Goal: Task Accomplishment & Management: Manage account settings

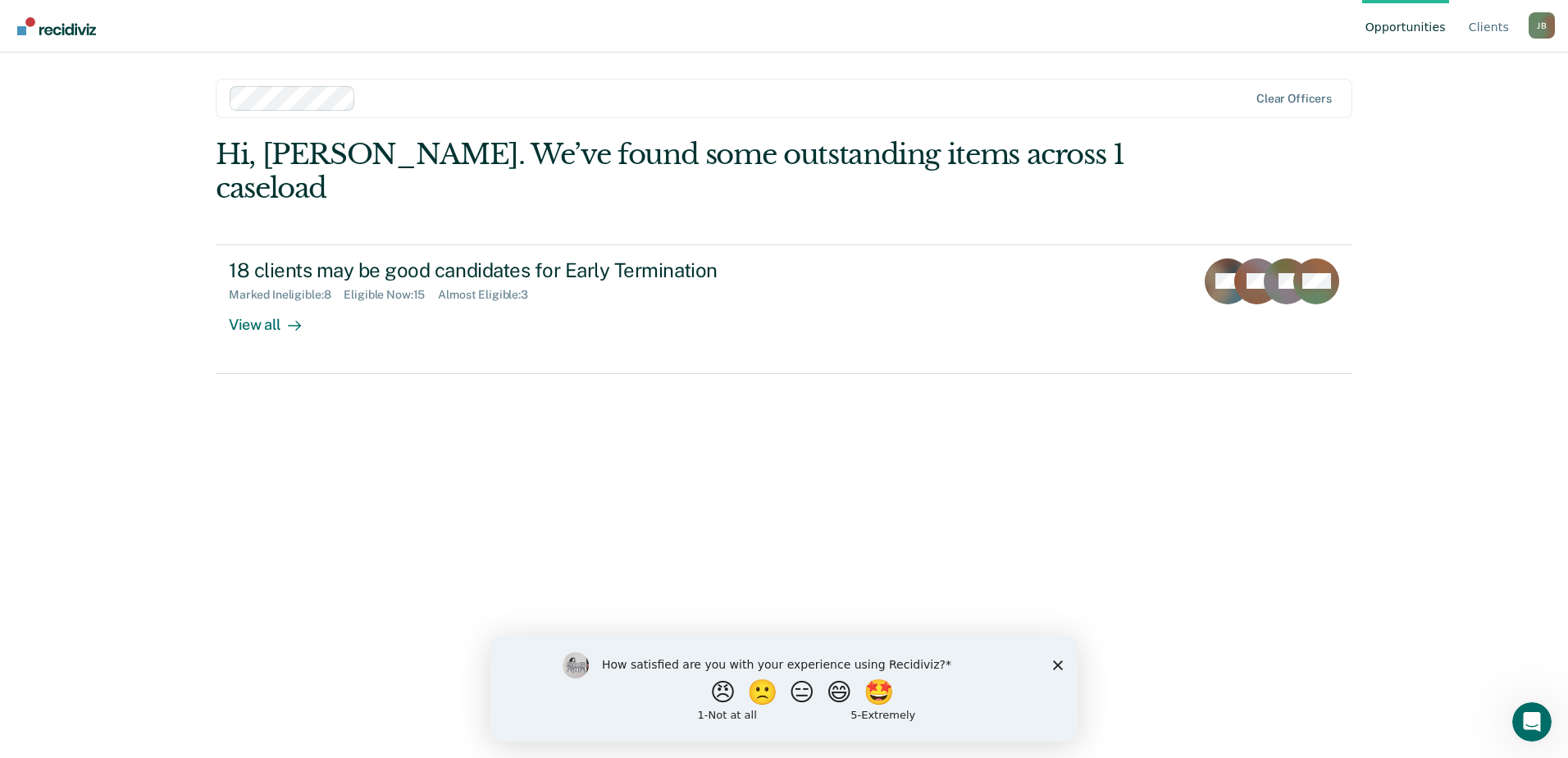
click at [1054, 661] on polygon "Close survey" at bounding box center [1058, 664] width 10 height 10
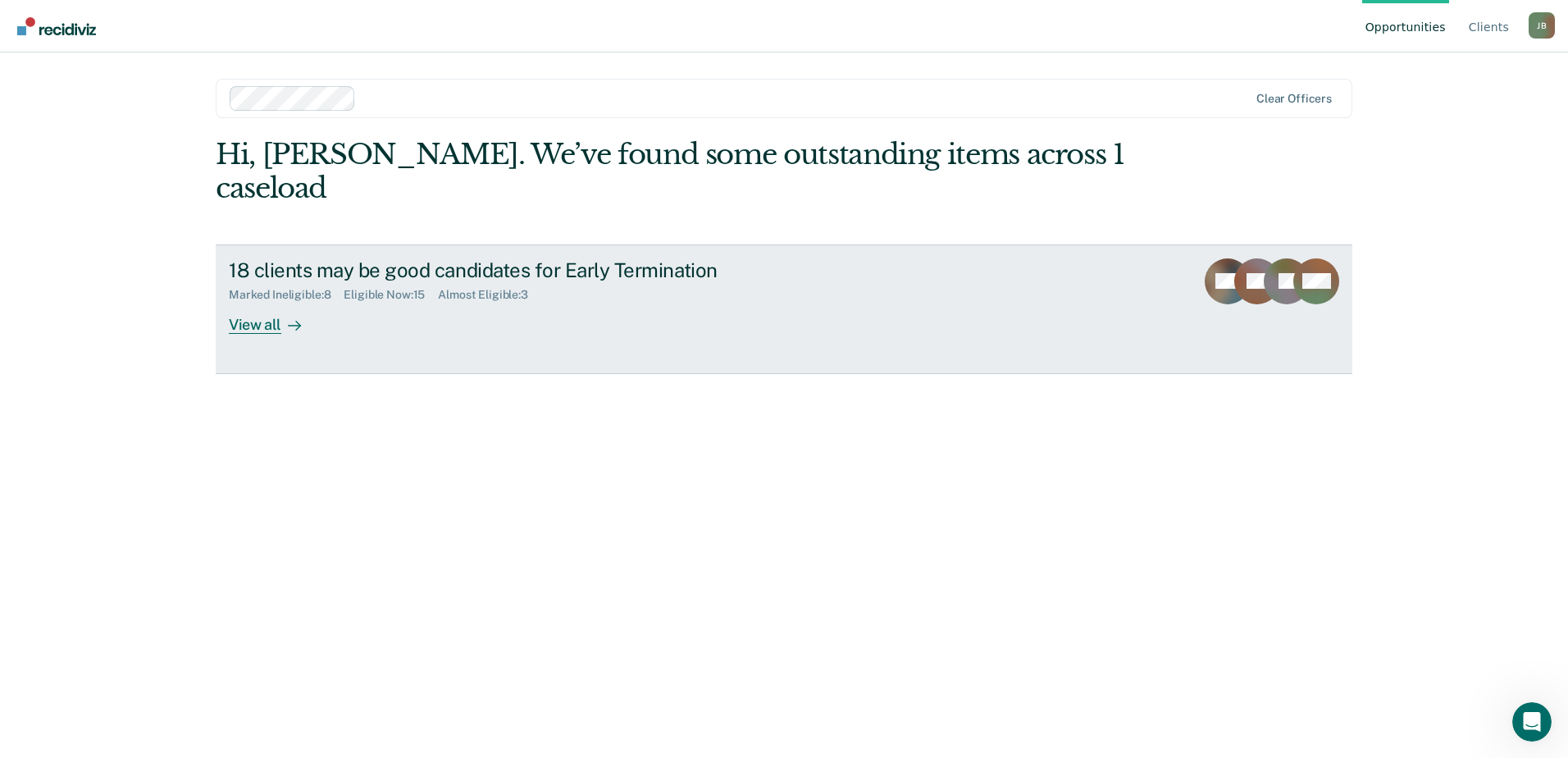
click at [249, 302] on div "View all" at bounding box center [274, 318] width 92 height 32
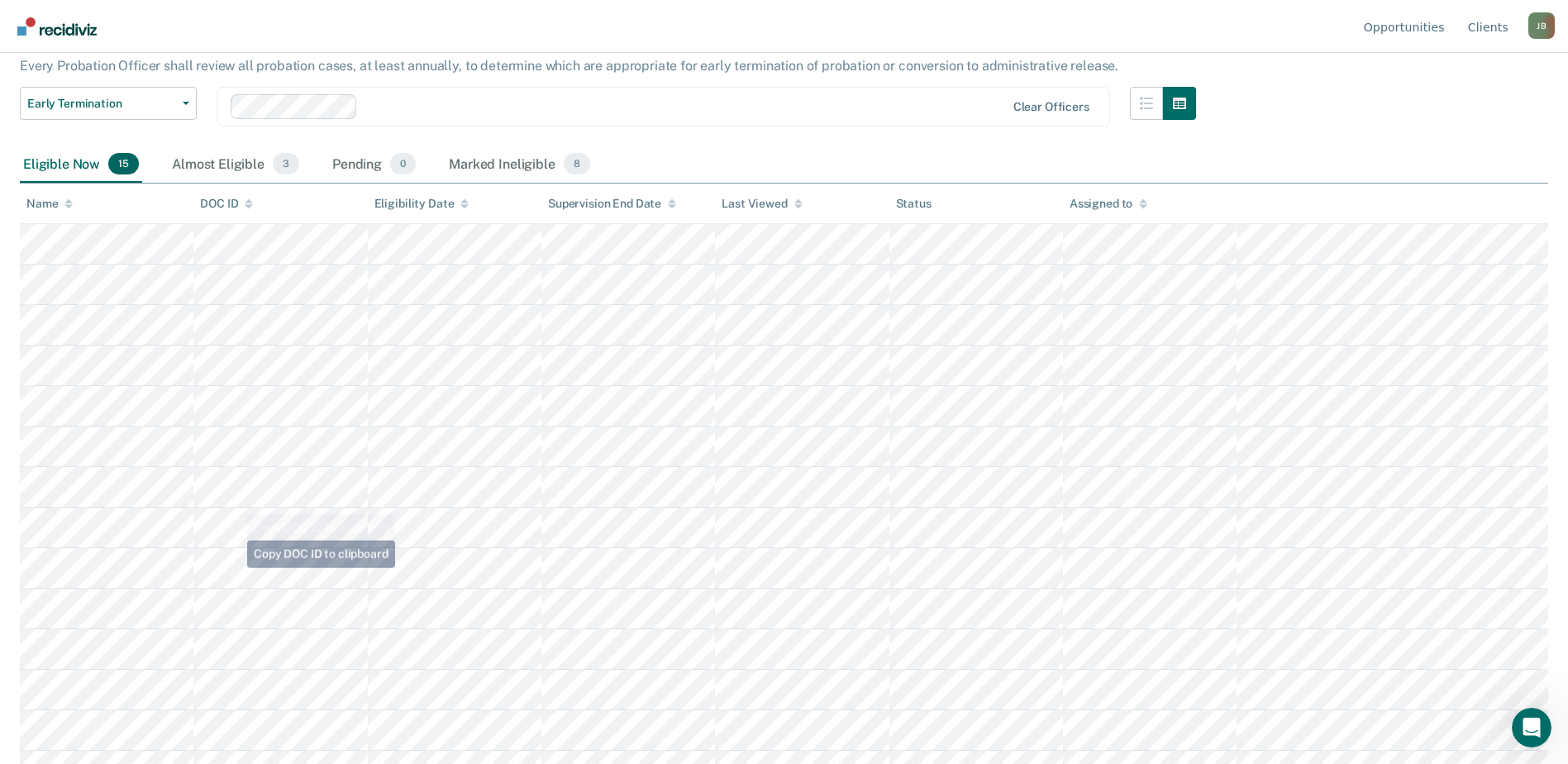
scroll to position [218, 0]
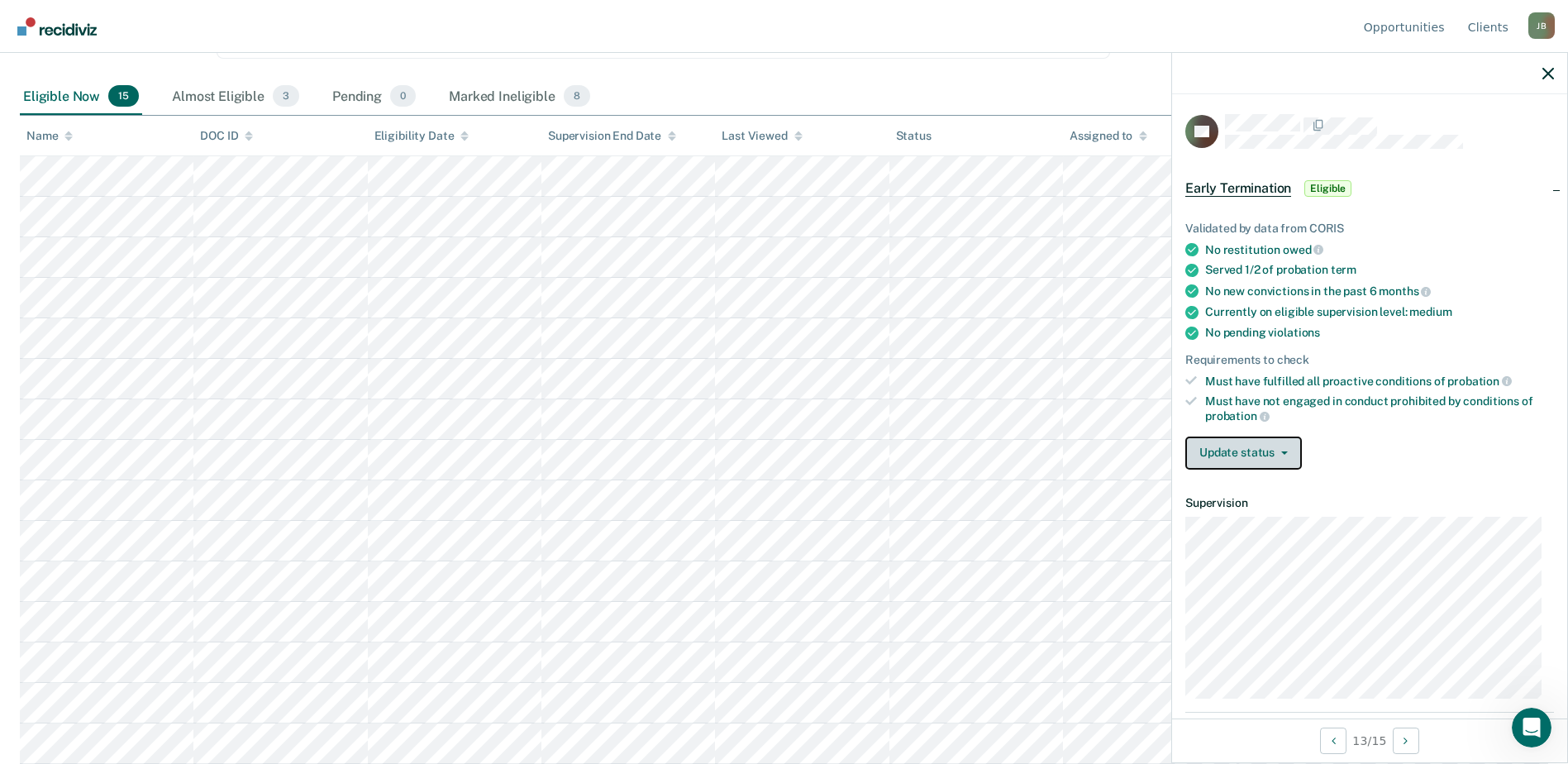
click at [1292, 451] on button "Update status" at bounding box center [1243, 452] width 116 height 33
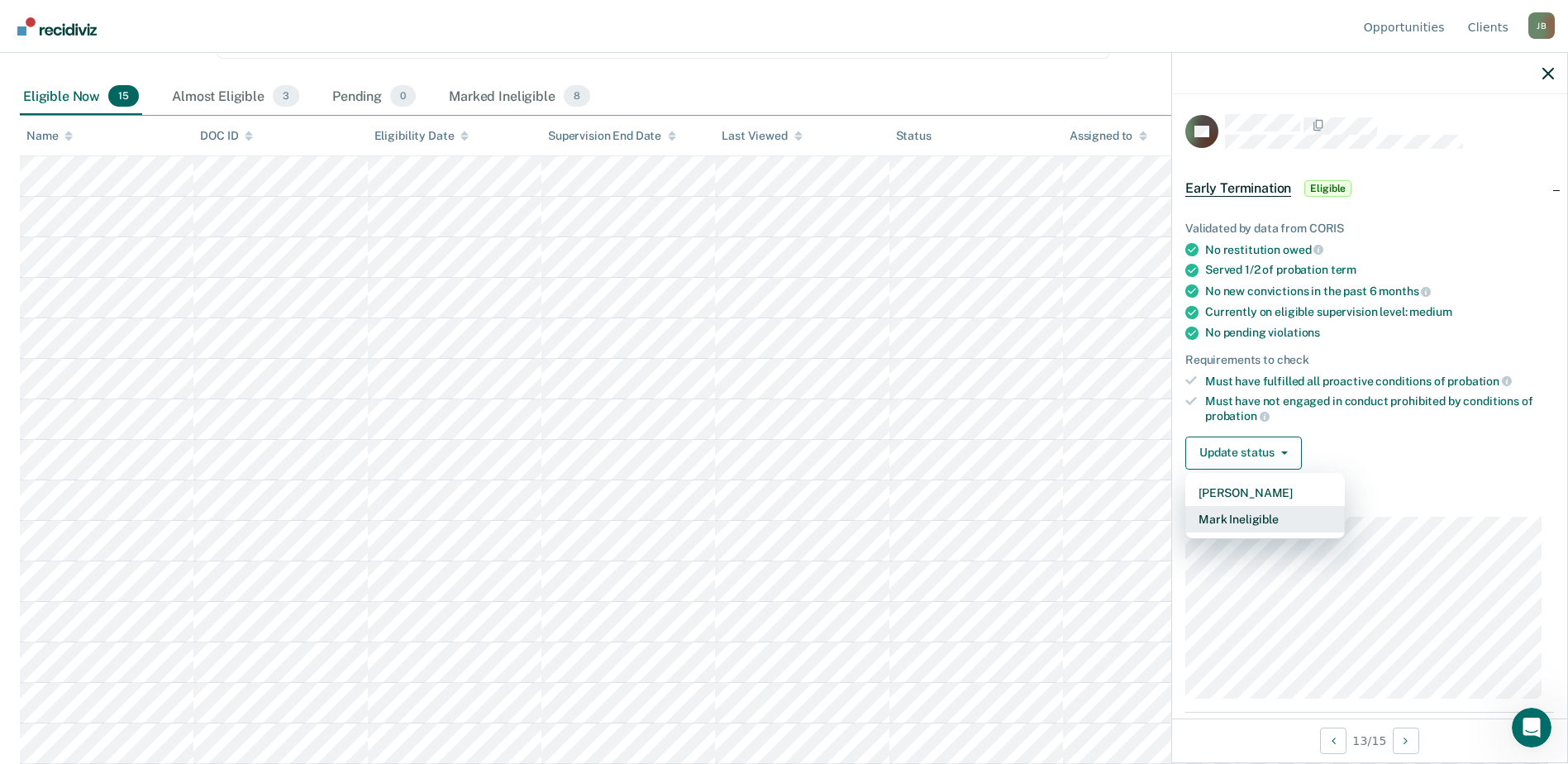
click at [1267, 519] on button "Mark Ineligible" at bounding box center [1265, 519] width 159 height 26
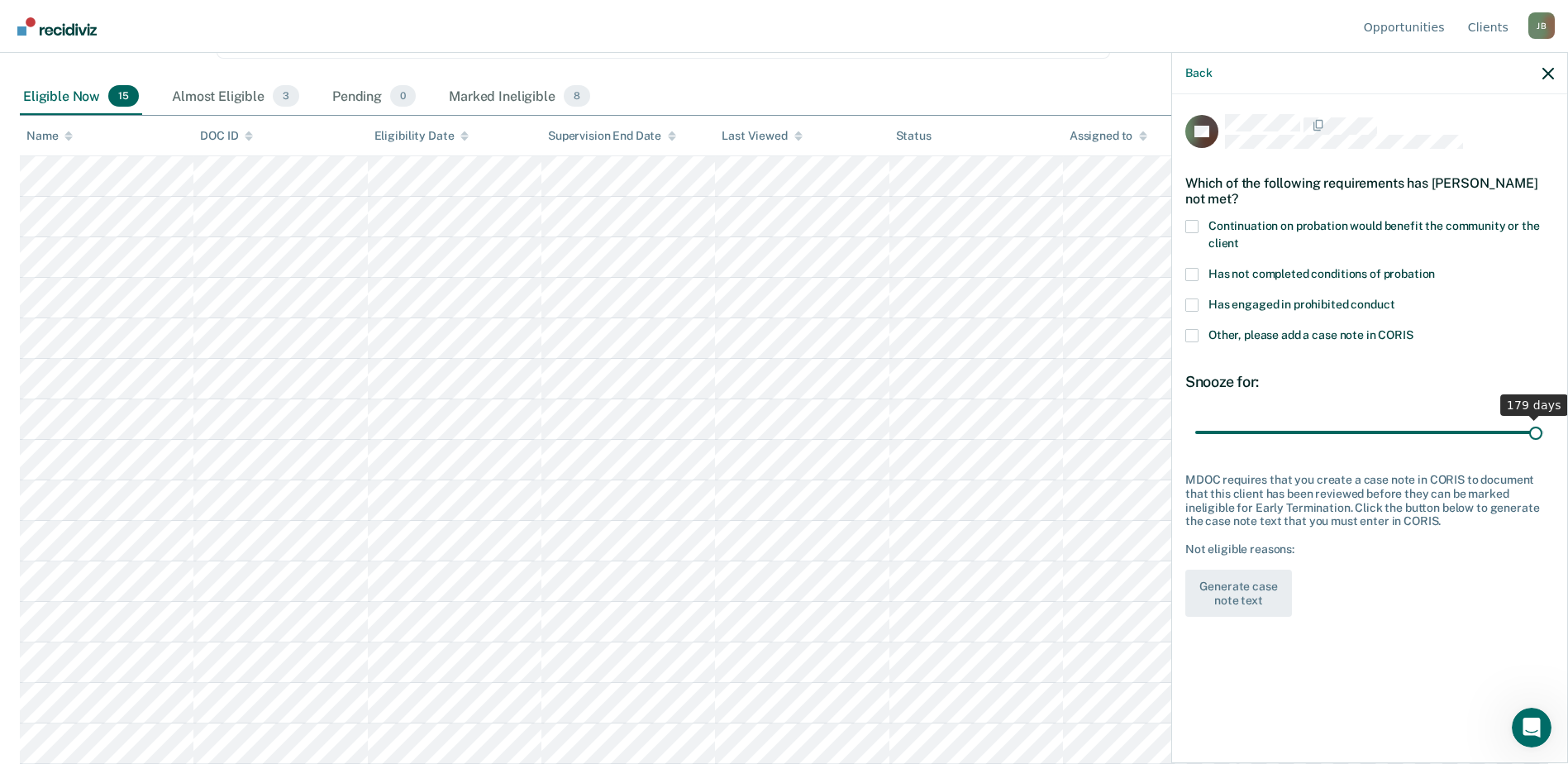
drag, startPoint x: 1257, startPoint y: 432, endPoint x: 1535, endPoint y: 434, distance: 278.0
type input "179"
click at [1535, 434] on input "range" at bounding box center [1370, 432] width 349 height 29
click at [1193, 306] on span at bounding box center [1192, 305] width 13 height 13
click at [1395, 299] on input "Has engaged in prohibited conduct" at bounding box center [1395, 299] width 0 height 0
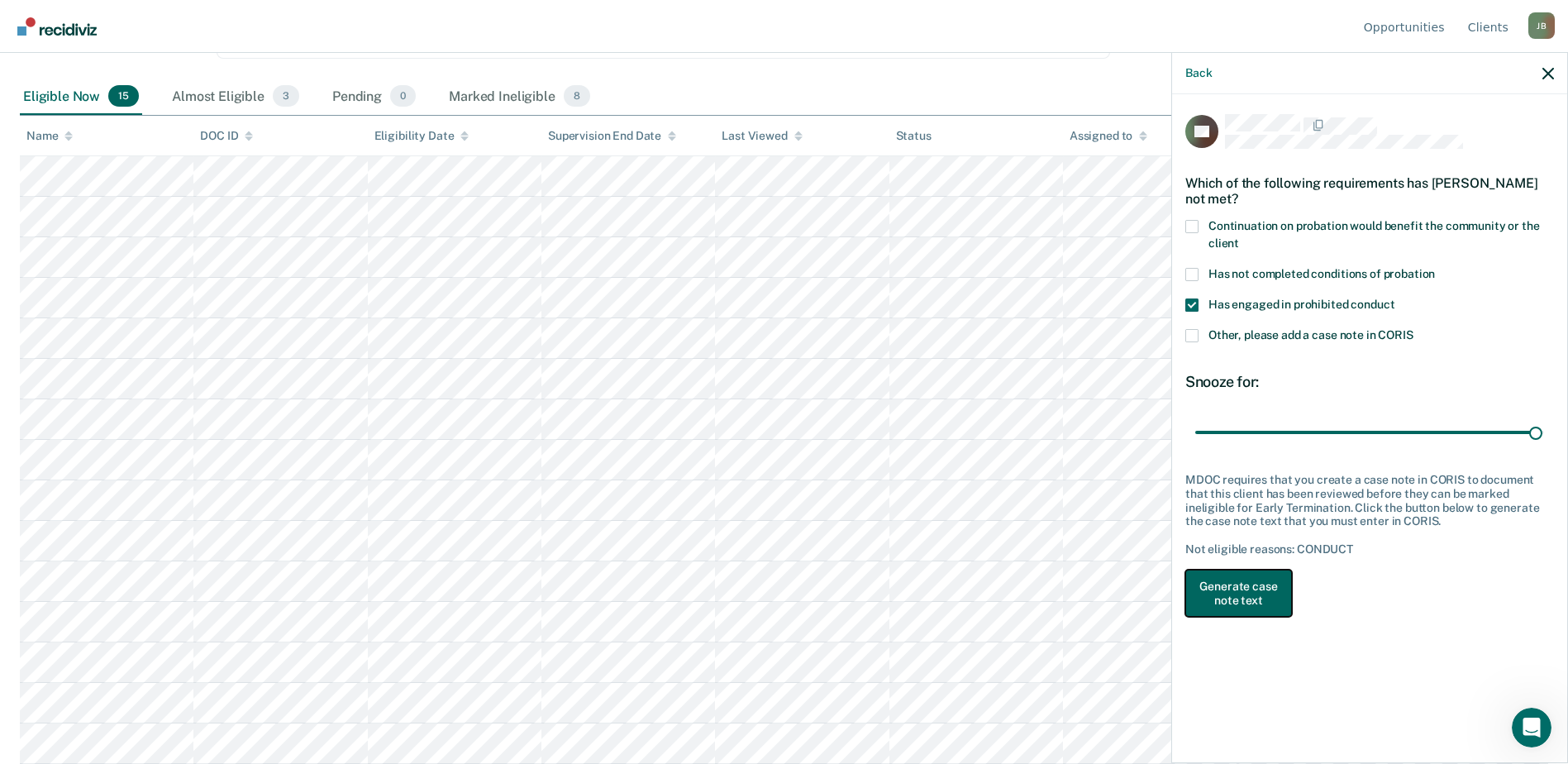
click at [1234, 594] on button "Generate case note text" at bounding box center [1238, 593] width 107 height 48
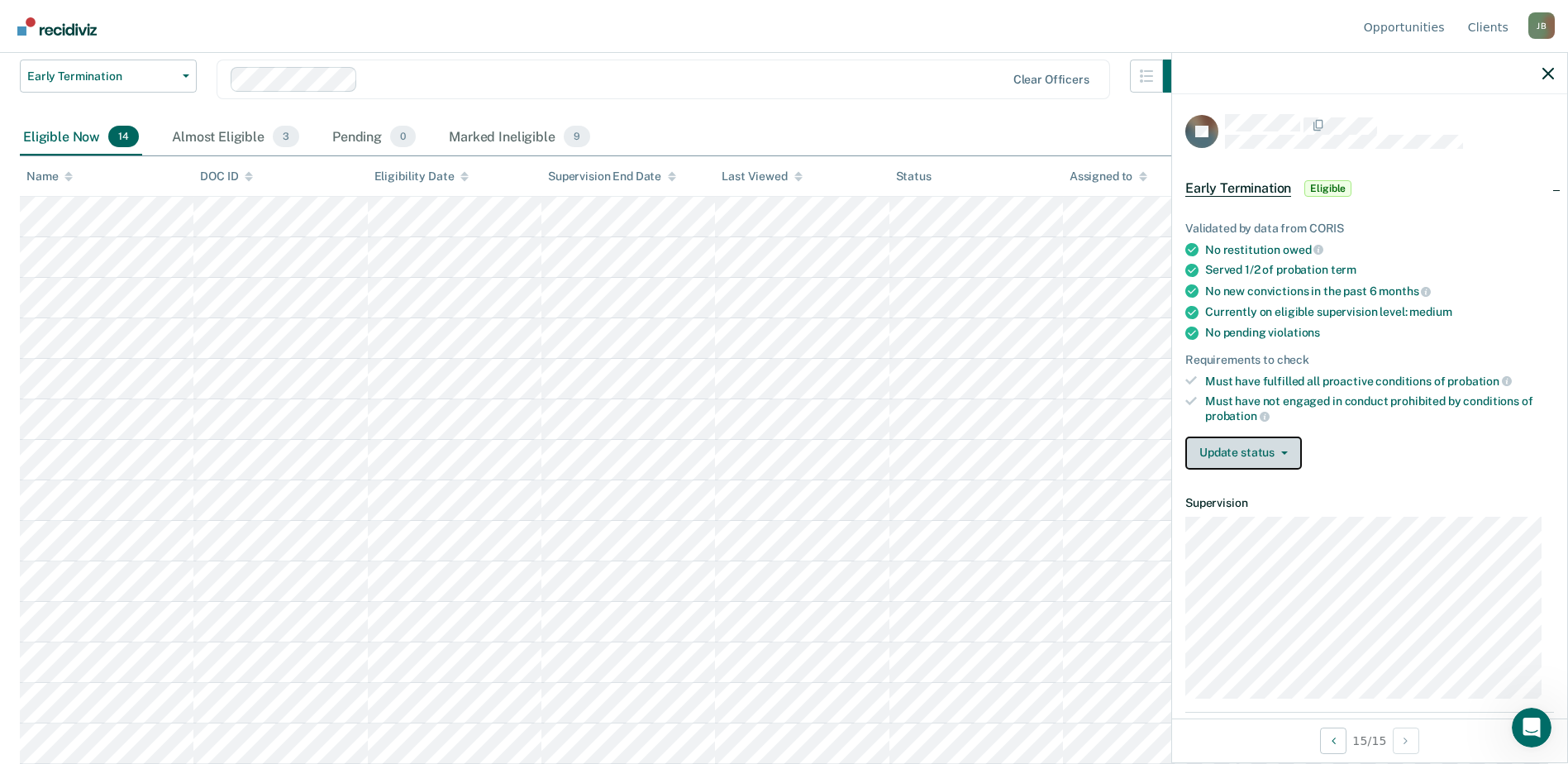
click at [1239, 449] on button "Update status" at bounding box center [1243, 452] width 116 height 33
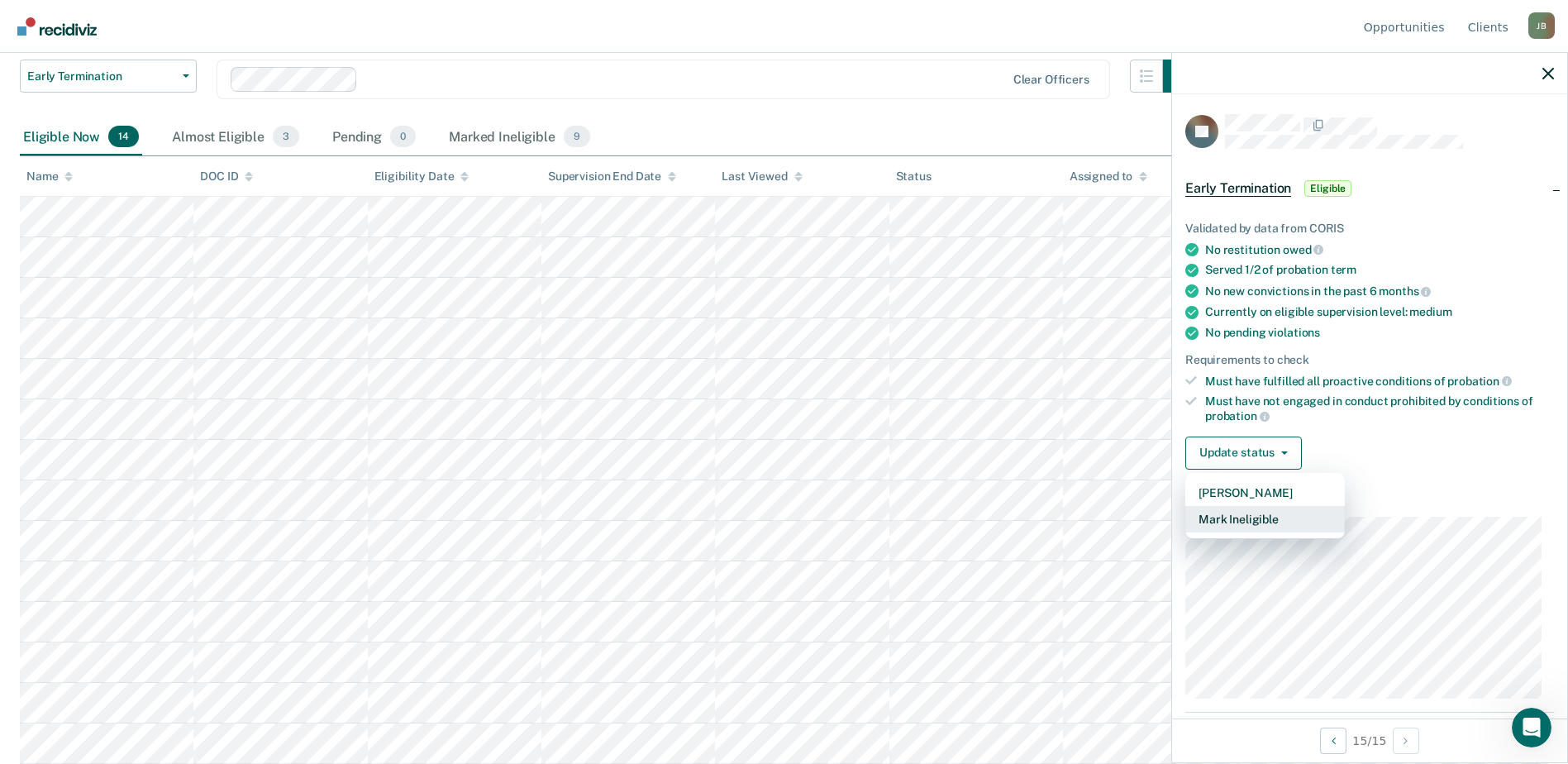
click at [1253, 518] on button "Mark Ineligible" at bounding box center [1265, 519] width 159 height 26
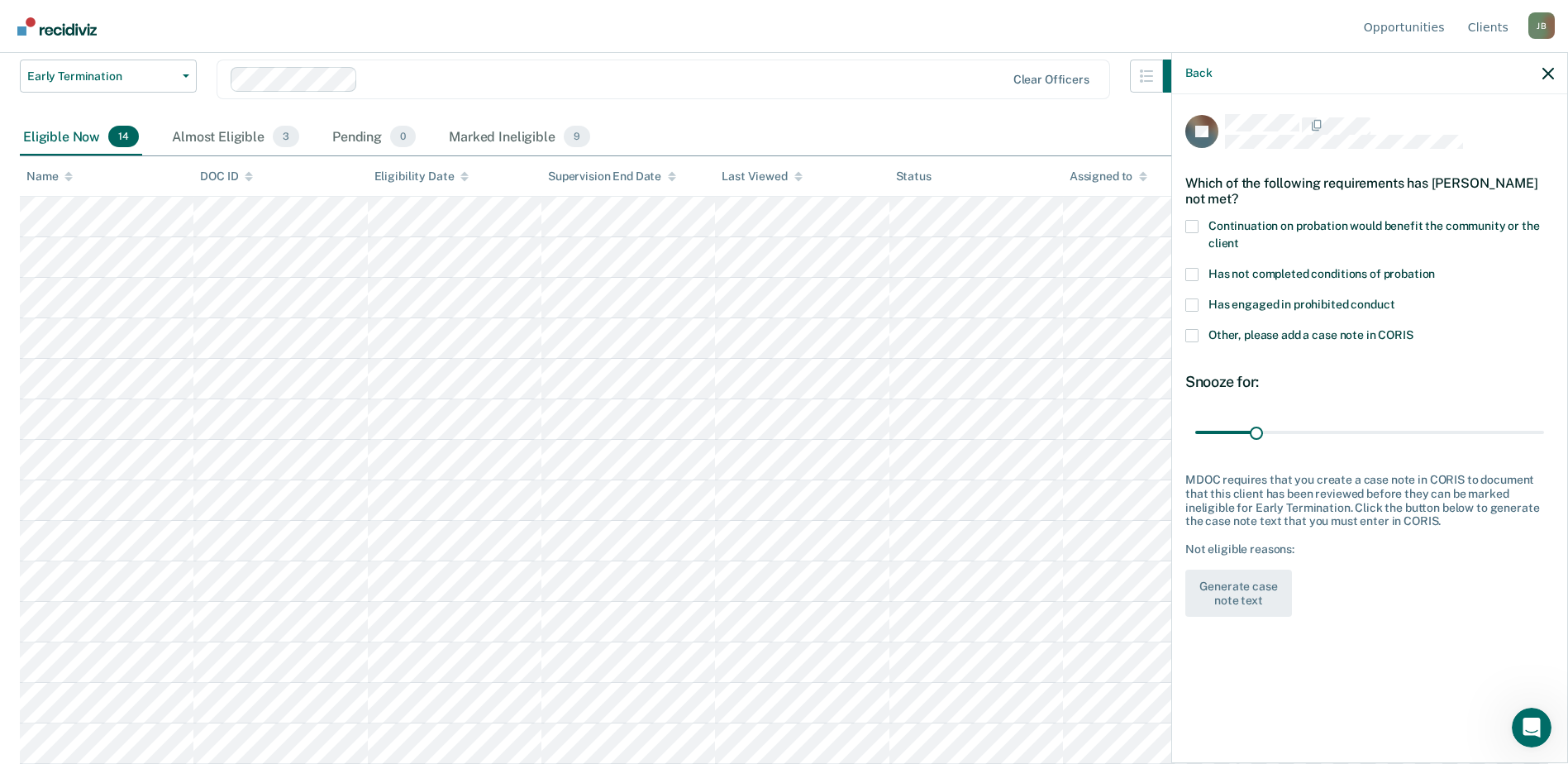
click at [1194, 275] on span at bounding box center [1192, 274] width 13 height 13
click at [1435, 268] on input "Has not completed conditions of probation" at bounding box center [1435, 268] width 0 height 0
click at [1192, 223] on span at bounding box center [1192, 227] width 13 height 13
click at [1239, 237] on input "Continuation on probation would benefit the community or the client" at bounding box center [1239, 237] width 0 height 0
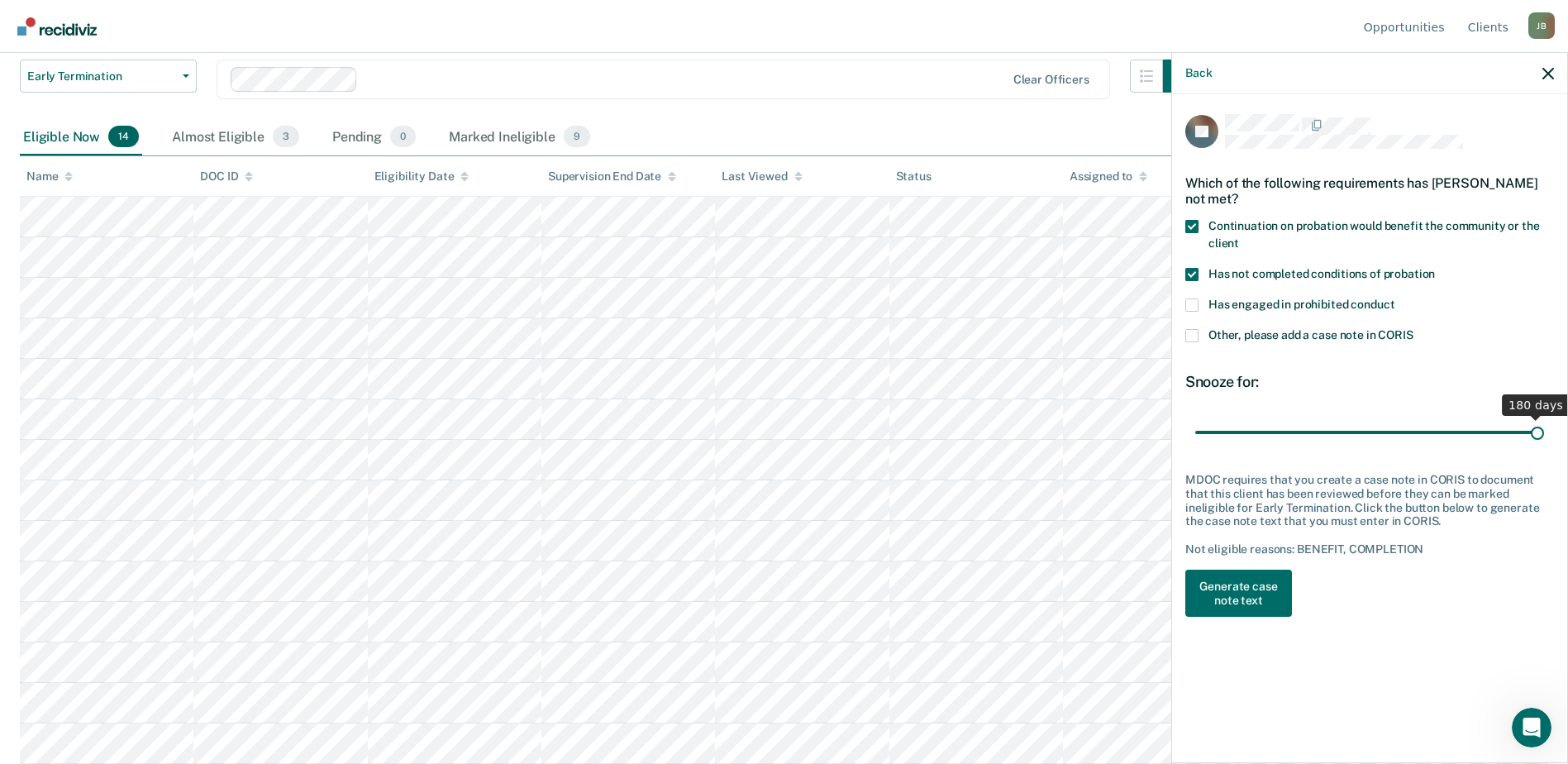
drag, startPoint x: 1258, startPoint y: 434, endPoint x: 1583, endPoint y: 444, distance: 325.2
type input "180"
click at [1544, 444] on input "range" at bounding box center [1370, 432] width 349 height 29
click at [1237, 586] on button "Generate case note text" at bounding box center [1238, 593] width 107 height 48
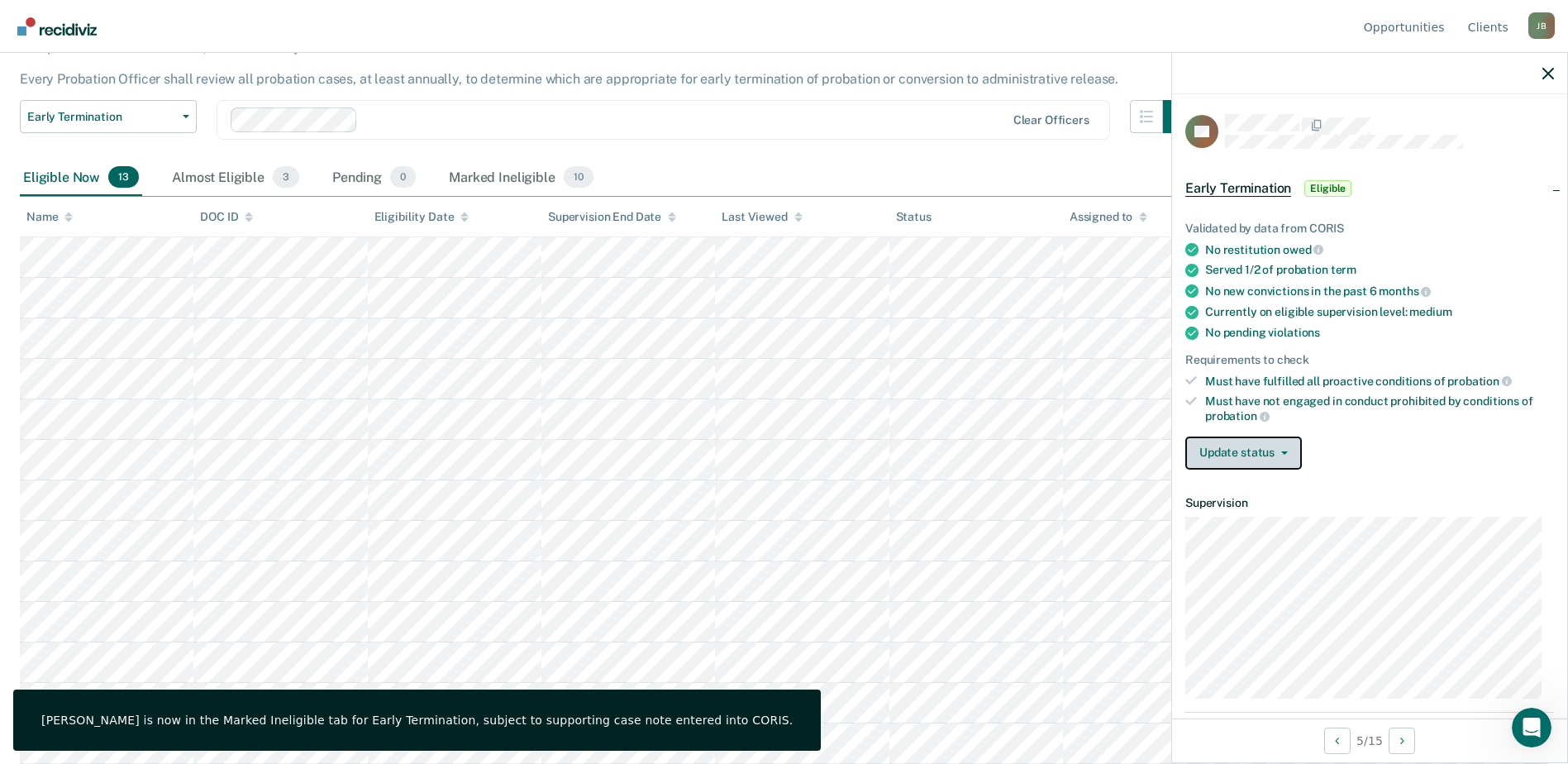
click at [1270, 457] on button "Update status" at bounding box center [1243, 452] width 116 height 33
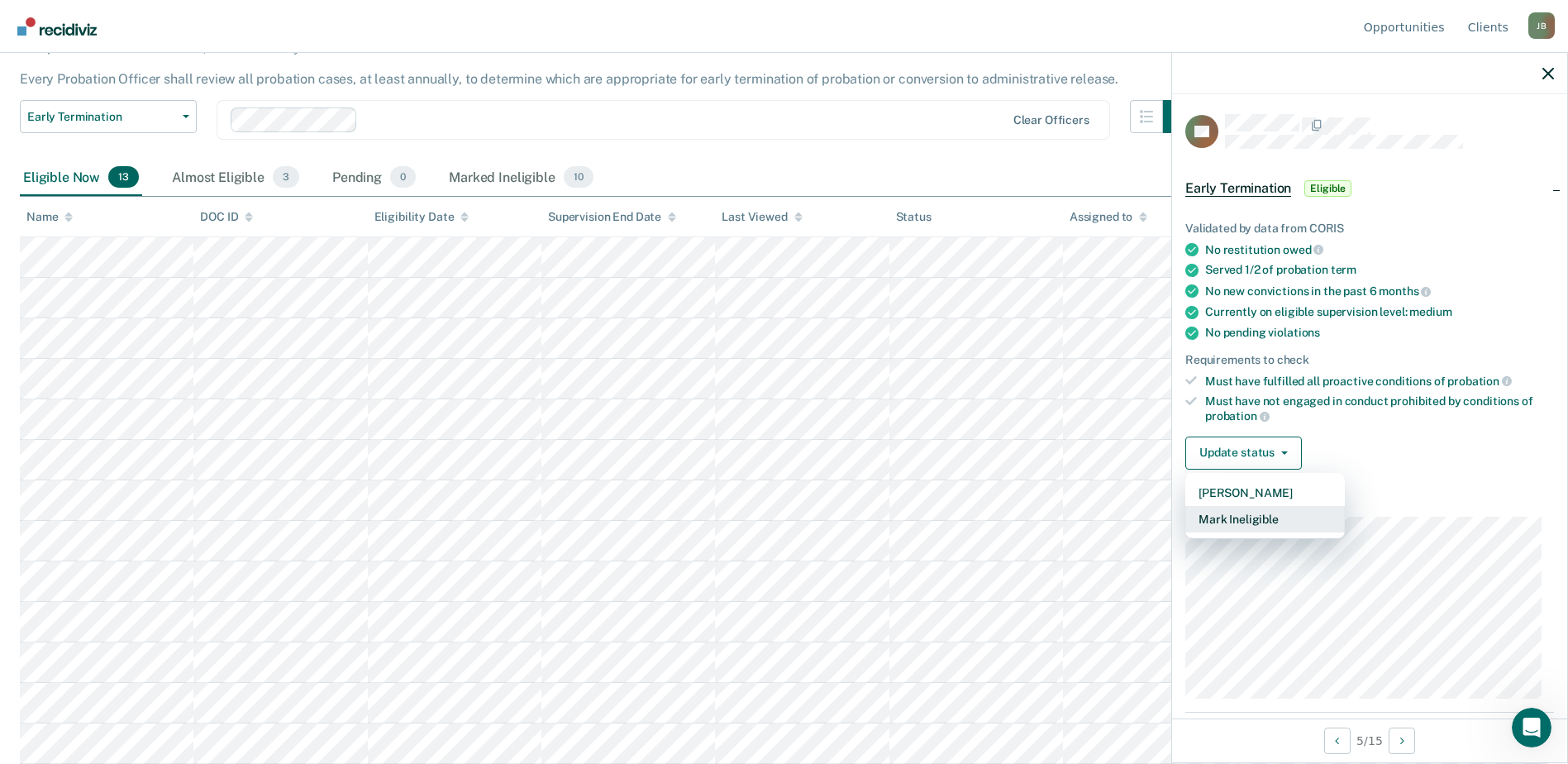
click at [1257, 519] on button "Mark Ineligible" at bounding box center [1265, 519] width 159 height 26
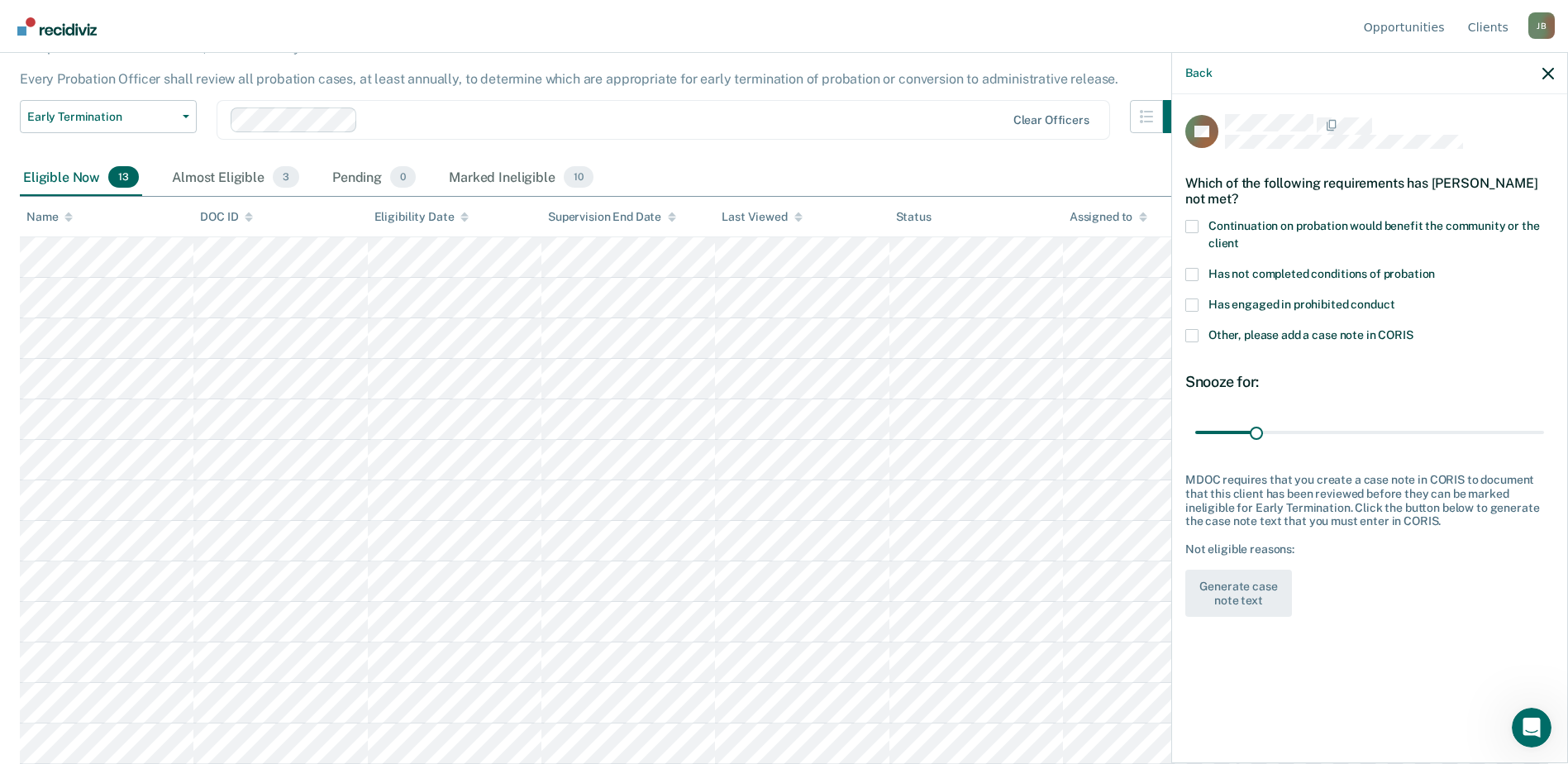
click at [1191, 272] on span at bounding box center [1192, 274] width 13 height 13
click at [1435, 268] on input "Has not completed conditions of probation" at bounding box center [1435, 268] width 0 height 0
click at [1191, 301] on span at bounding box center [1192, 305] width 13 height 13
click at [1395, 299] on input "Has engaged in prohibited conduct" at bounding box center [1395, 299] width 0 height 0
click at [1189, 228] on span at bounding box center [1192, 227] width 13 height 13
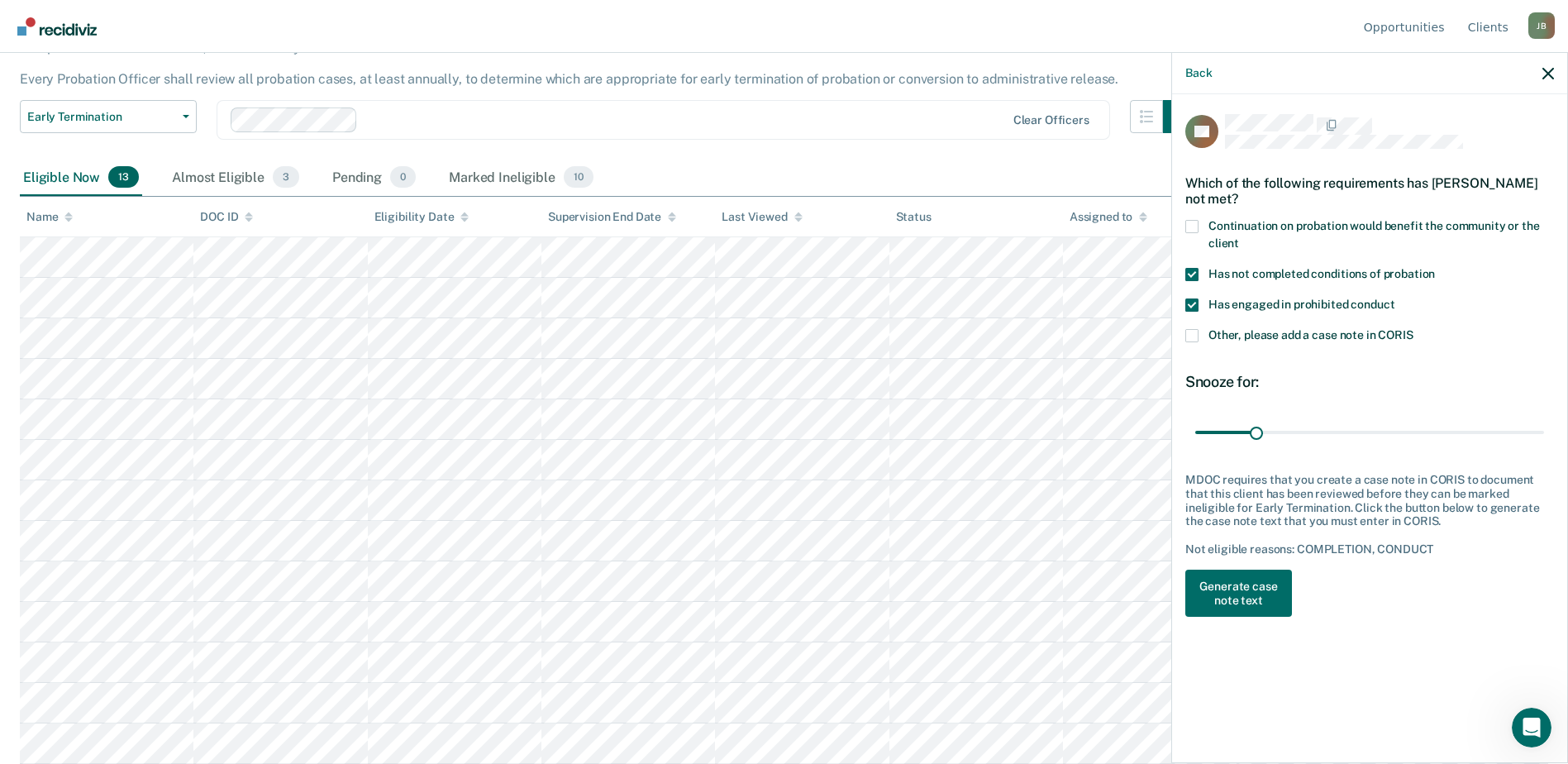
click at [1239, 237] on input "Continuation on probation would benefit the community or the client" at bounding box center [1239, 237] width 0 height 0
drag, startPoint x: 1257, startPoint y: 429, endPoint x: 1583, endPoint y: 458, distance: 327.3
type input "180"
click at [1544, 447] on input "range" at bounding box center [1370, 432] width 349 height 29
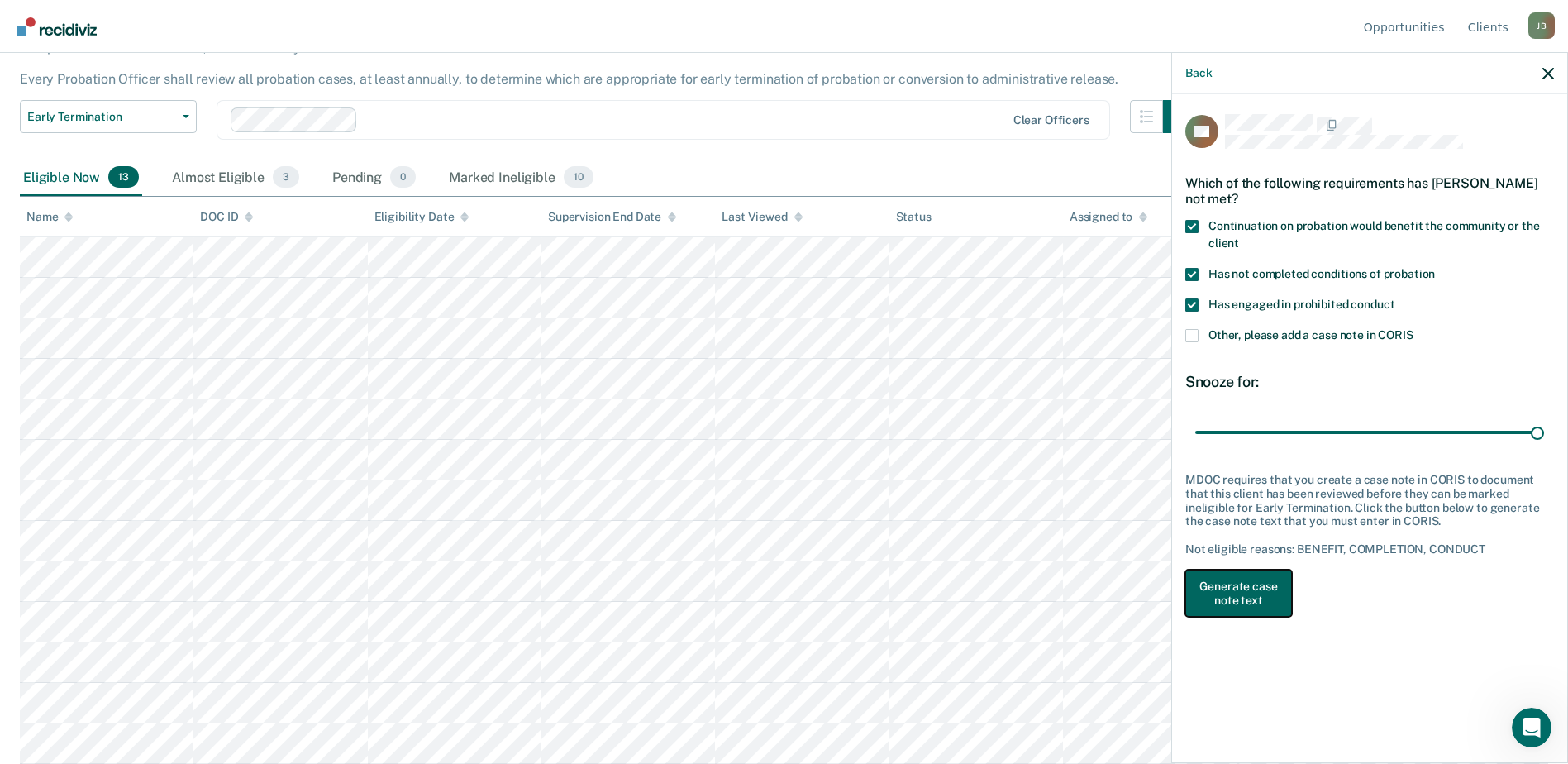
click at [1234, 595] on button "Generate case note text" at bounding box center [1238, 593] width 107 height 48
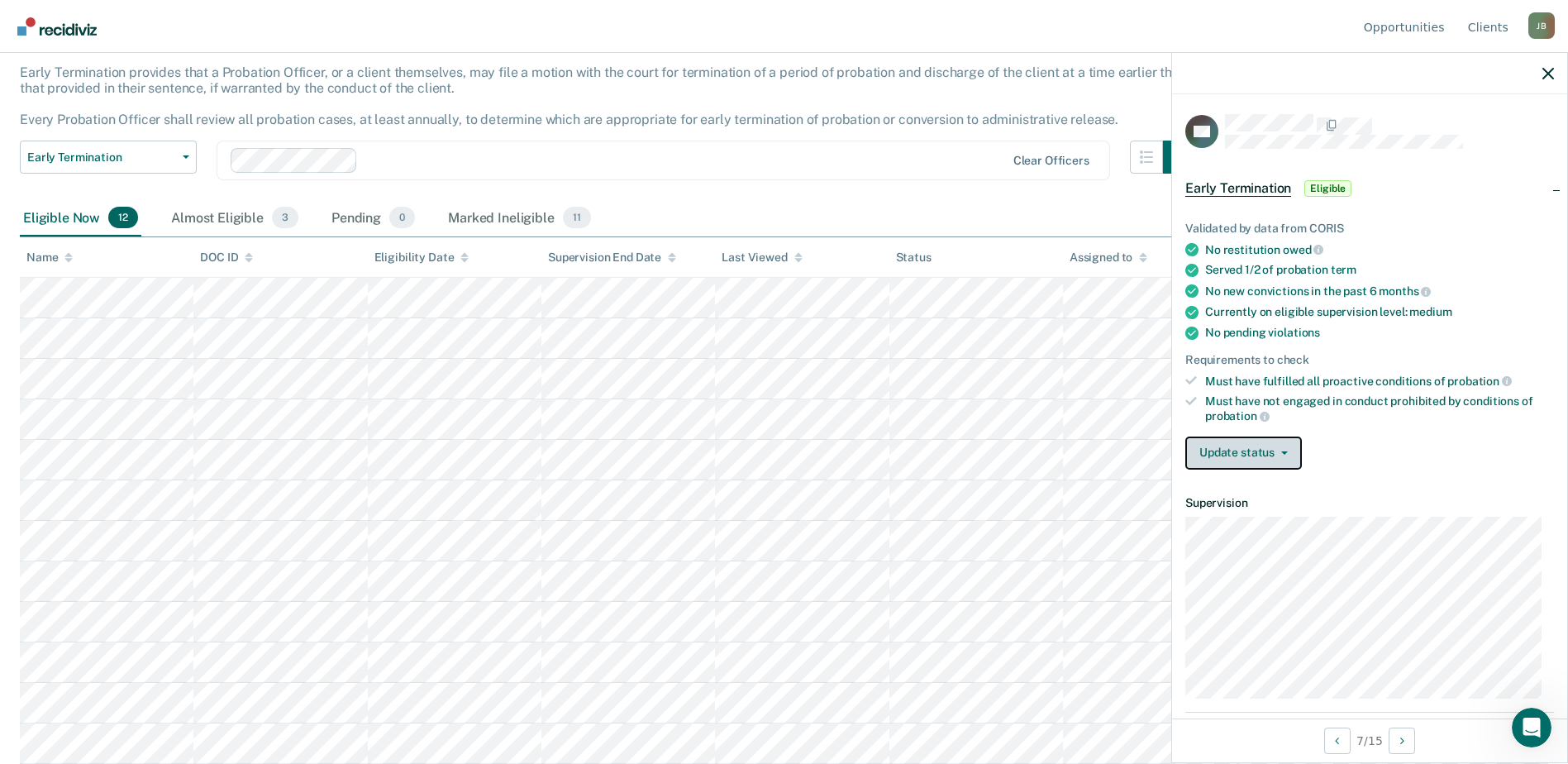
click at [1236, 456] on button "Update status" at bounding box center [1243, 452] width 116 height 33
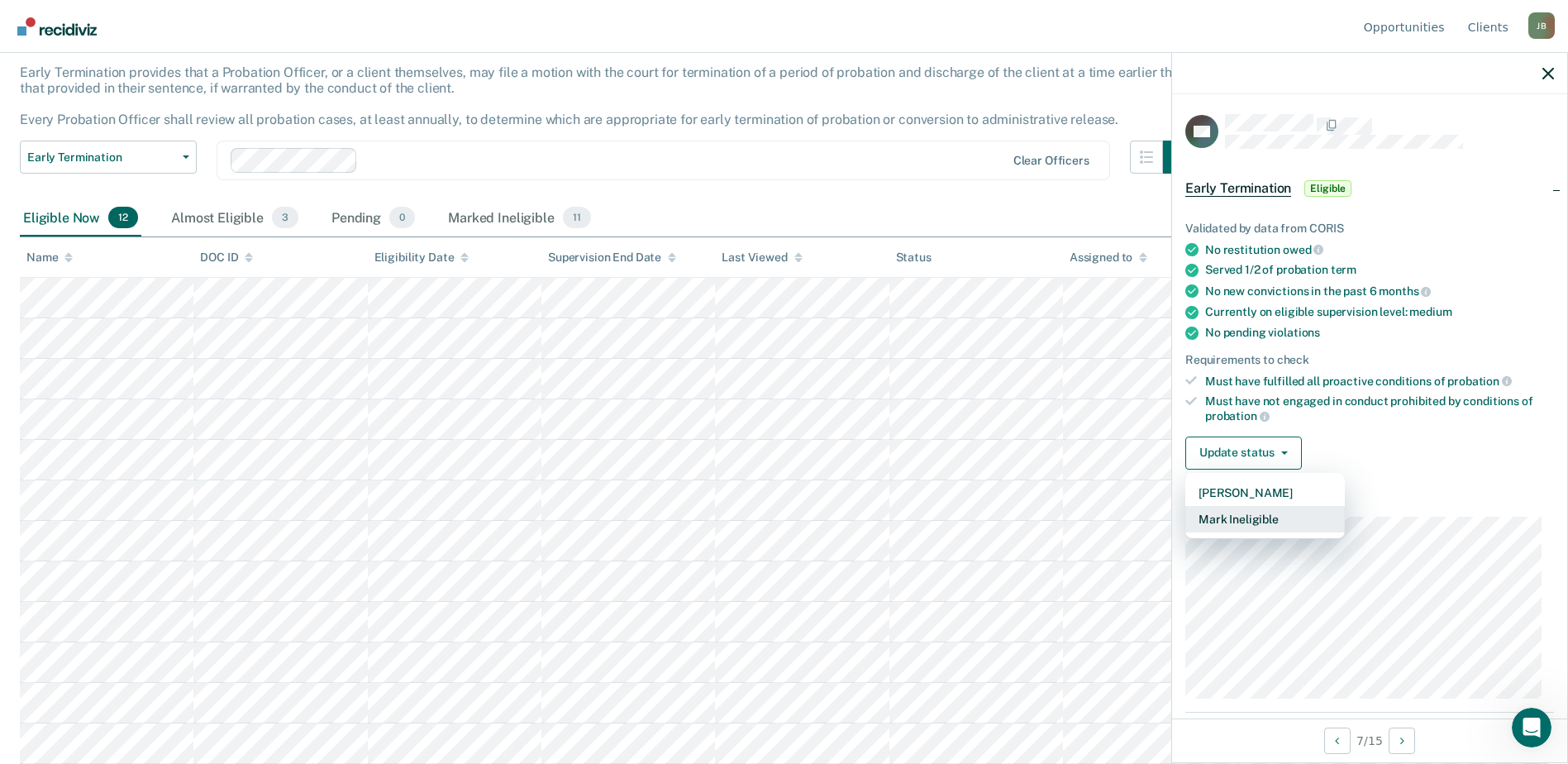
click at [1251, 519] on button "Mark Ineligible" at bounding box center [1265, 519] width 159 height 26
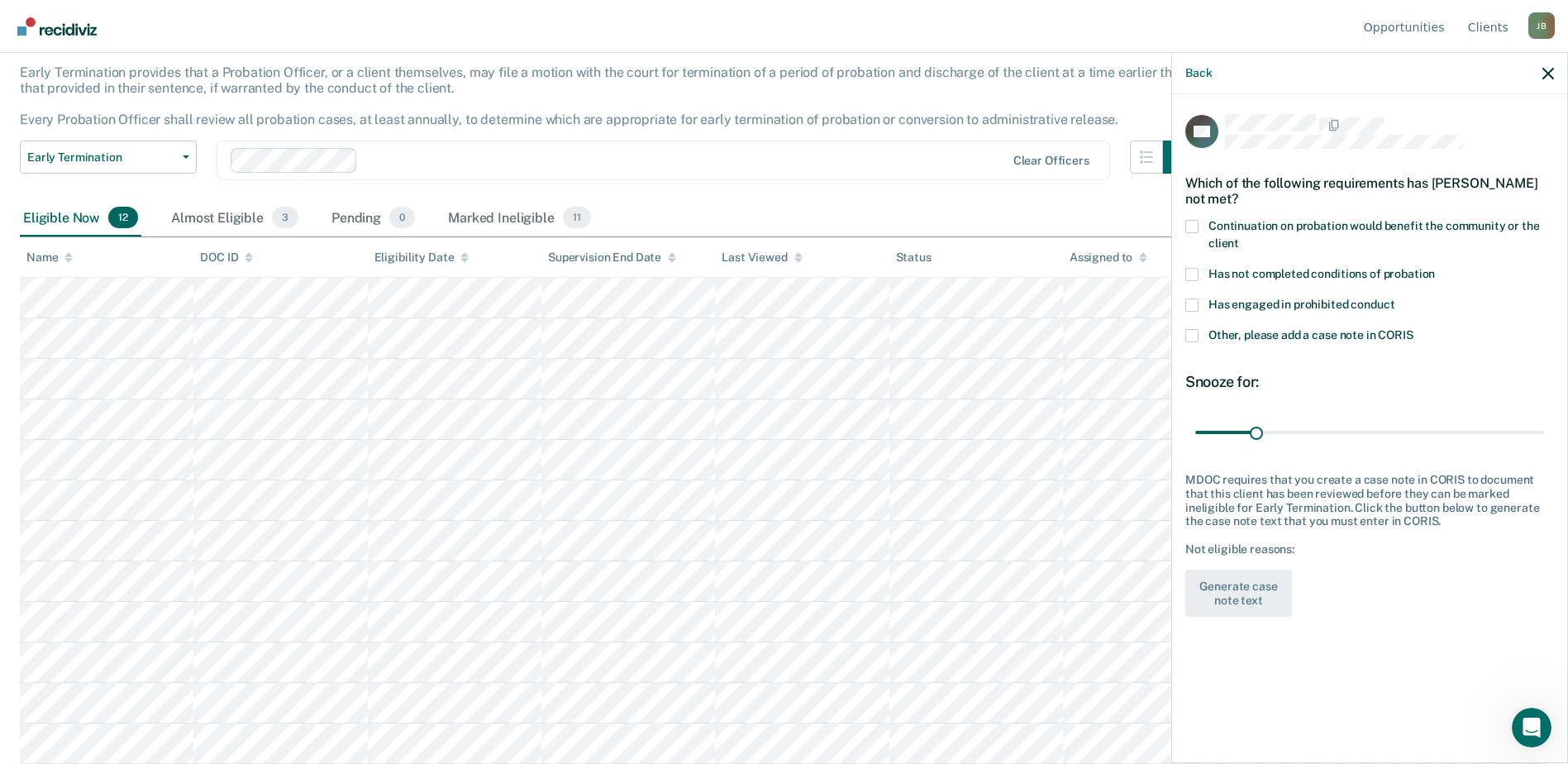
click at [1192, 274] on span at bounding box center [1192, 274] width 13 height 13
click at [1435, 268] on input "Has not completed conditions of probation" at bounding box center [1435, 268] width 0 height 0
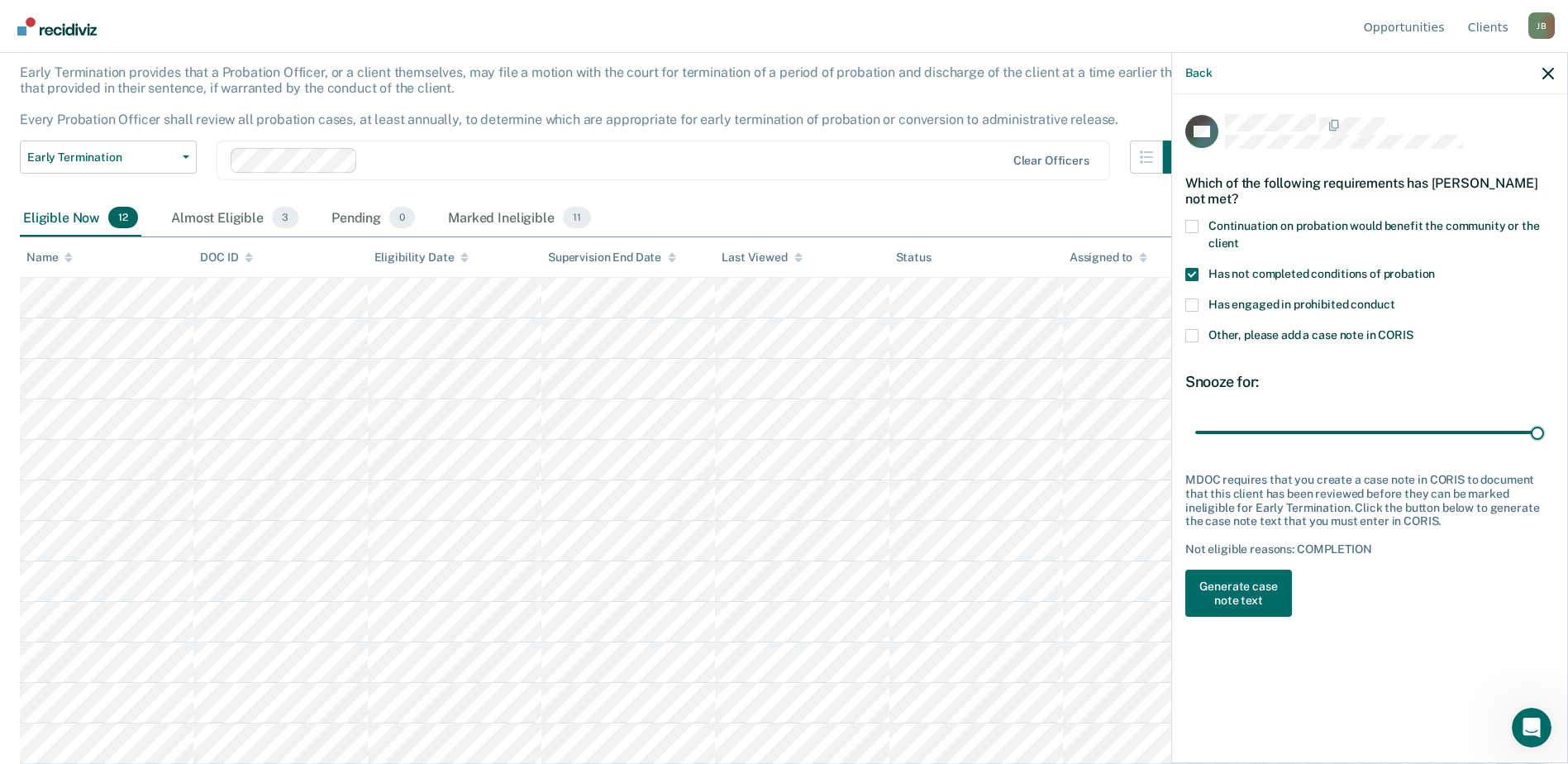
drag, startPoint x: 1261, startPoint y: 433, endPoint x: 1579, endPoint y: 433, distance: 318.0
type input "180"
click at [1544, 433] on input "range" at bounding box center [1370, 432] width 349 height 29
click at [1257, 595] on button "Generate case note text" at bounding box center [1238, 593] width 107 height 48
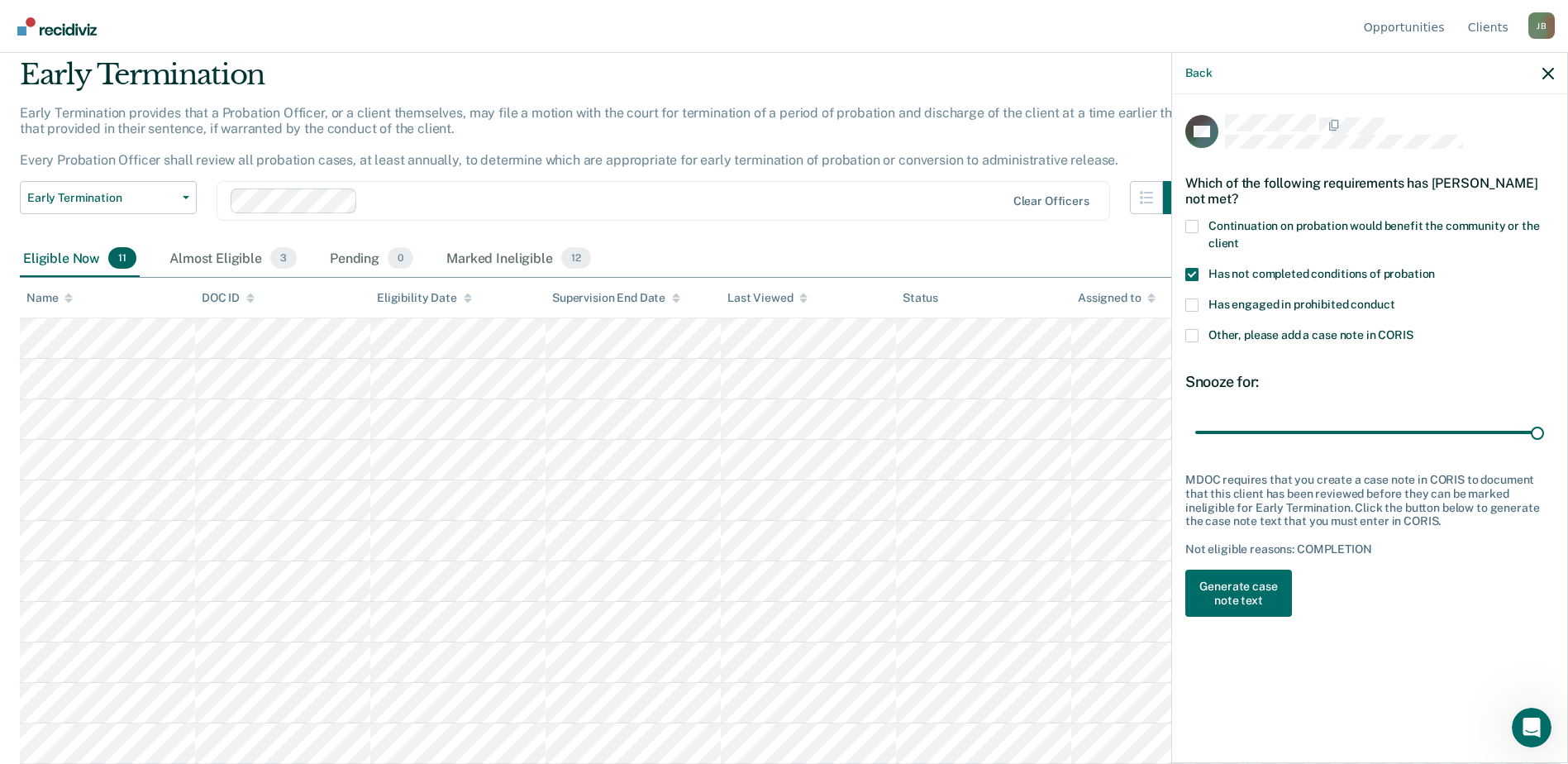
scroll to position [56, 0]
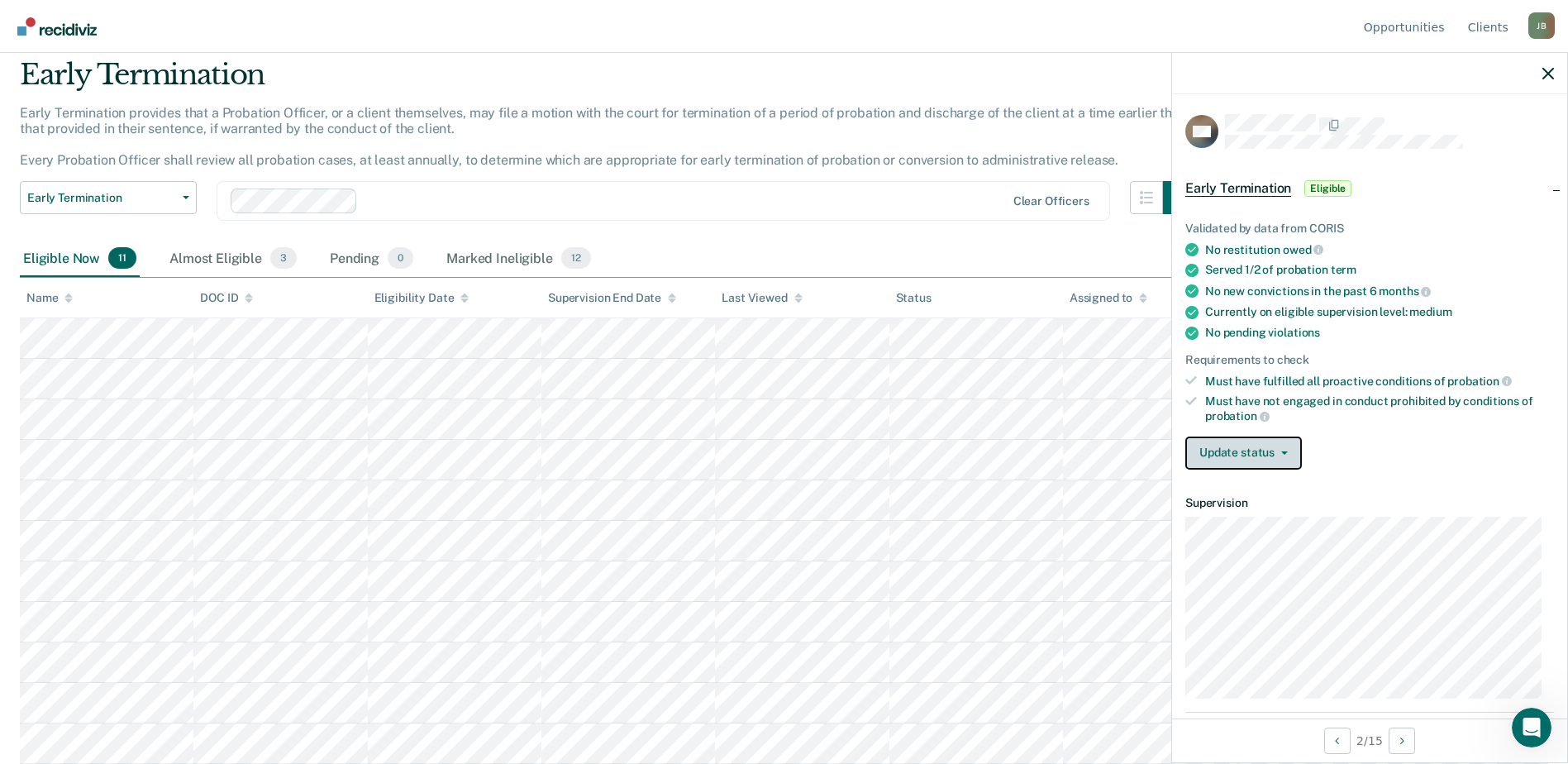
click at [1261, 462] on button "Update status" at bounding box center [1243, 452] width 116 height 33
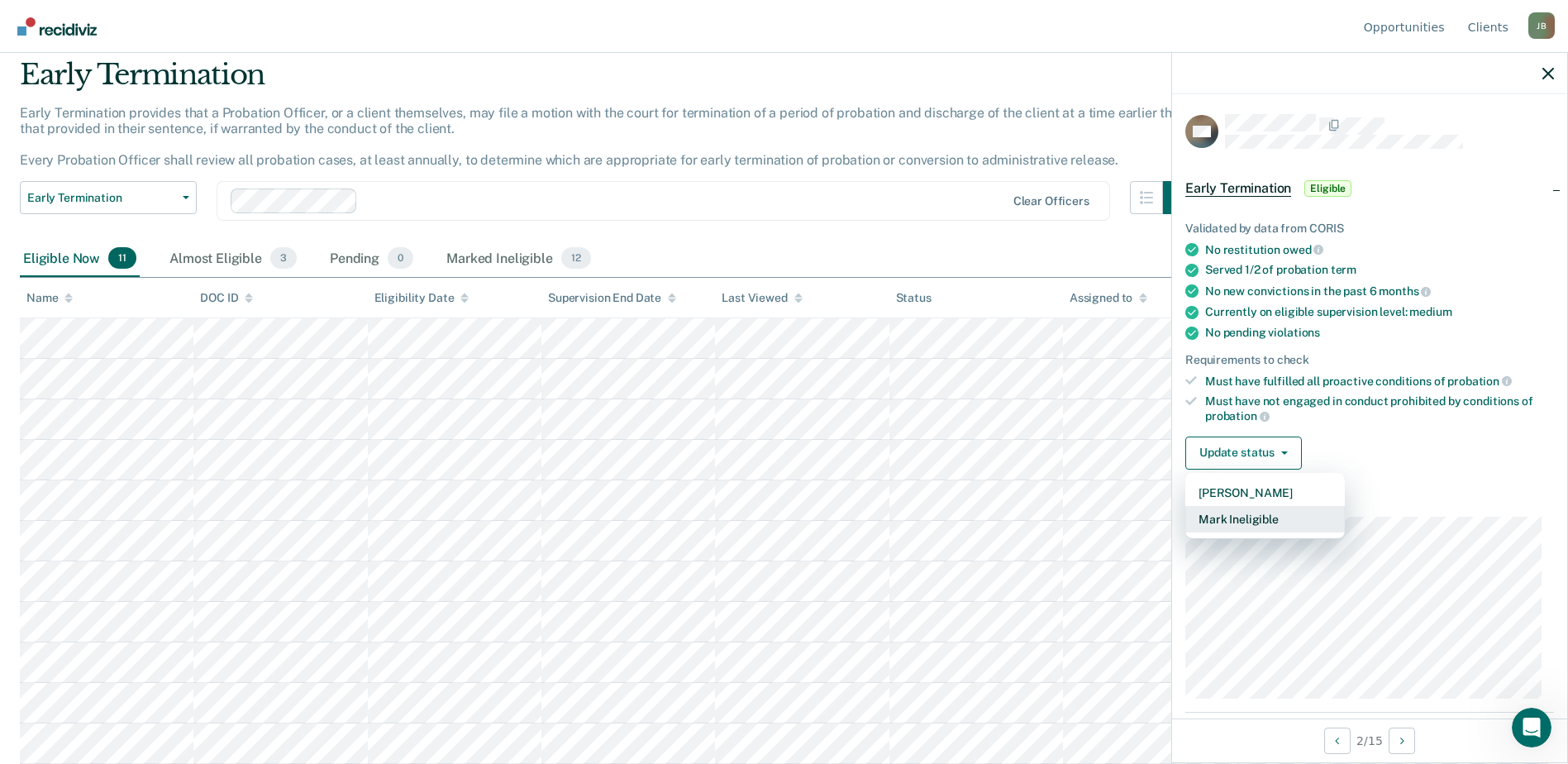
click at [1267, 520] on button "Mark Ineligible" at bounding box center [1265, 519] width 159 height 26
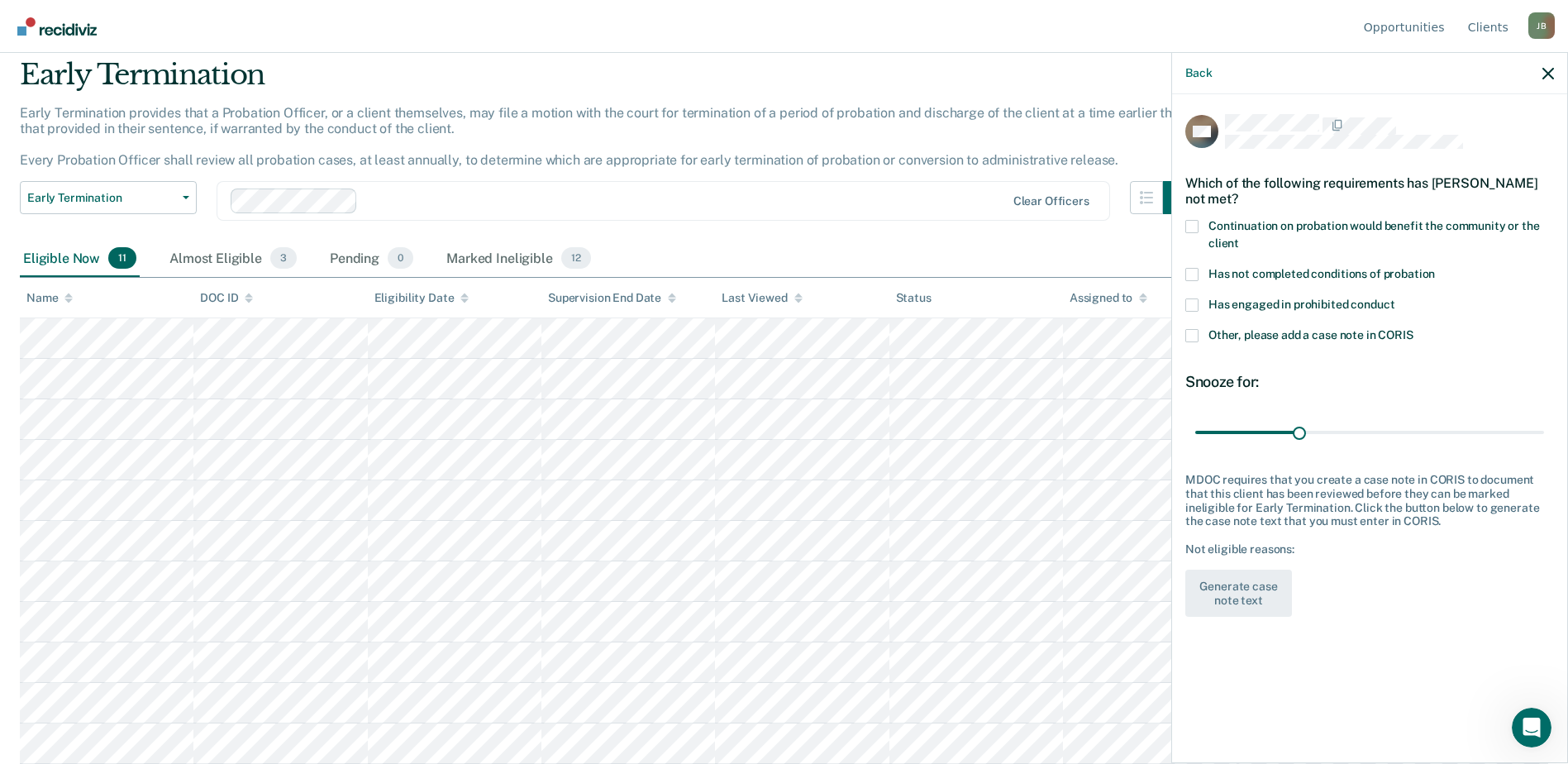
click at [1196, 223] on span at bounding box center [1192, 227] width 13 height 13
click at [1239, 237] on input "Continuation on probation would benefit the community or the client" at bounding box center [1239, 237] width 0 height 0
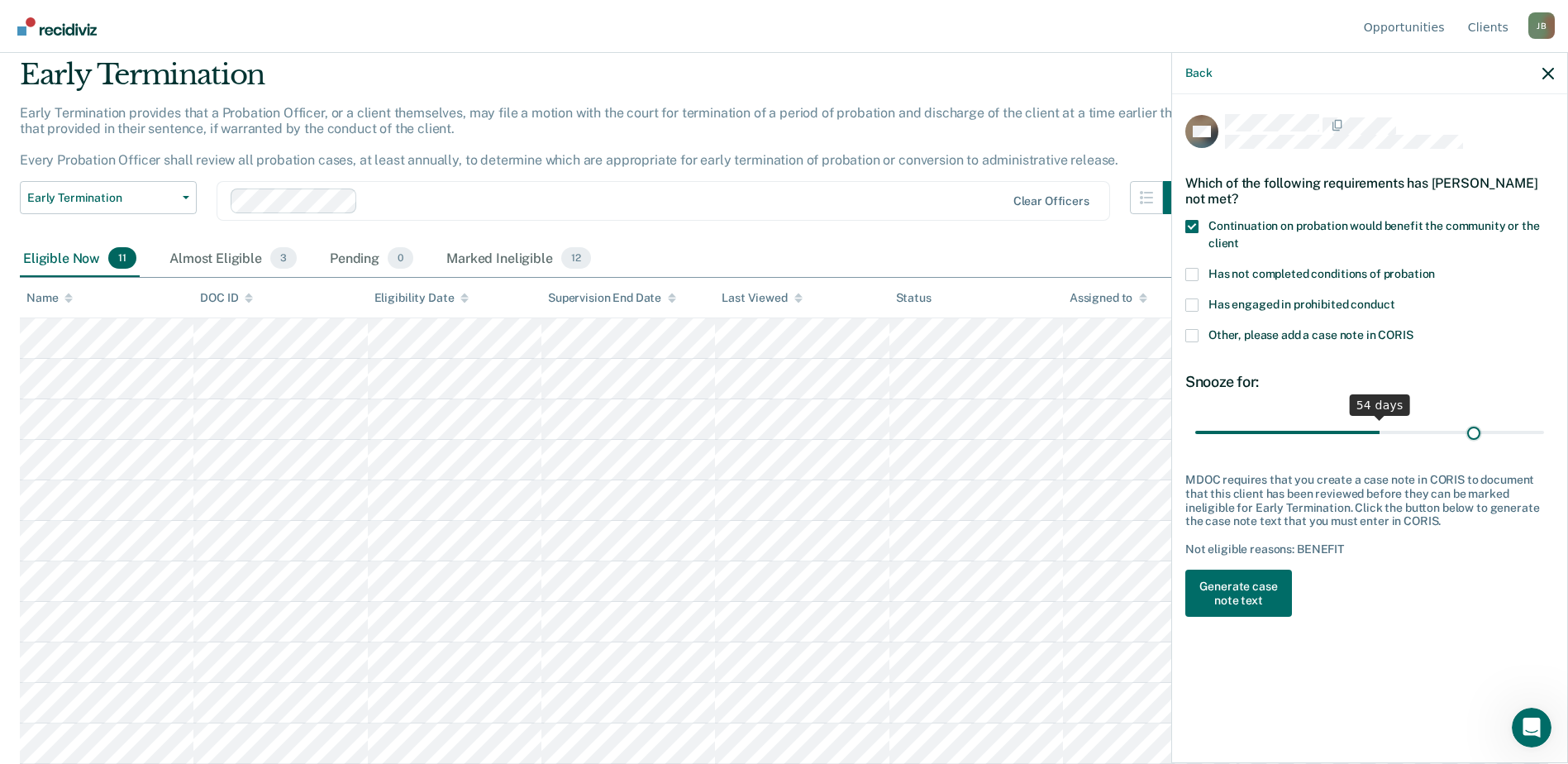
drag, startPoint x: 1297, startPoint y: 431, endPoint x: 1474, endPoint y: 443, distance: 177.4
type input "82"
click at [1474, 443] on input "range" at bounding box center [1370, 432] width 349 height 29
click at [1228, 589] on button "Generate case note text" at bounding box center [1238, 593] width 107 height 48
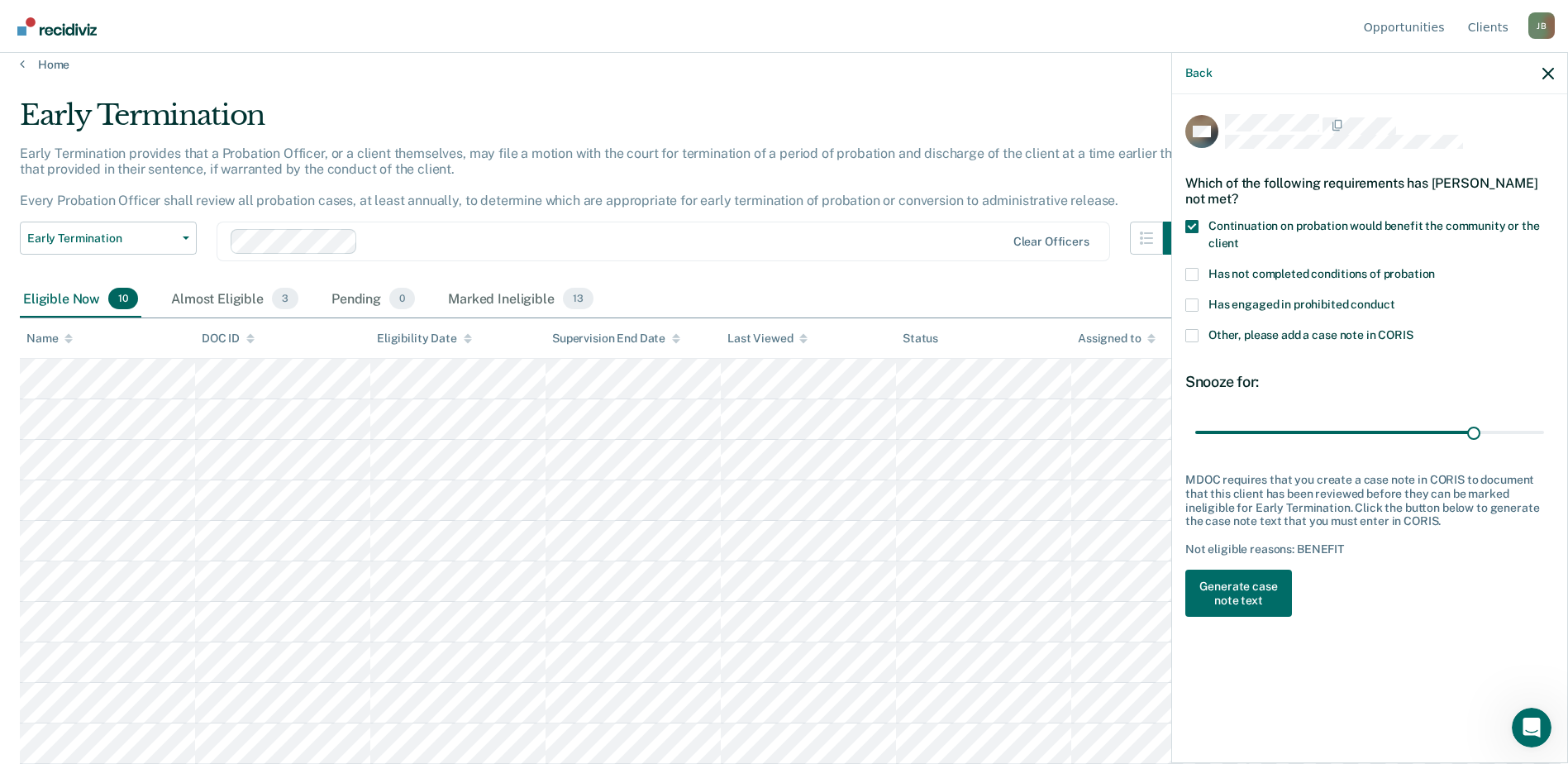
scroll to position [16, 0]
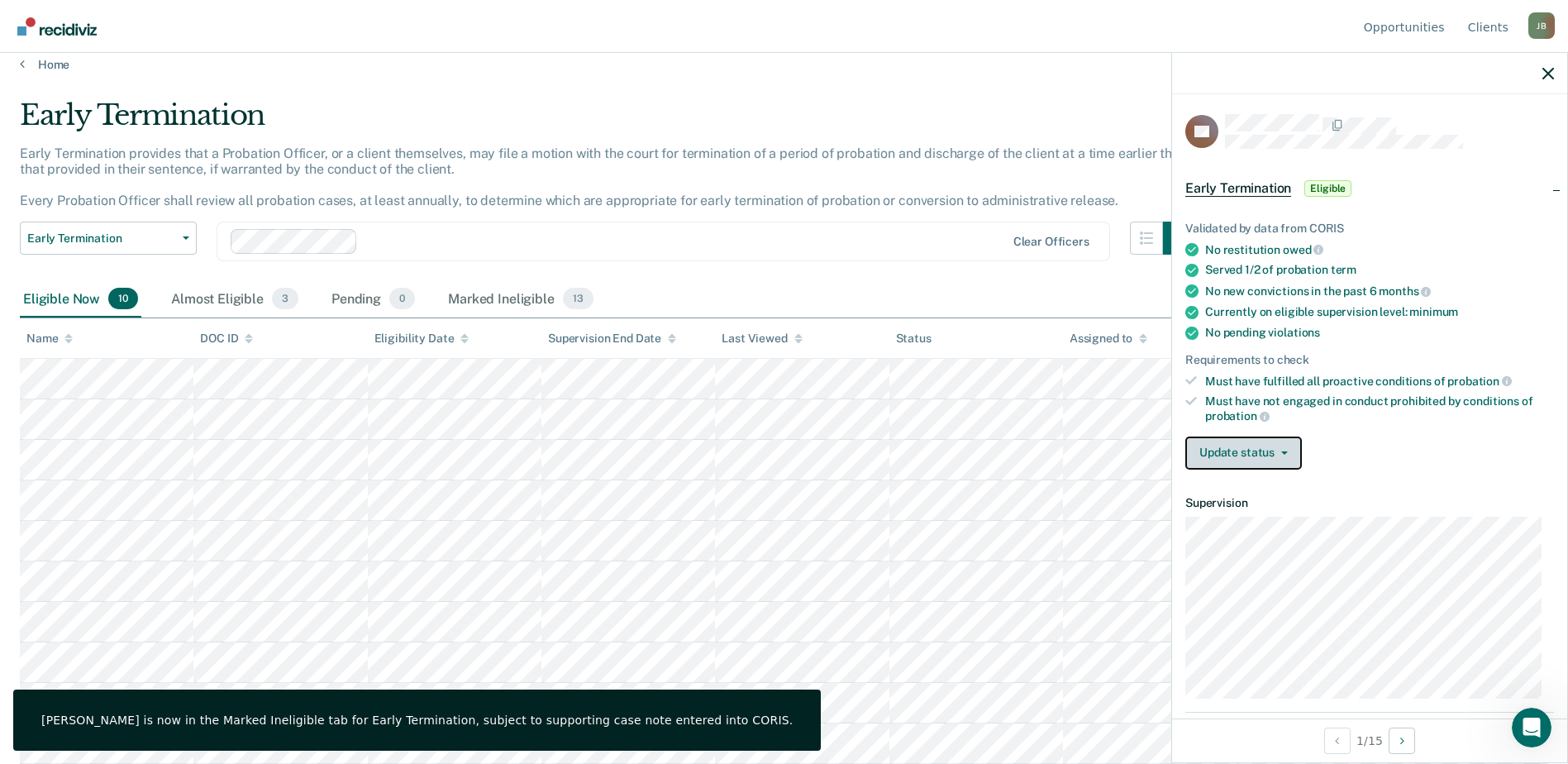
click at [1263, 450] on button "Update status" at bounding box center [1243, 452] width 116 height 33
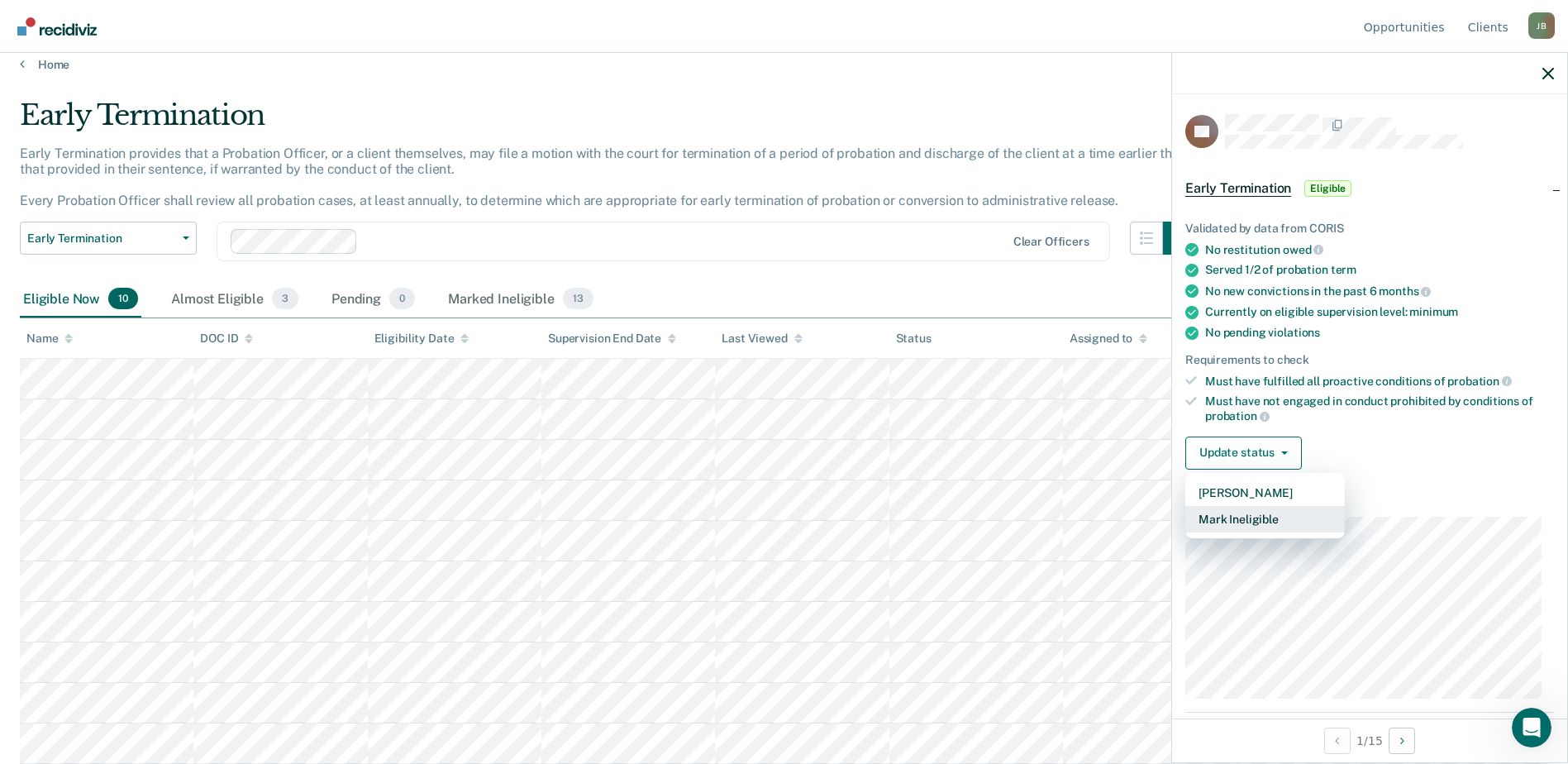
click at [1265, 513] on button "Mark Ineligible" at bounding box center [1265, 519] width 159 height 26
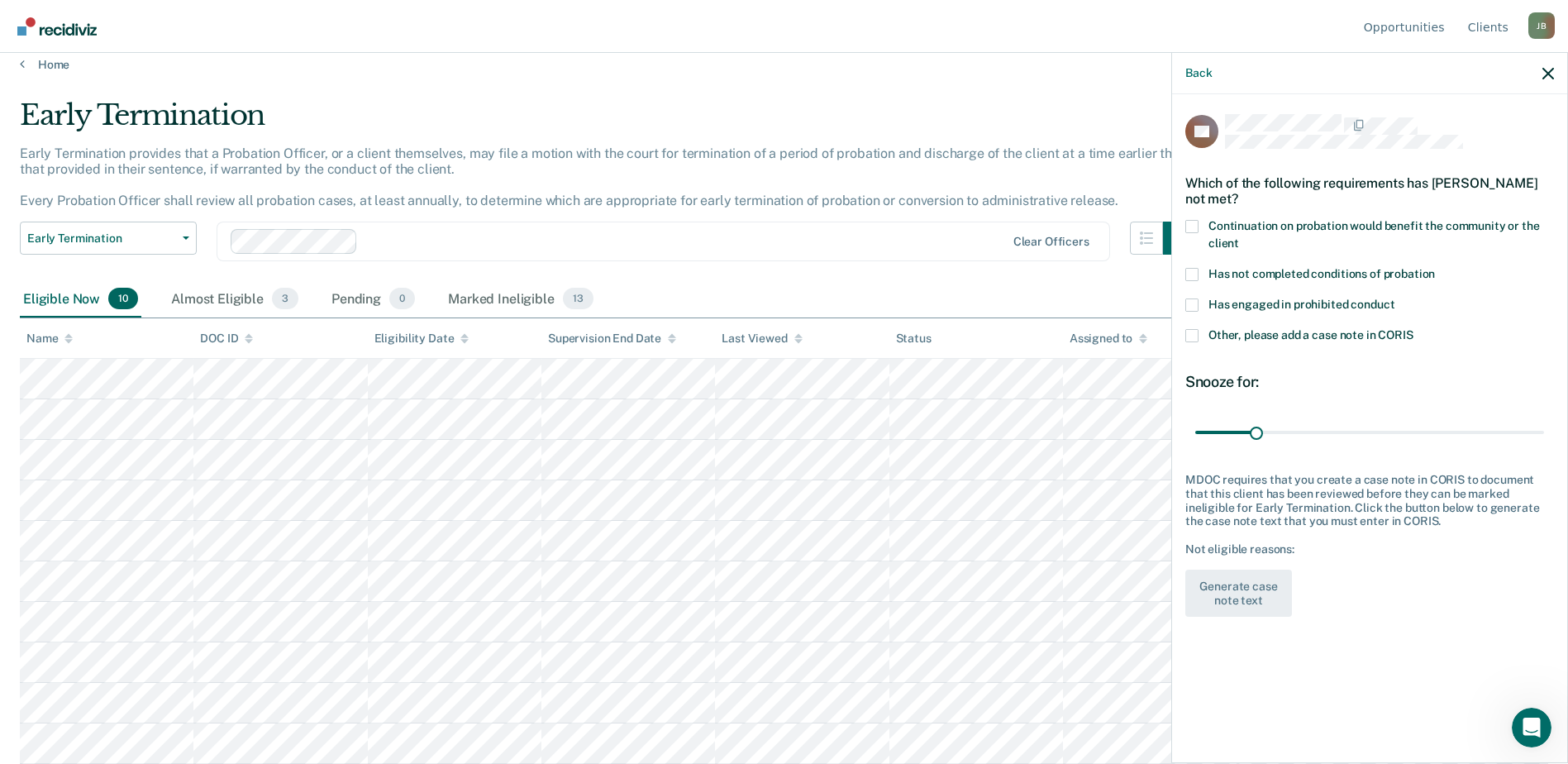
click at [1191, 223] on span at bounding box center [1192, 227] width 13 height 13
click at [1239, 237] on input "Continuation on probation would benefit the community or the client" at bounding box center [1239, 237] width 0 height 0
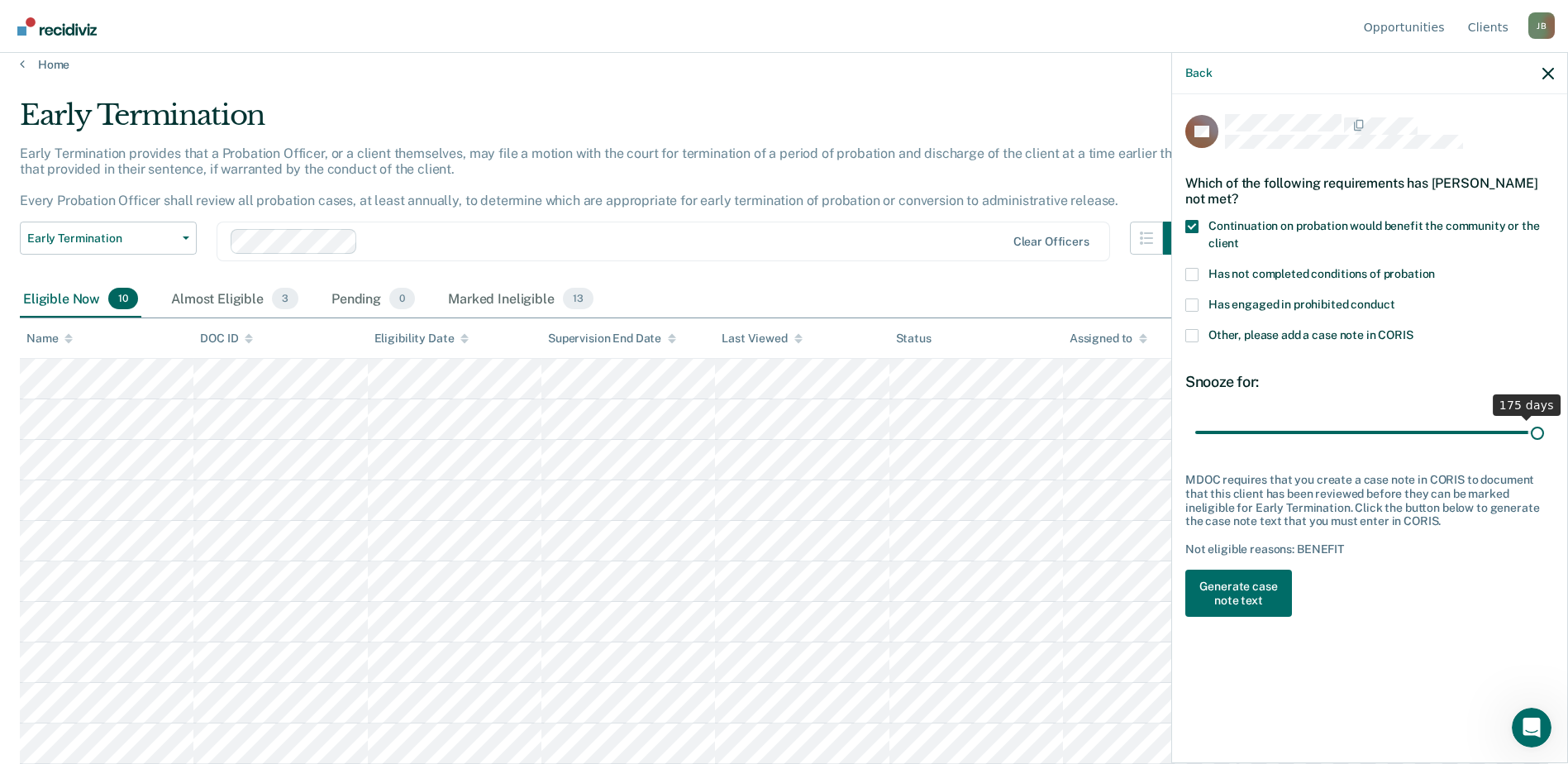
drag, startPoint x: 1280, startPoint y: 427, endPoint x: 1537, endPoint y: 442, distance: 257.4
type input "180"
click at [1537, 442] on input "range" at bounding box center [1370, 432] width 349 height 29
click at [1269, 590] on button "Generate case note text" at bounding box center [1238, 593] width 107 height 48
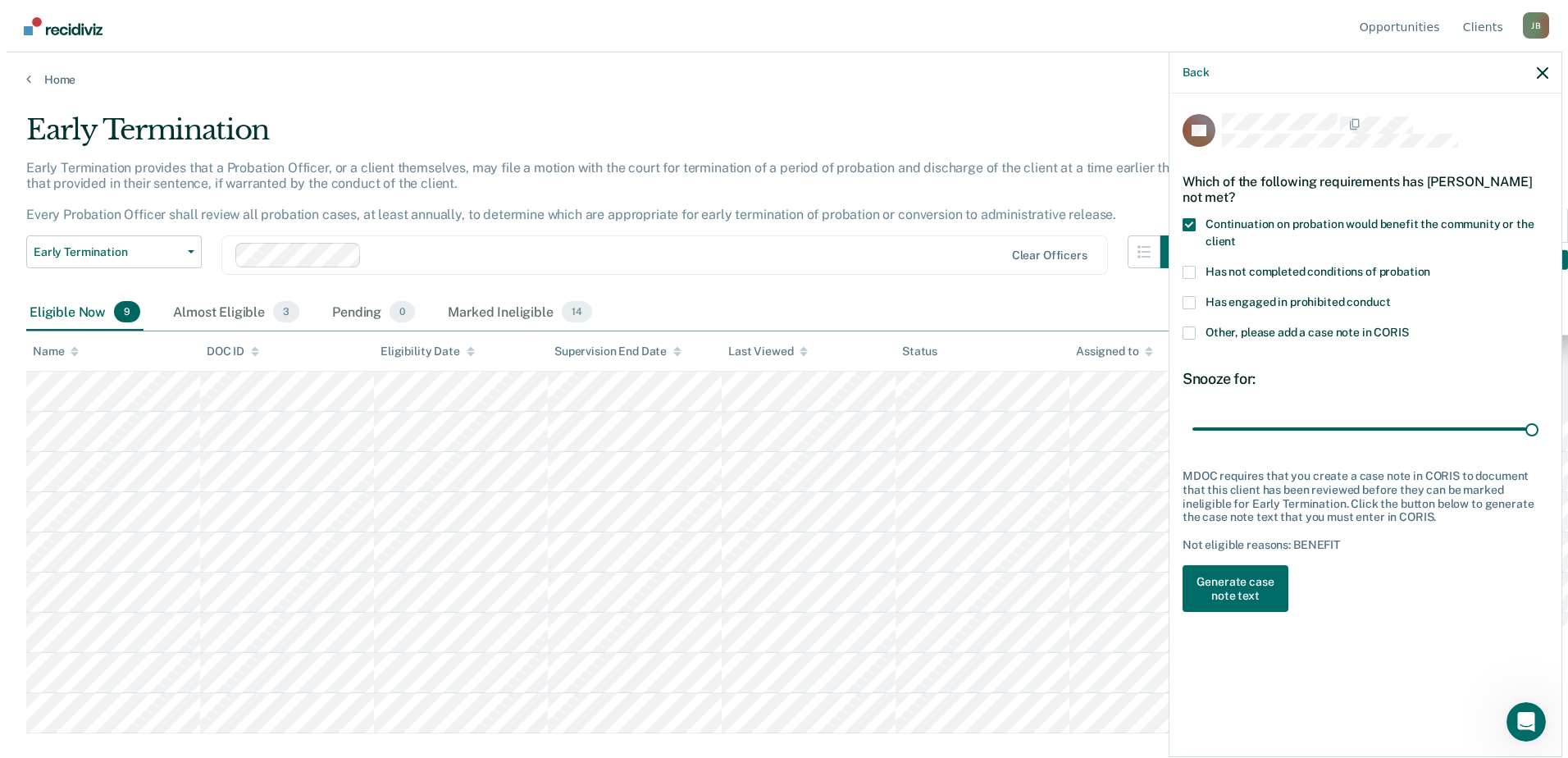
scroll to position [0, 0]
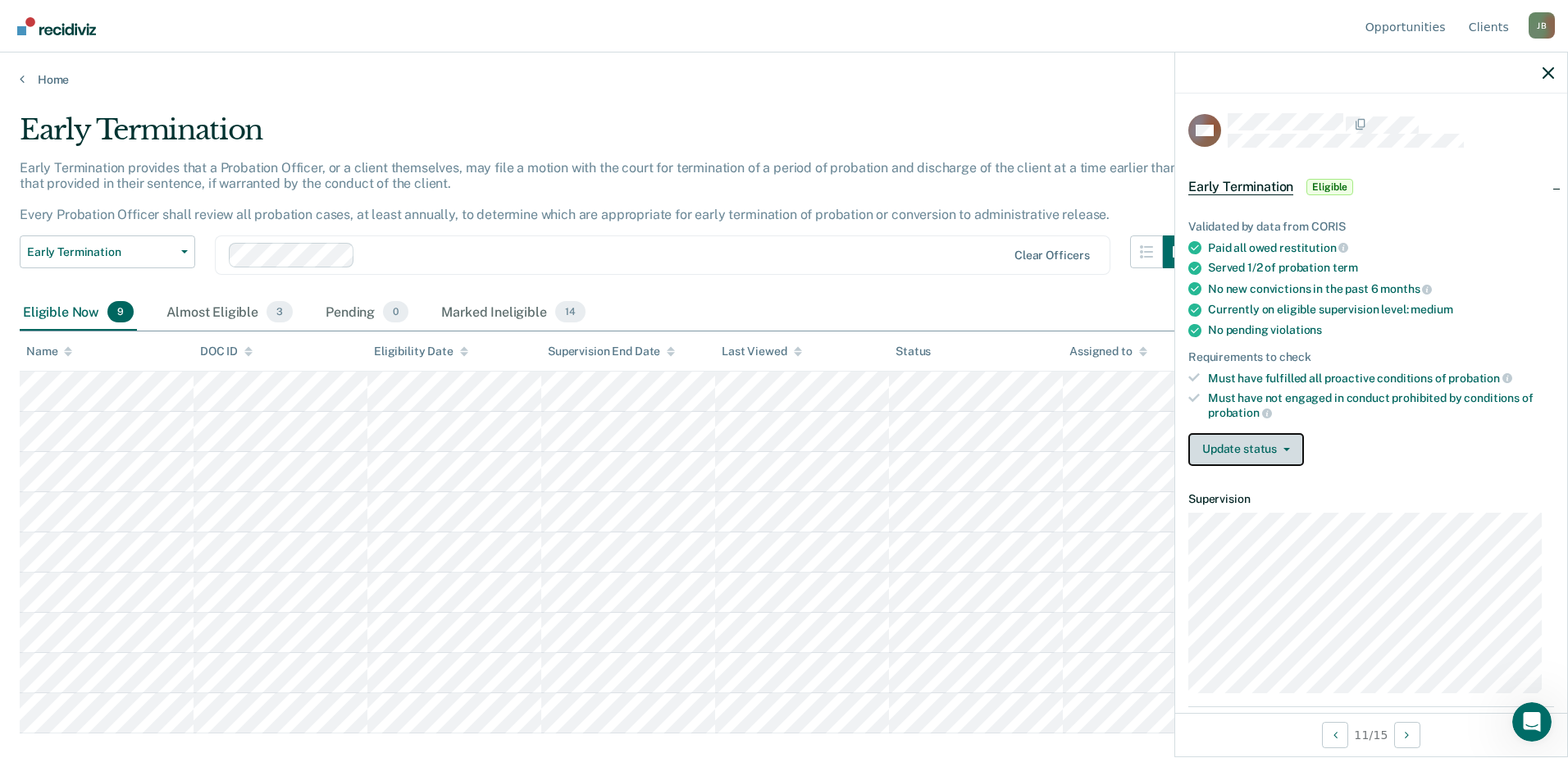
click at [1274, 443] on button "Update status" at bounding box center [1246, 449] width 115 height 33
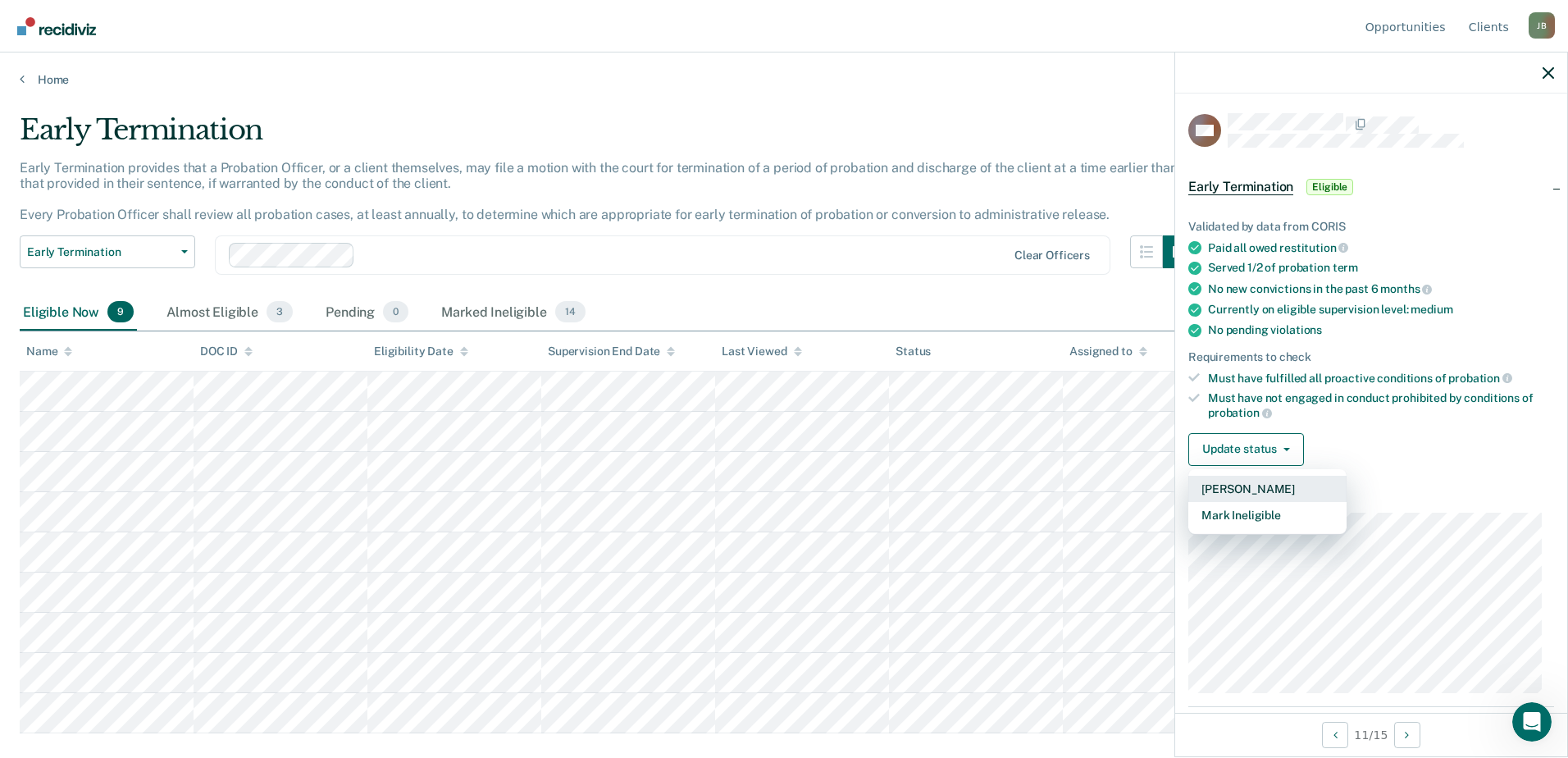
click at [1263, 487] on button "[PERSON_NAME]" at bounding box center [1267, 489] width 158 height 26
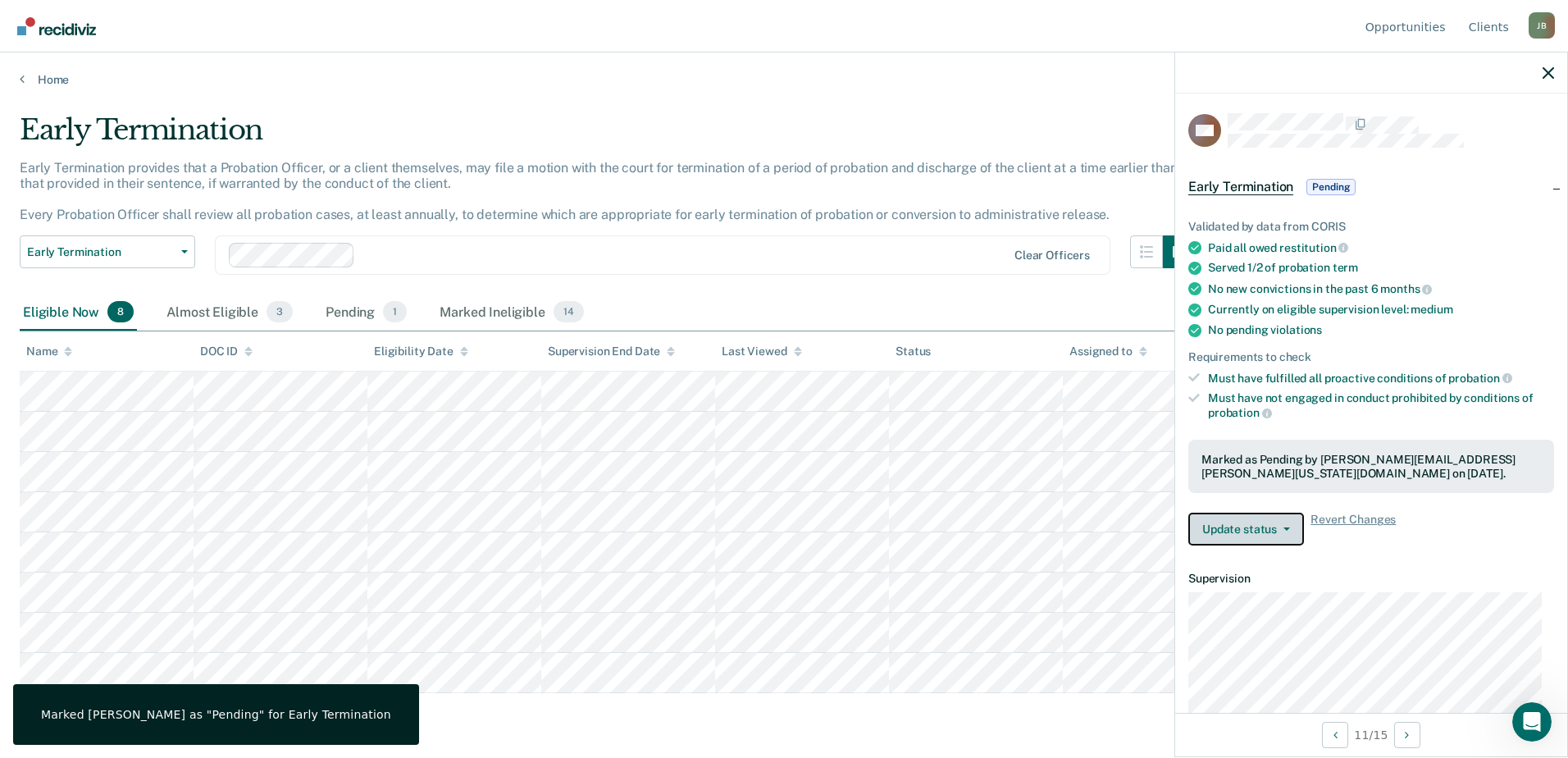
click at [1256, 527] on button "Update status" at bounding box center [1246, 529] width 115 height 33
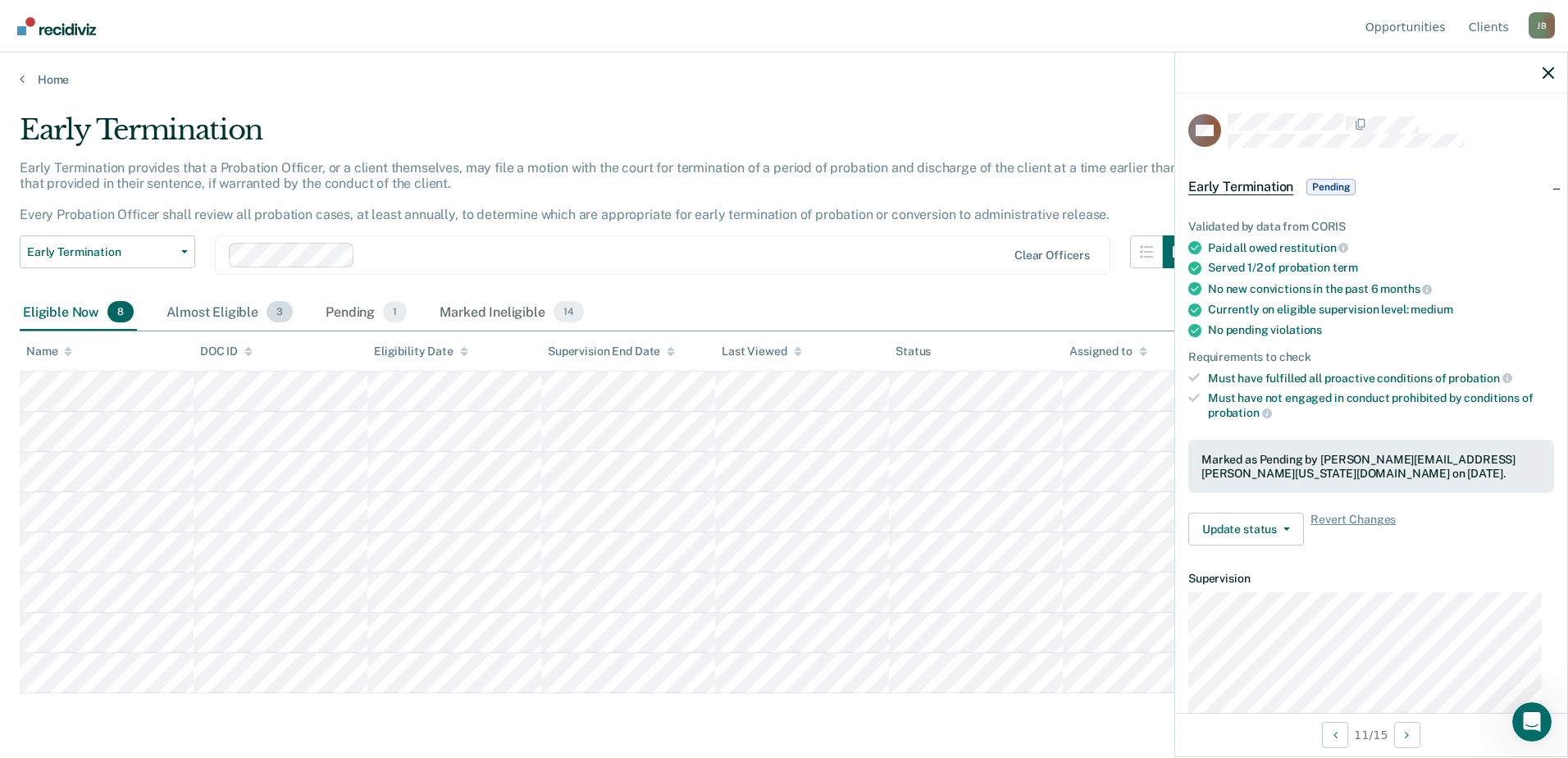
click at [203, 312] on div "Almost Eligible 3" at bounding box center [229, 312] width 133 height 36
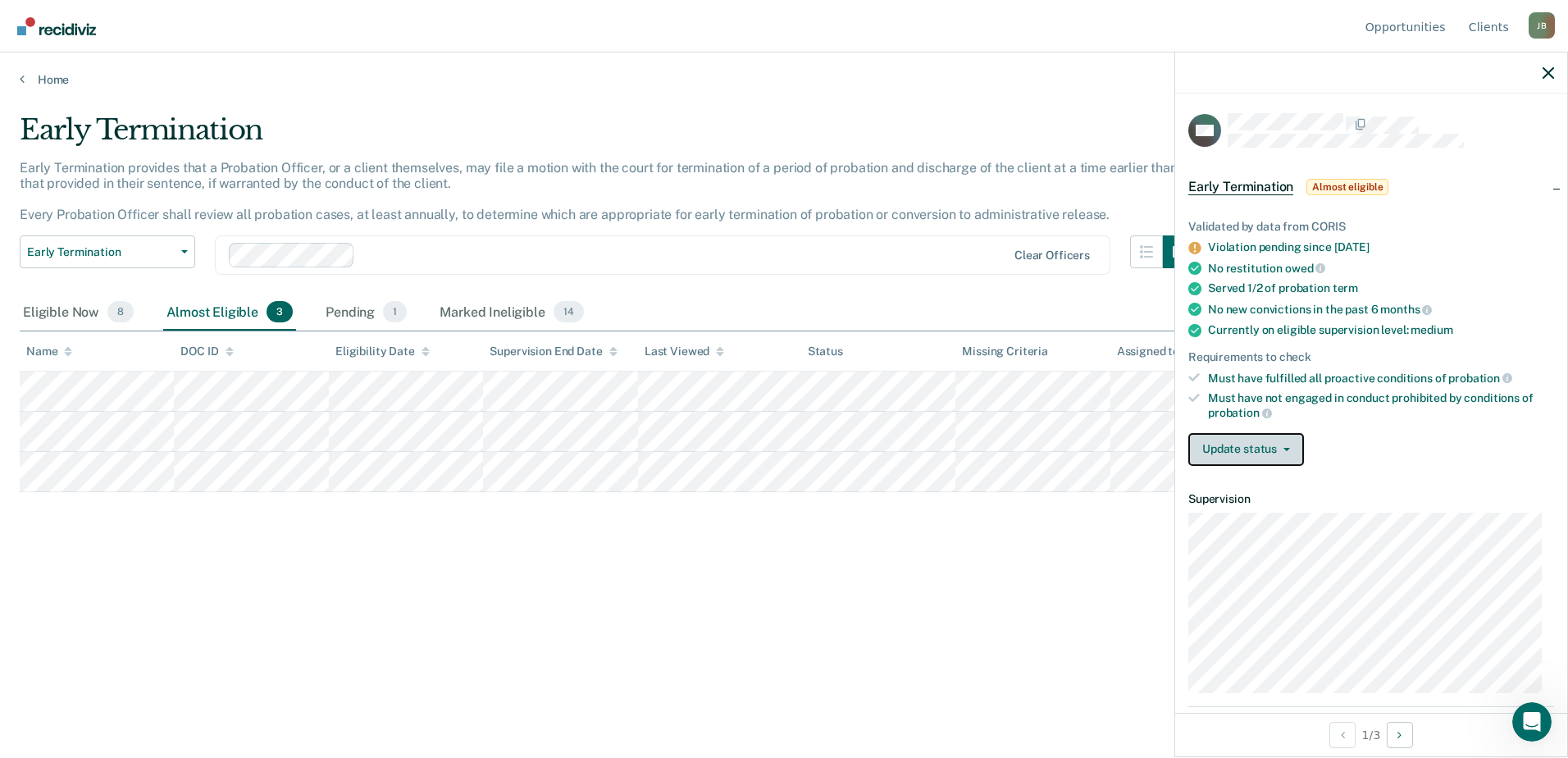
click at [1245, 446] on button "Update status" at bounding box center [1246, 449] width 115 height 33
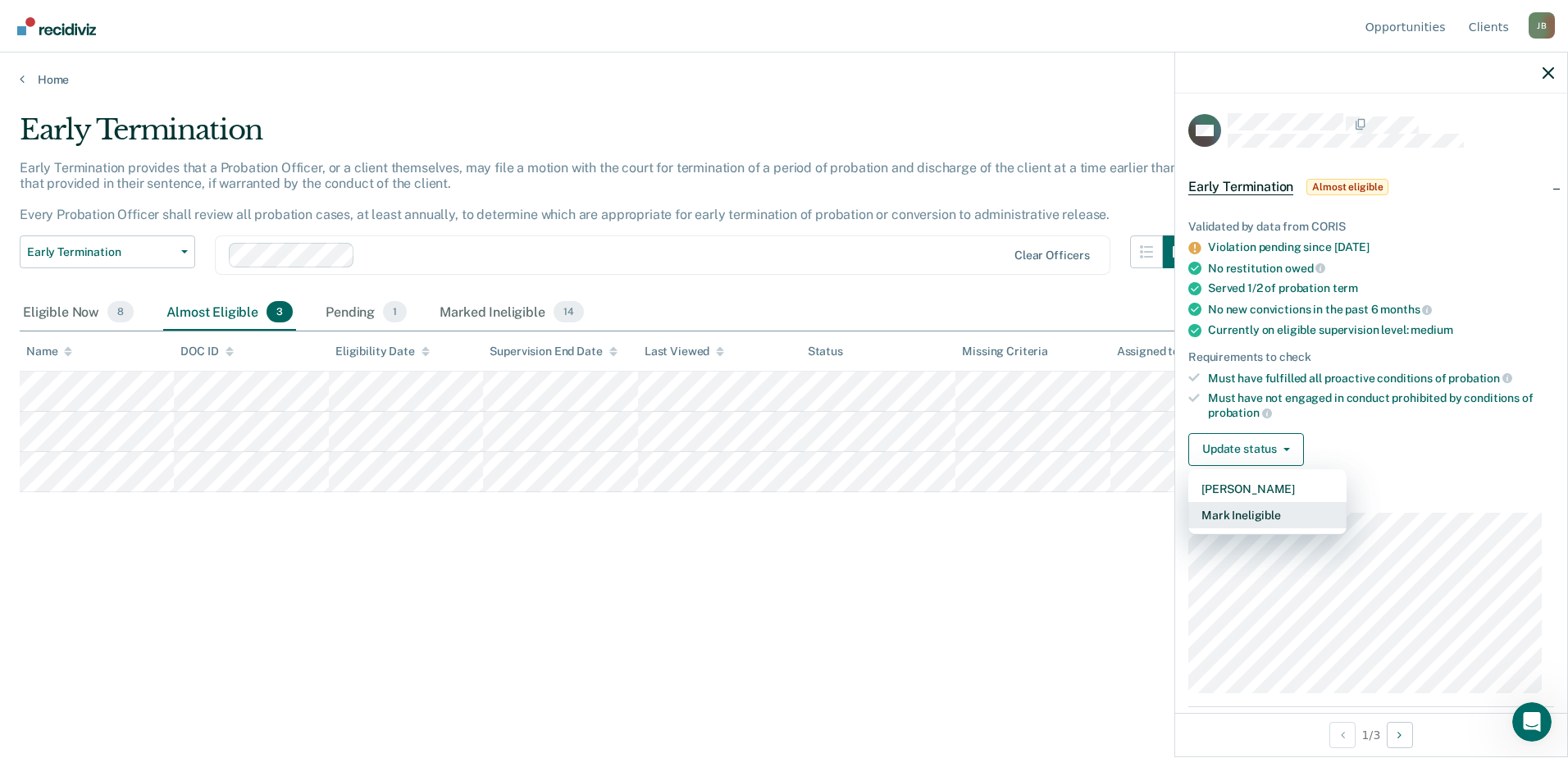
click at [1262, 513] on button "Mark Ineligible" at bounding box center [1267, 515] width 158 height 26
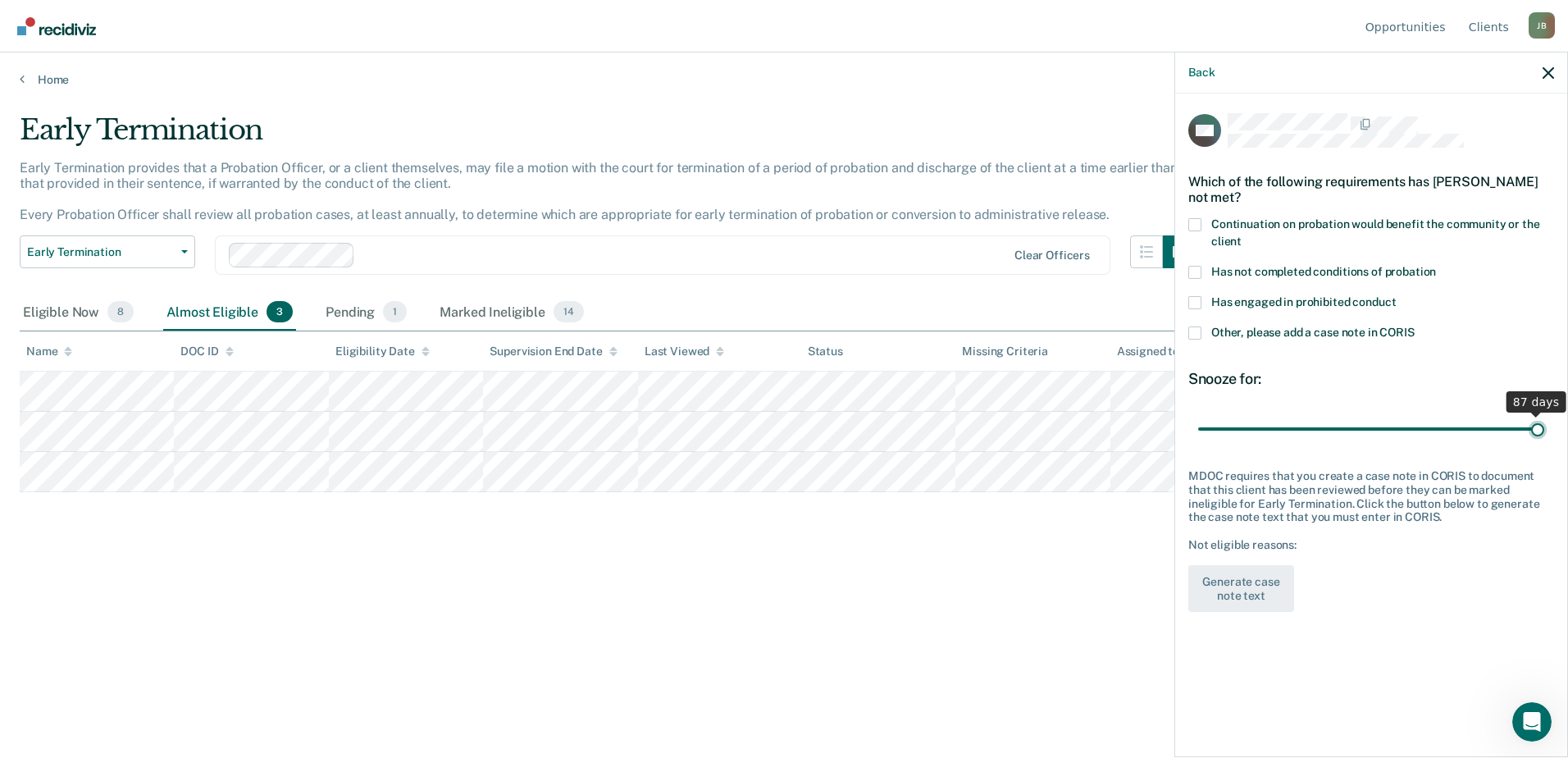
drag, startPoint x: 1330, startPoint y: 424, endPoint x: 1566, endPoint y: 416, distance: 236.1
type input "87"
click at [1545, 423] on input "range" at bounding box center [1371, 428] width 346 height 29
click at [1197, 269] on span at bounding box center [1195, 272] width 13 height 13
click at [1436, 266] on input "Has not completed conditions of probation" at bounding box center [1436, 266] width 0 height 0
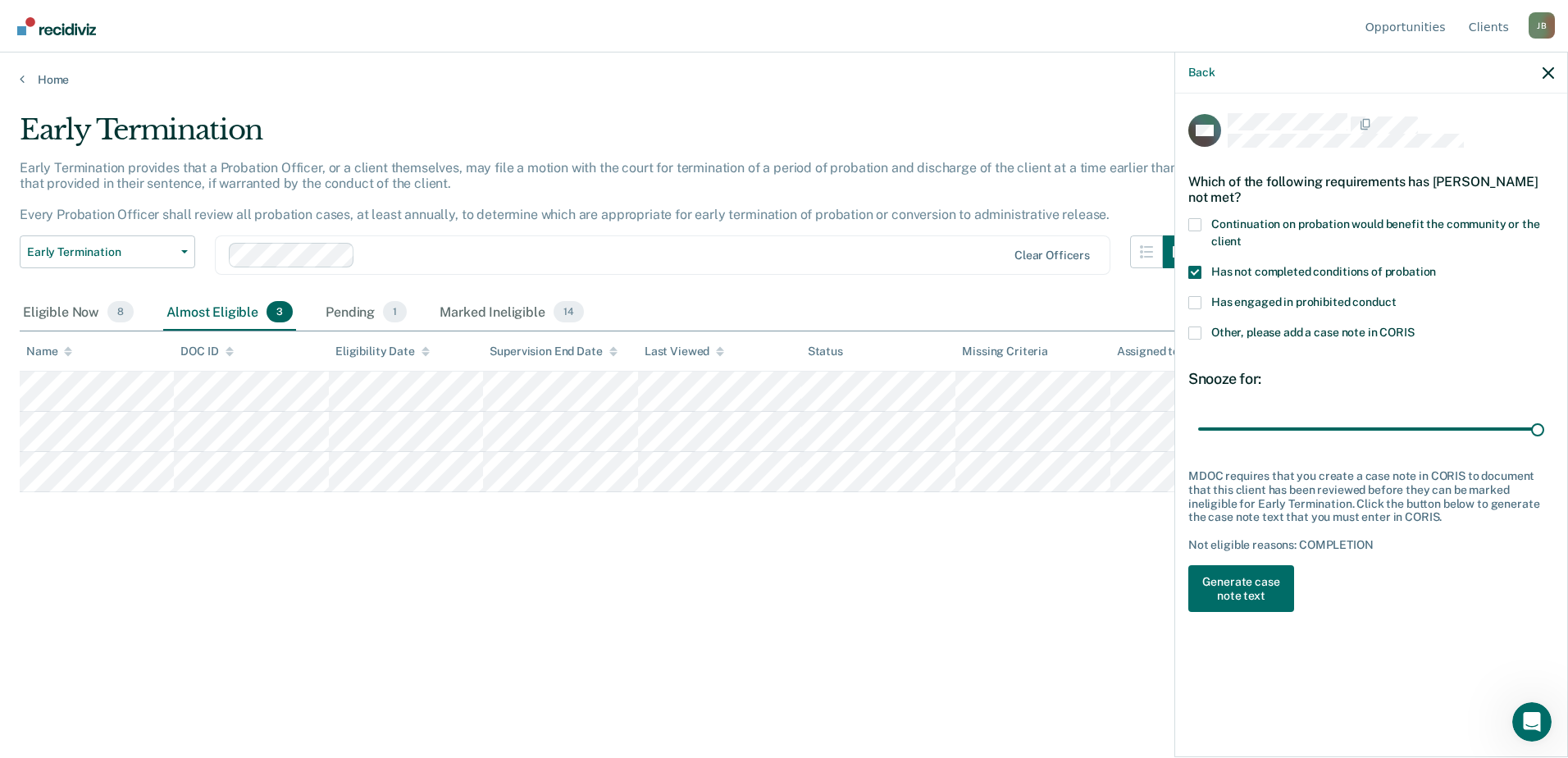
click at [1192, 296] on span at bounding box center [1195, 303] width 13 height 13
click at [1396, 296] on input "Has engaged in prohibited conduct" at bounding box center [1396, 296] width 0 height 0
click at [1258, 593] on button "Generate case note text" at bounding box center [1241, 588] width 106 height 47
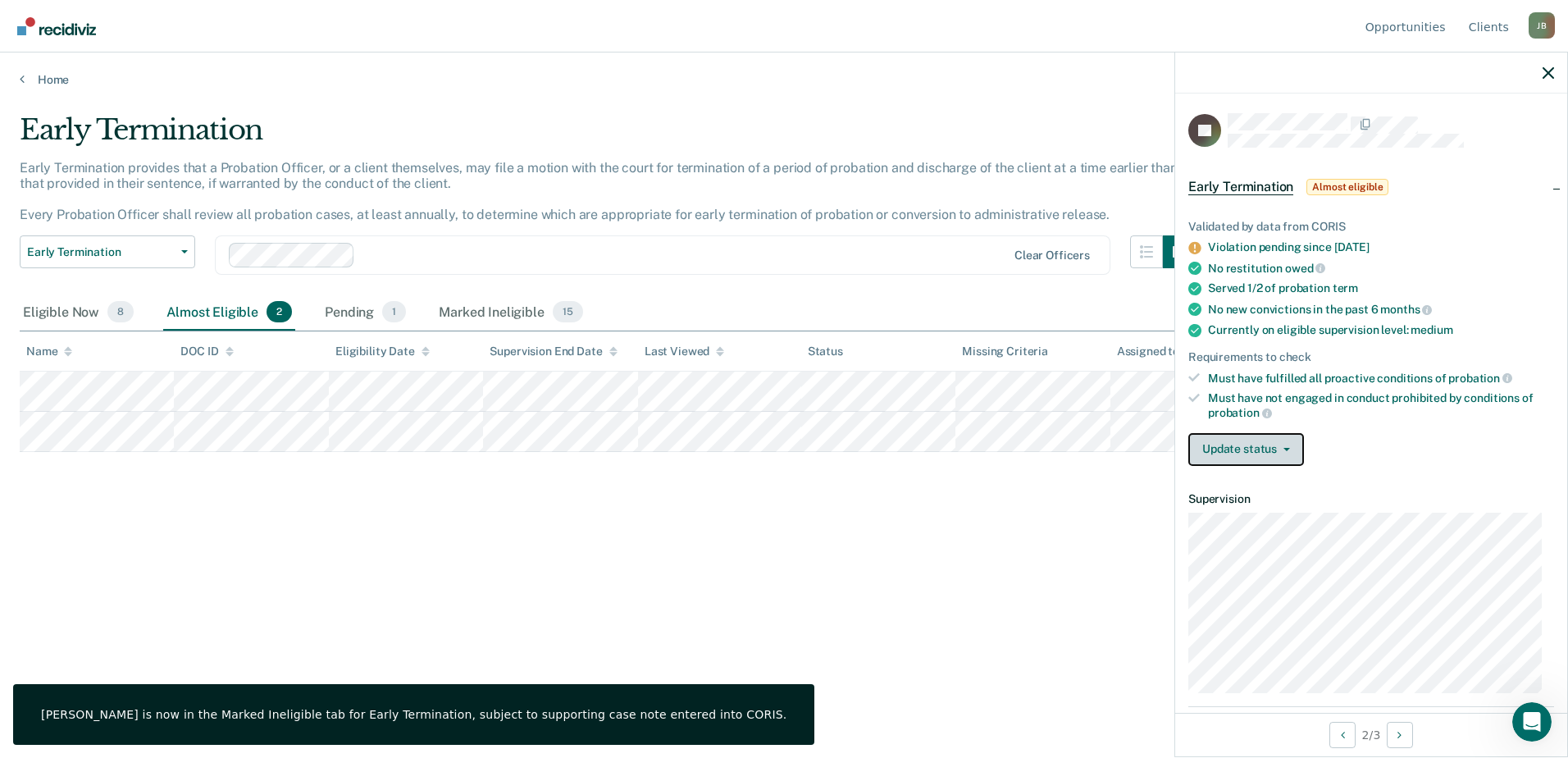
click at [1287, 448] on icon "button" at bounding box center [1287, 450] width 7 height 4
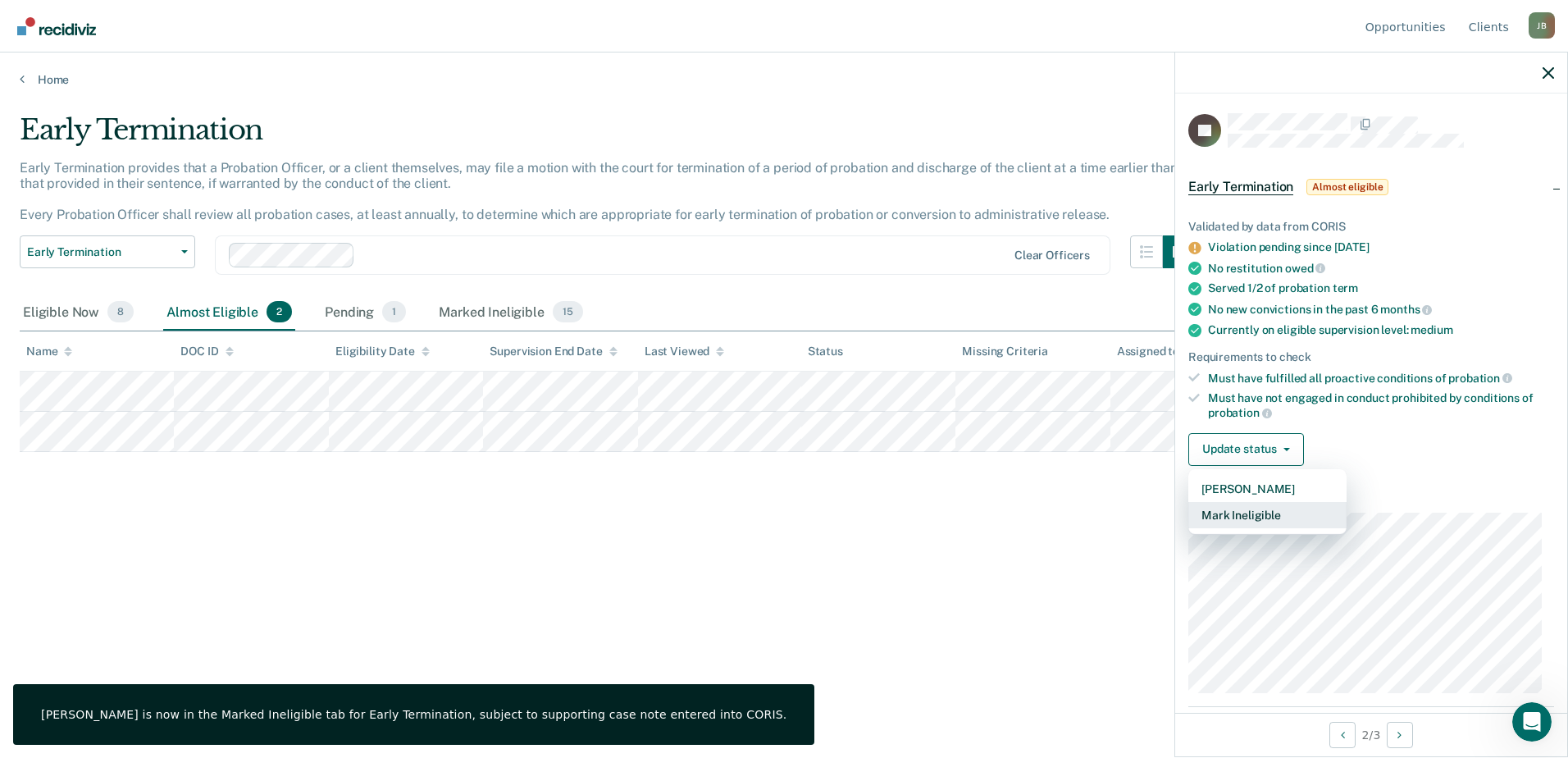
click at [1277, 515] on button "Mark Ineligible" at bounding box center [1267, 515] width 158 height 26
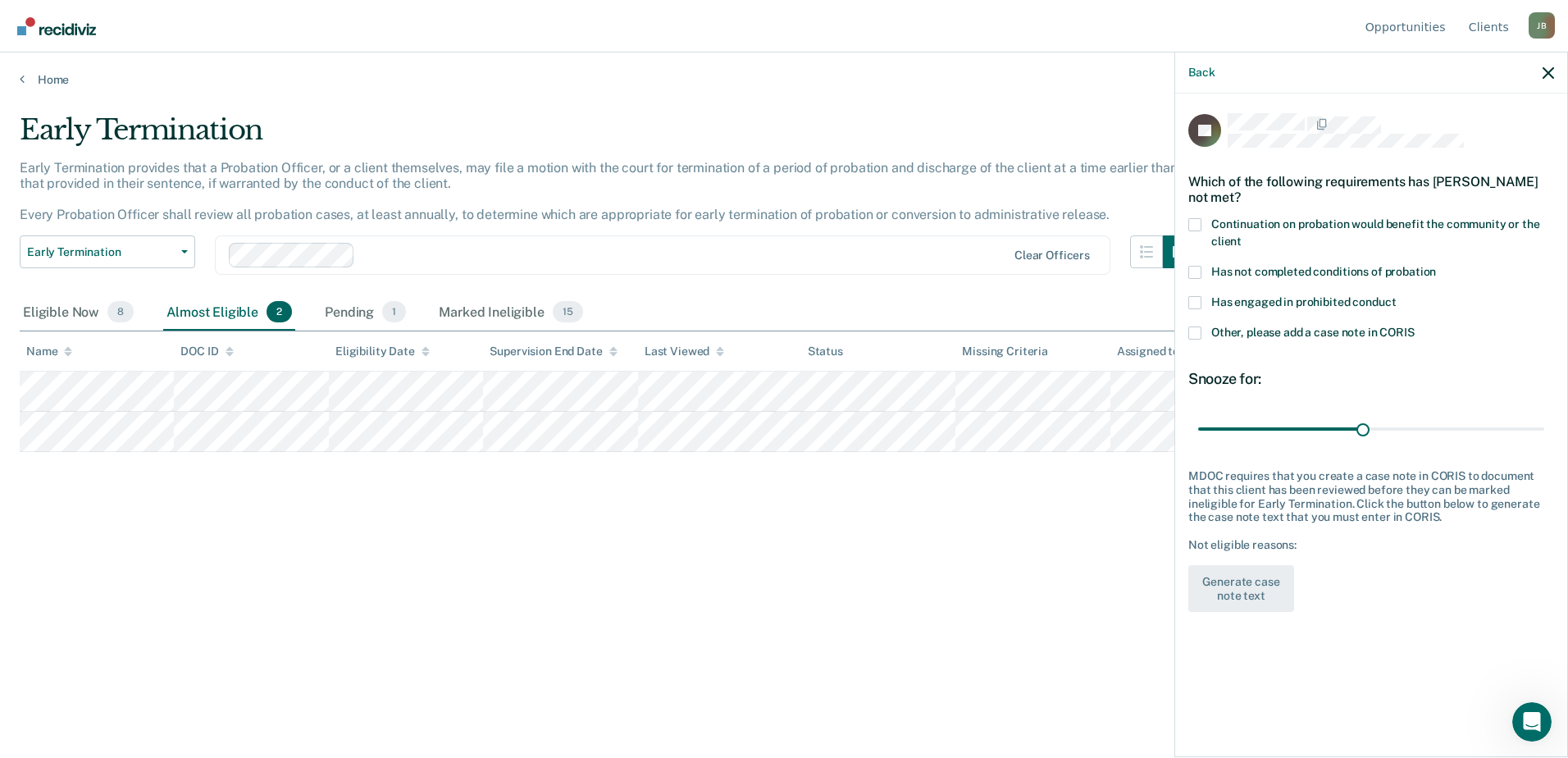
drag, startPoint x: 1197, startPoint y: 270, endPoint x: 1222, endPoint y: 411, distance: 143.2
click at [1197, 271] on span at bounding box center [1195, 272] width 13 height 13
click at [1436, 266] on input "Has not completed conditions of probation" at bounding box center [1436, 266] width 0 height 0
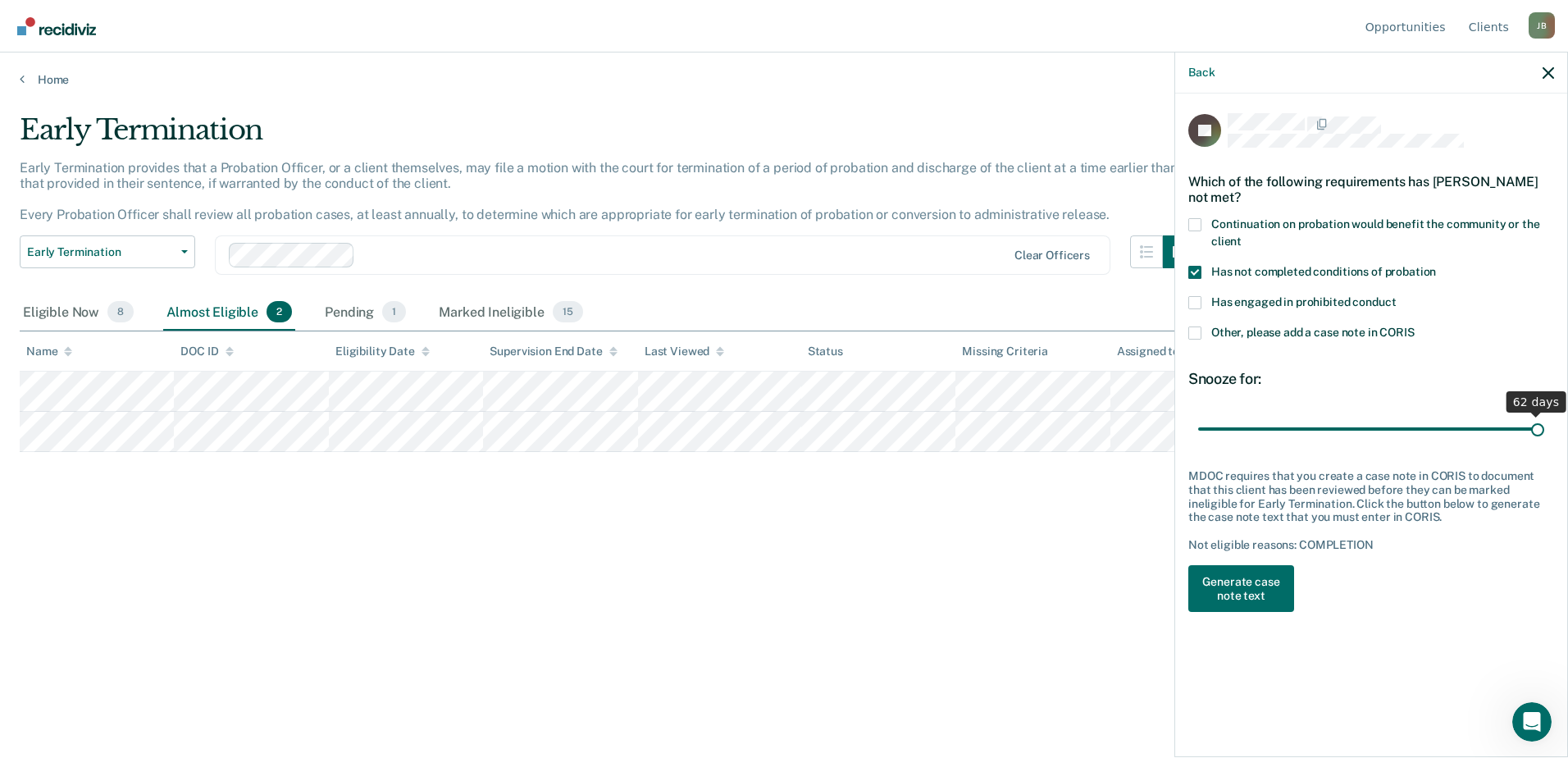
drag, startPoint x: 1367, startPoint y: 428, endPoint x: 1571, endPoint y: 428, distance: 204.0
type input "62"
click at [1545, 428] on input "range" at bounding box center [1371, 428] width 346 height 29
click at [1243, 574] on button "Generate case note text" at bounding box center [1241, 588] width 106 height 47
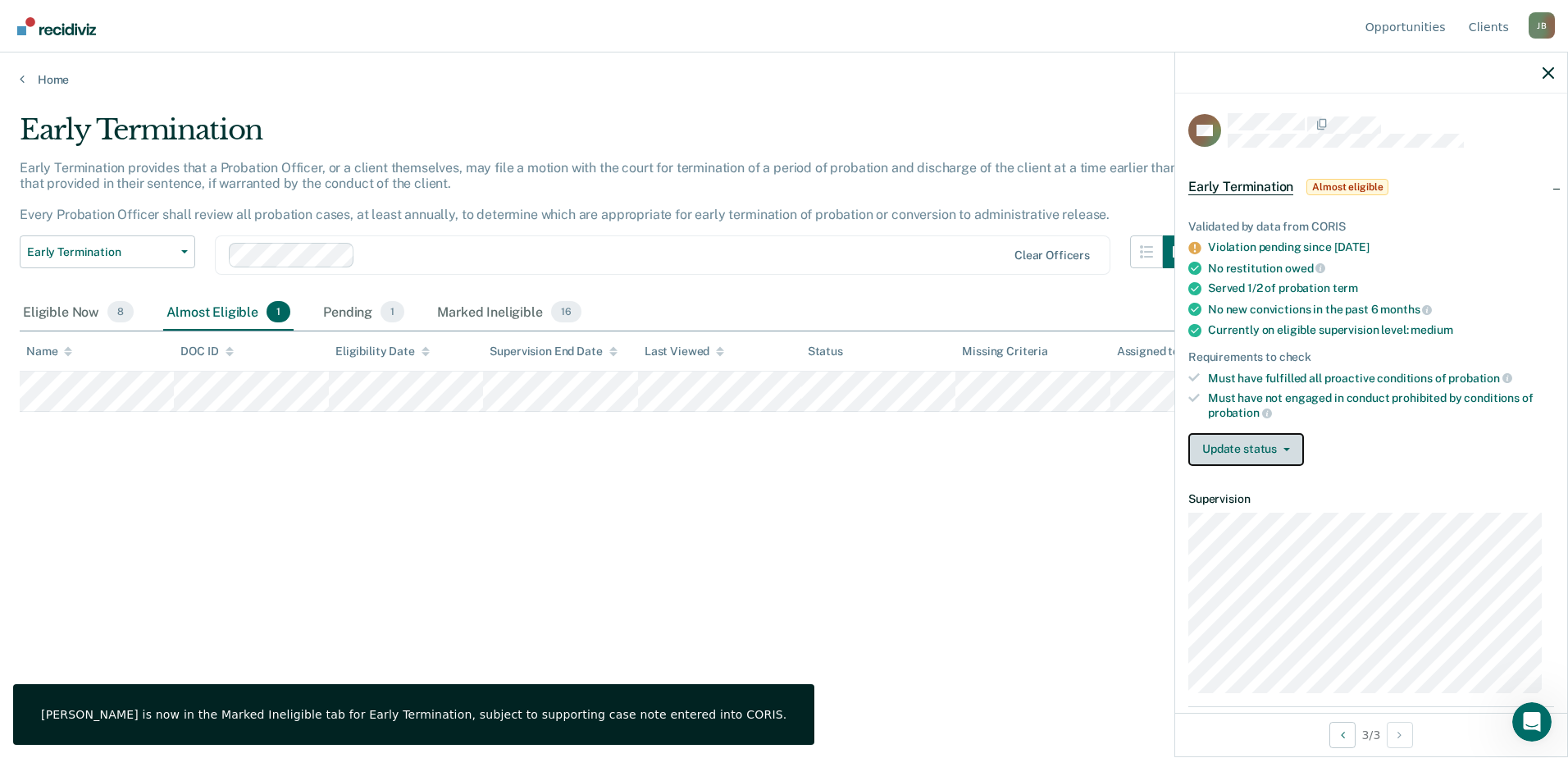
click at [1264, 451] on button "Update status" at bounding box center [1246, 449] width 115 height 33
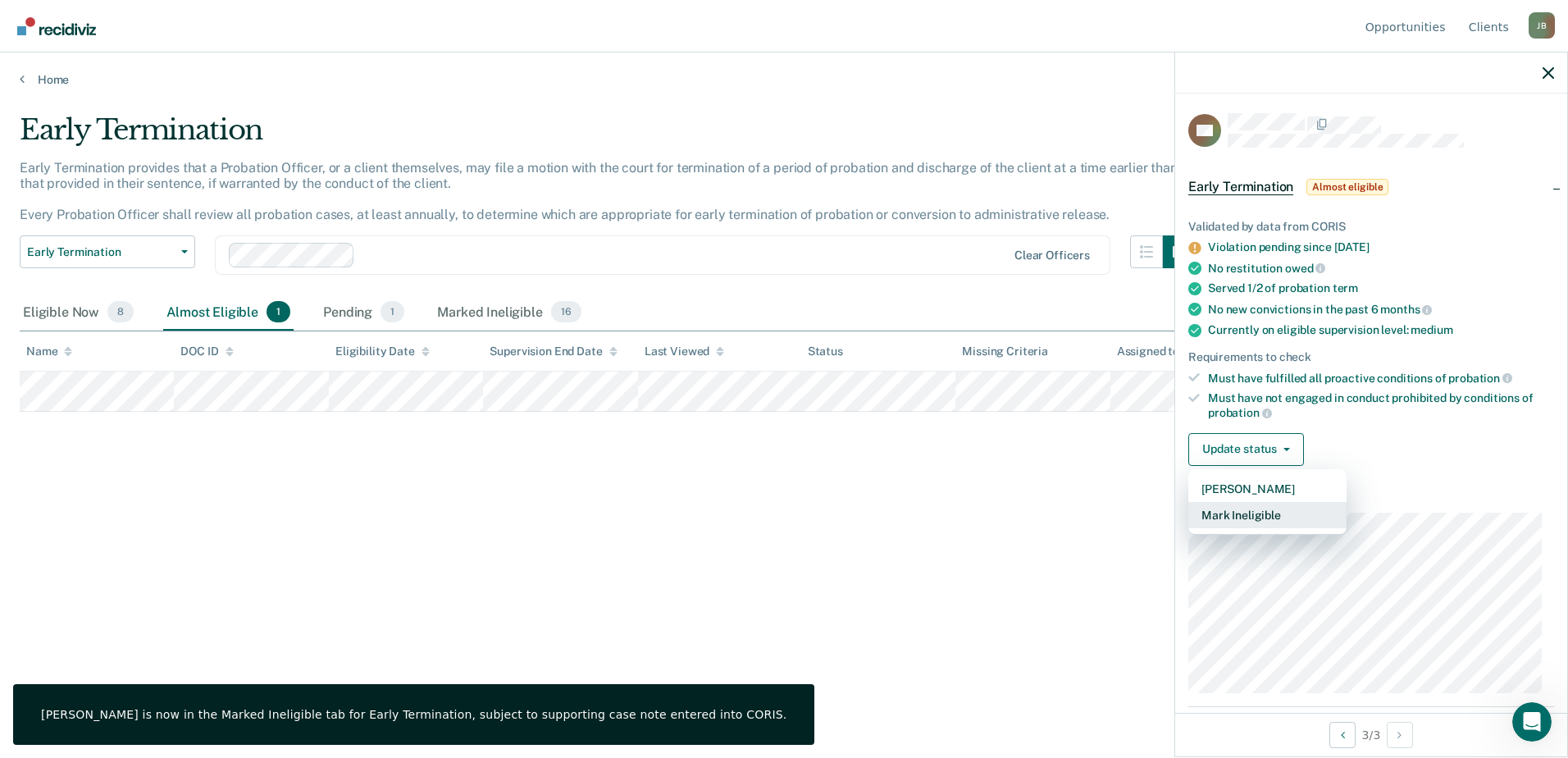
click at [1266, 507] on button "Mark Ineligible" at bounding box center [1267, 515] width 158 height 26
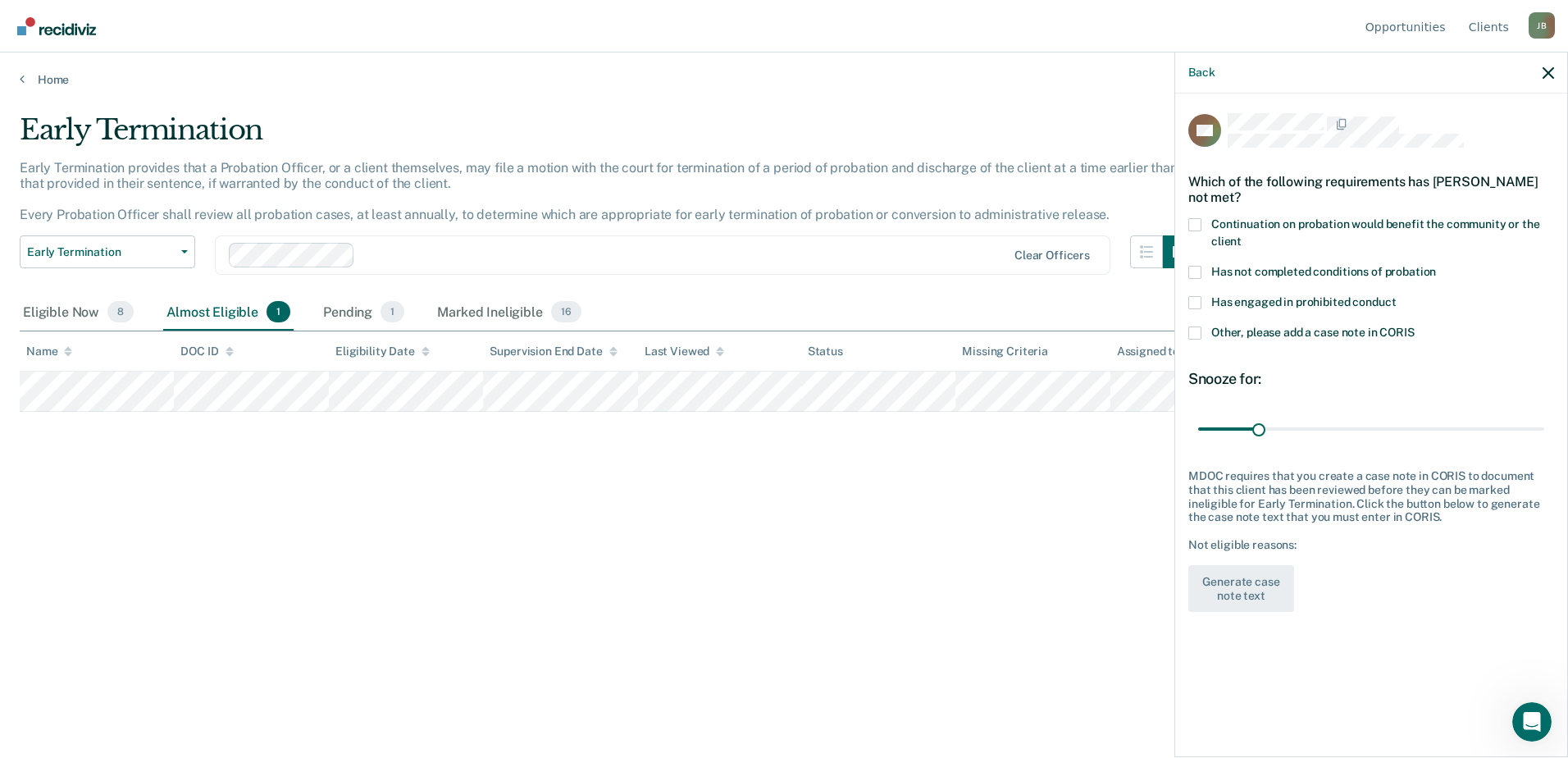
click at [1196, 270] on span at bounding box center [1195, 272] width 13 height 13
click at [1436, 266] on input "Has not completed conditions of probation" at bounding box center [1436, 266] width 0 height 0
click at [1196, 222] on span at bounding box center [1195, 225] width 13 height 13
click at [1242, 235] on input "Continuation on probation would benefit the community or the client" at bounding box center [1242, 235] width 0 height 0
click at [1195, 298] on span at bounding box center [1195, 303] width 13 height 13
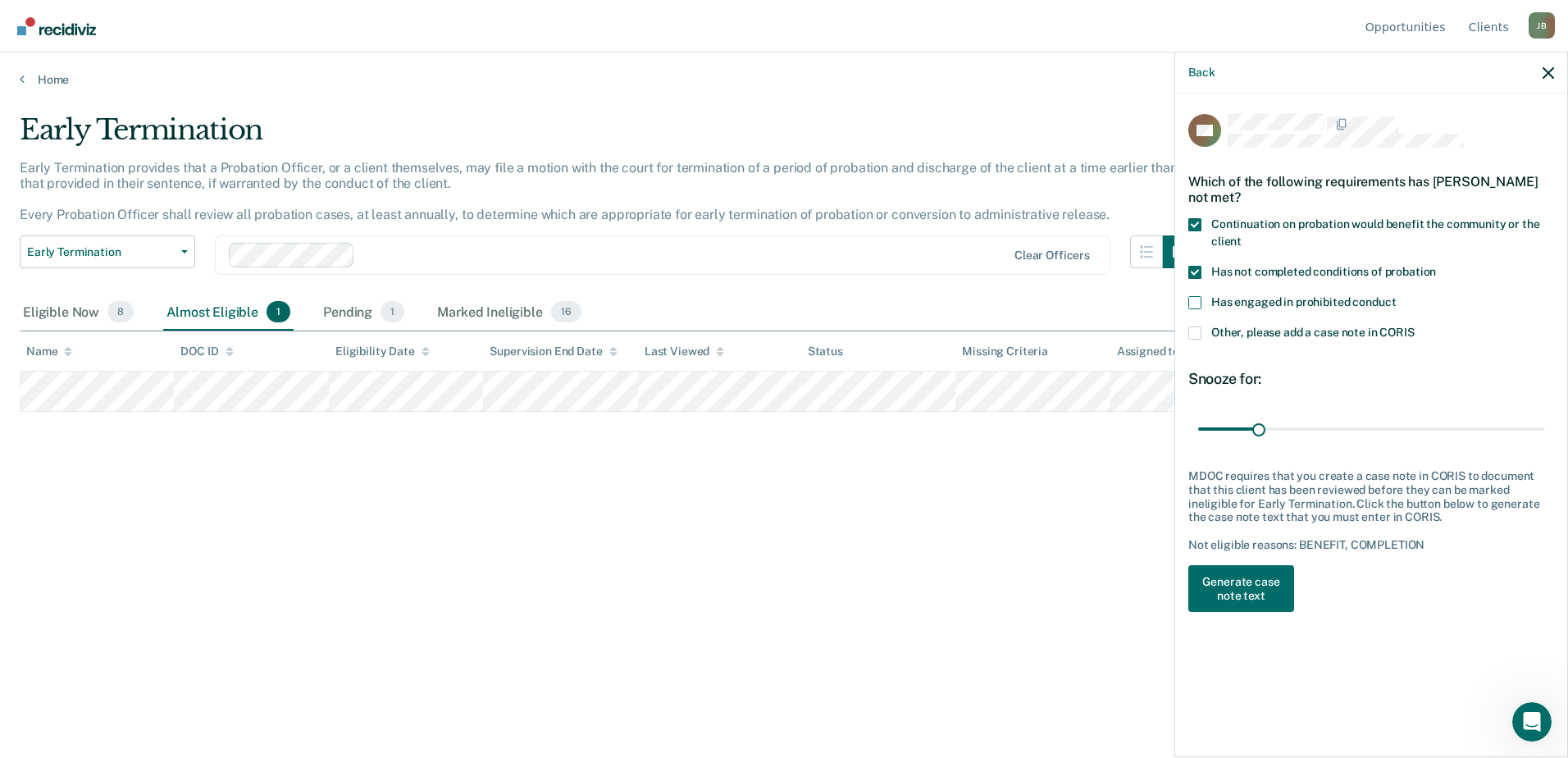
click at [1396, 296] on input "Has engaged in prohibited conduct" at bounding box center [1396, 296] width 0 height 0
click at [1261, 590] on button "Generate case note text" at bounding box center [1241, 588] width 106 height 47
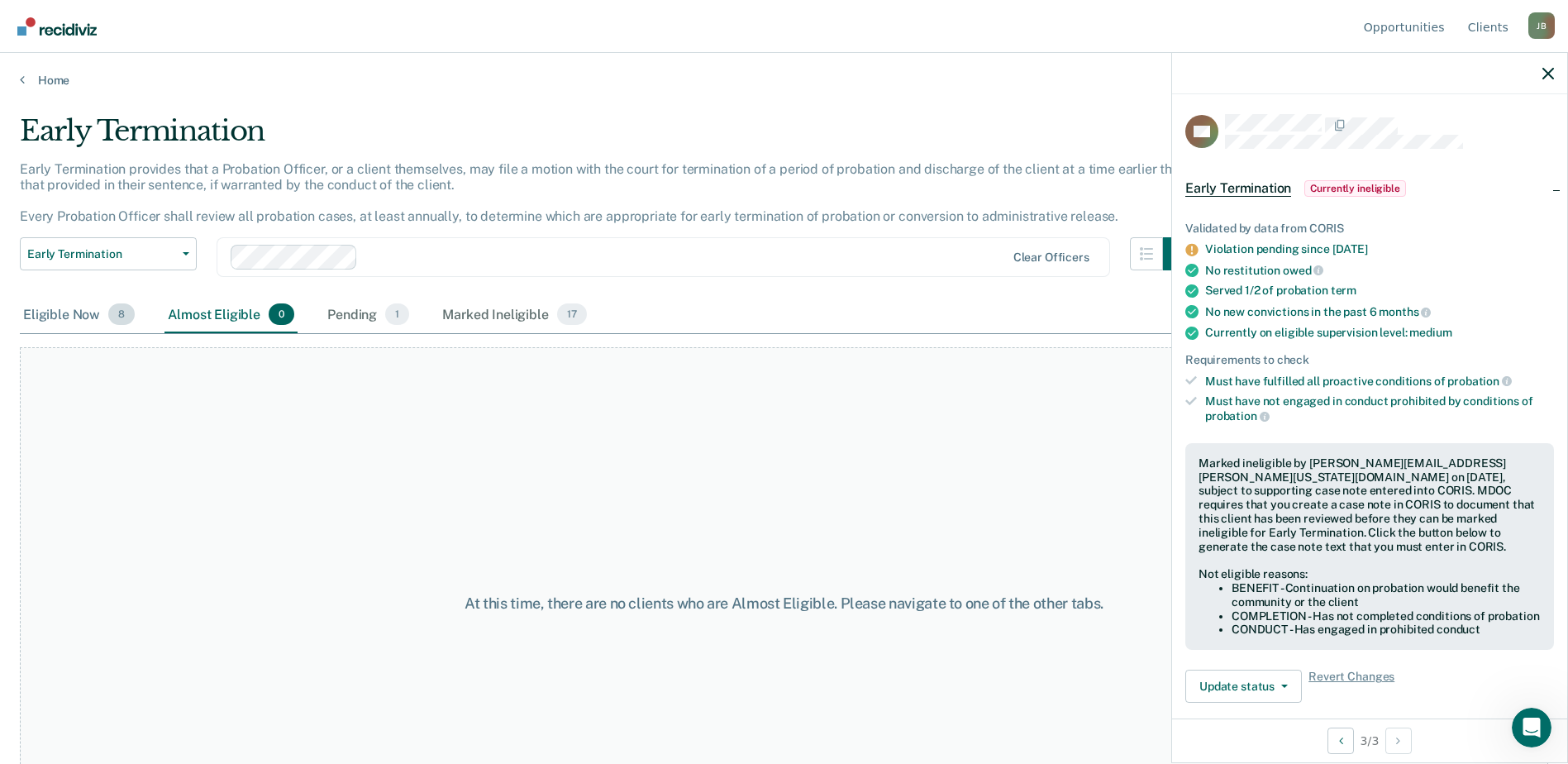
click at [61, 314] on div "Eligible Now 8" at bounding box center [79, 315] width 118 height 37
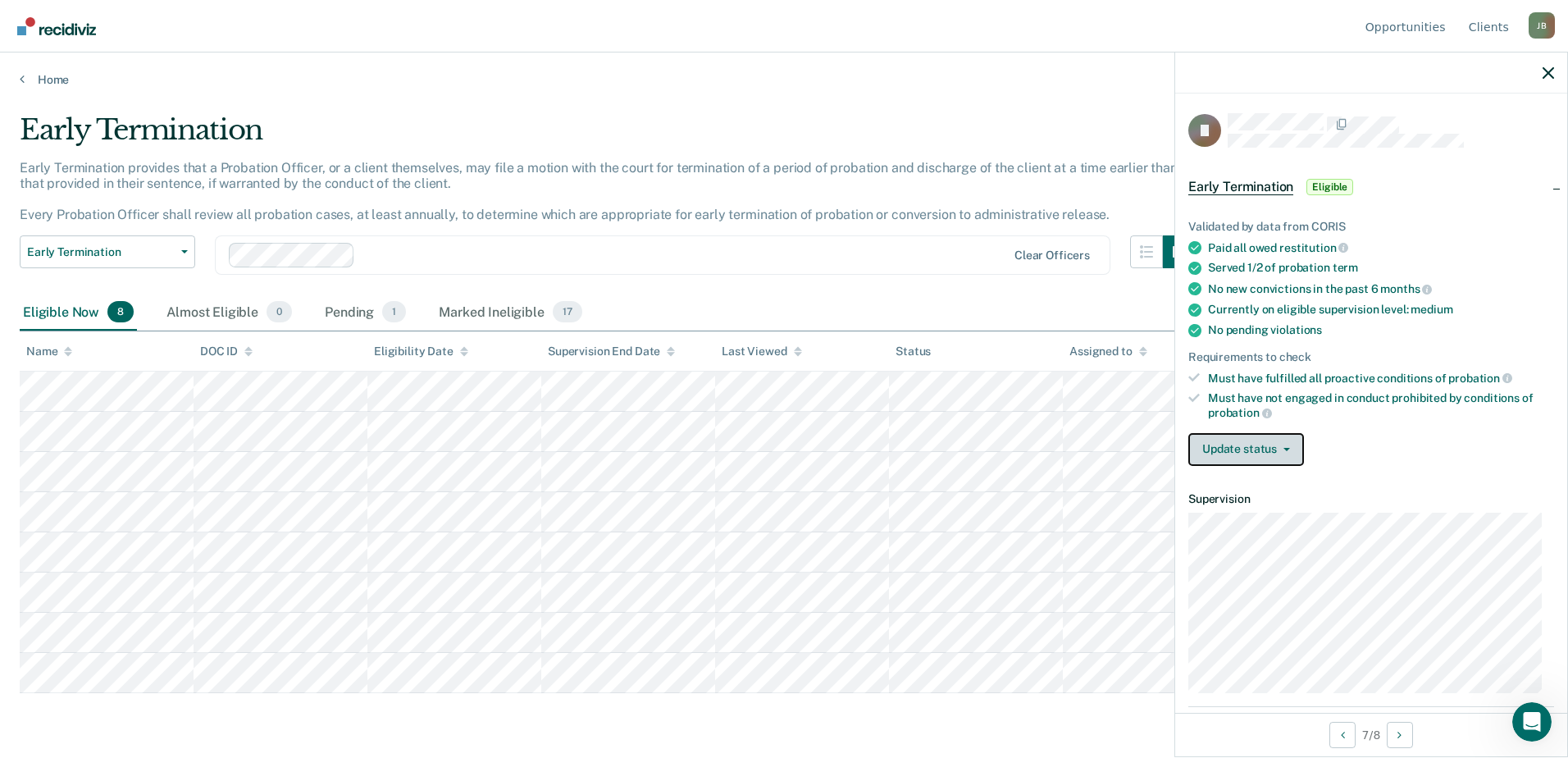
click at [1286, 449] on icon "button" at bounding box center [1287, 450] width 7 height 4
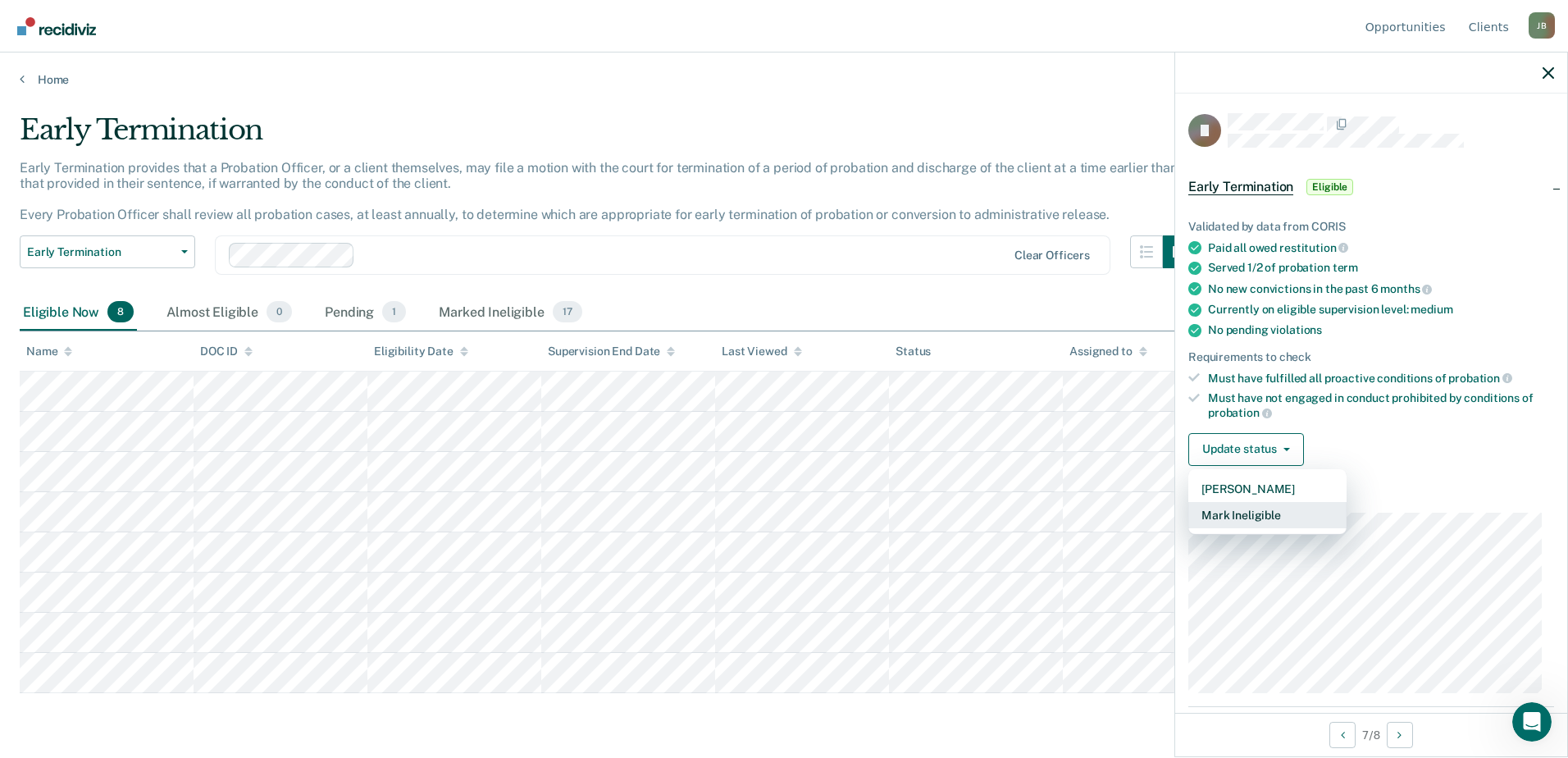
click at [1284, 510] on button "Mark Ineligible" at bounding box center [1267, 515] width 158 height 26
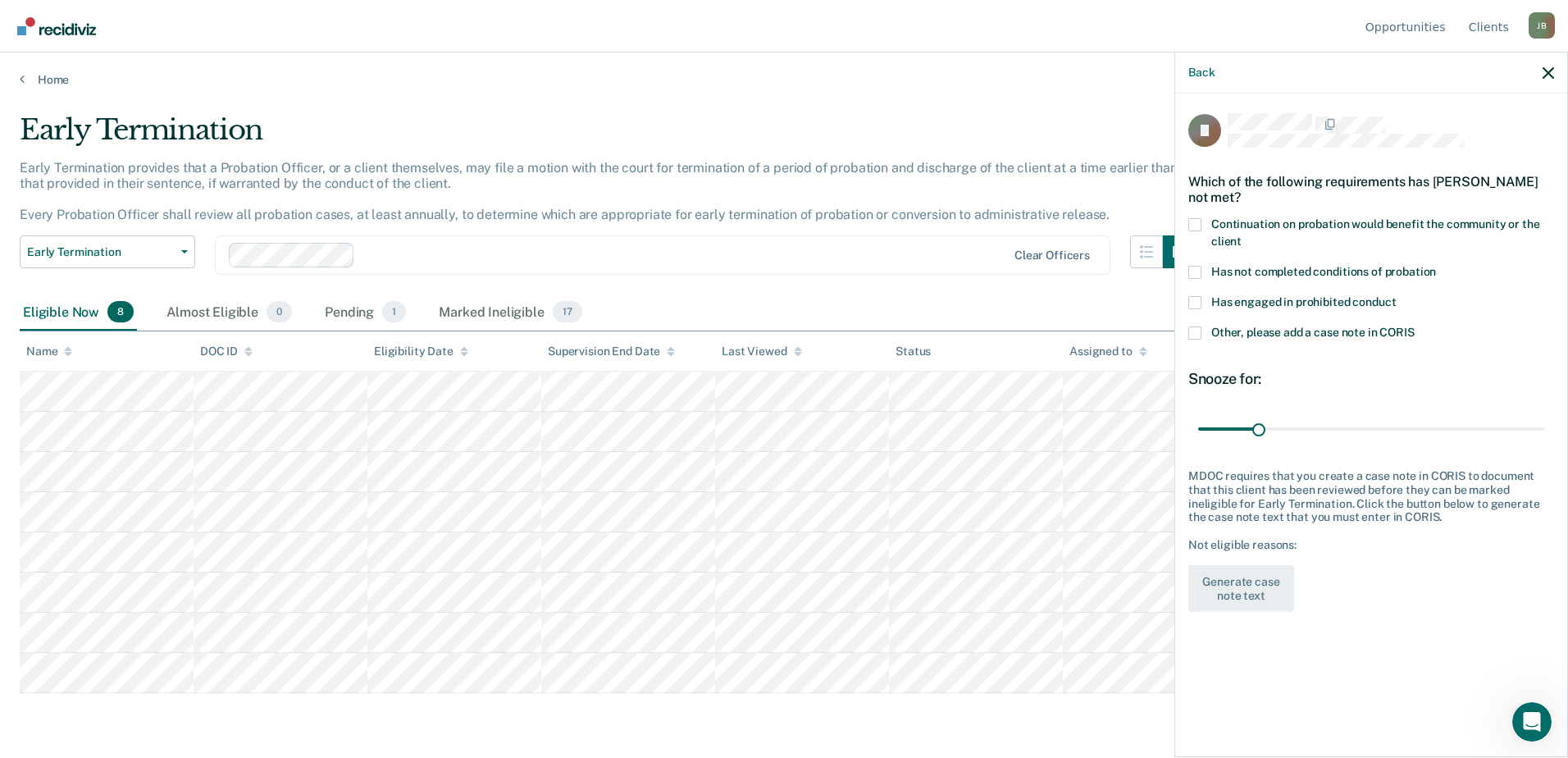
click at [1196, 269] on span at bounding box center [1195, 272] width 13 height 13
click at [1436, 266] on input "Has not completed conditions of probation" at bounding box center [1436, 266] width 0 height 0
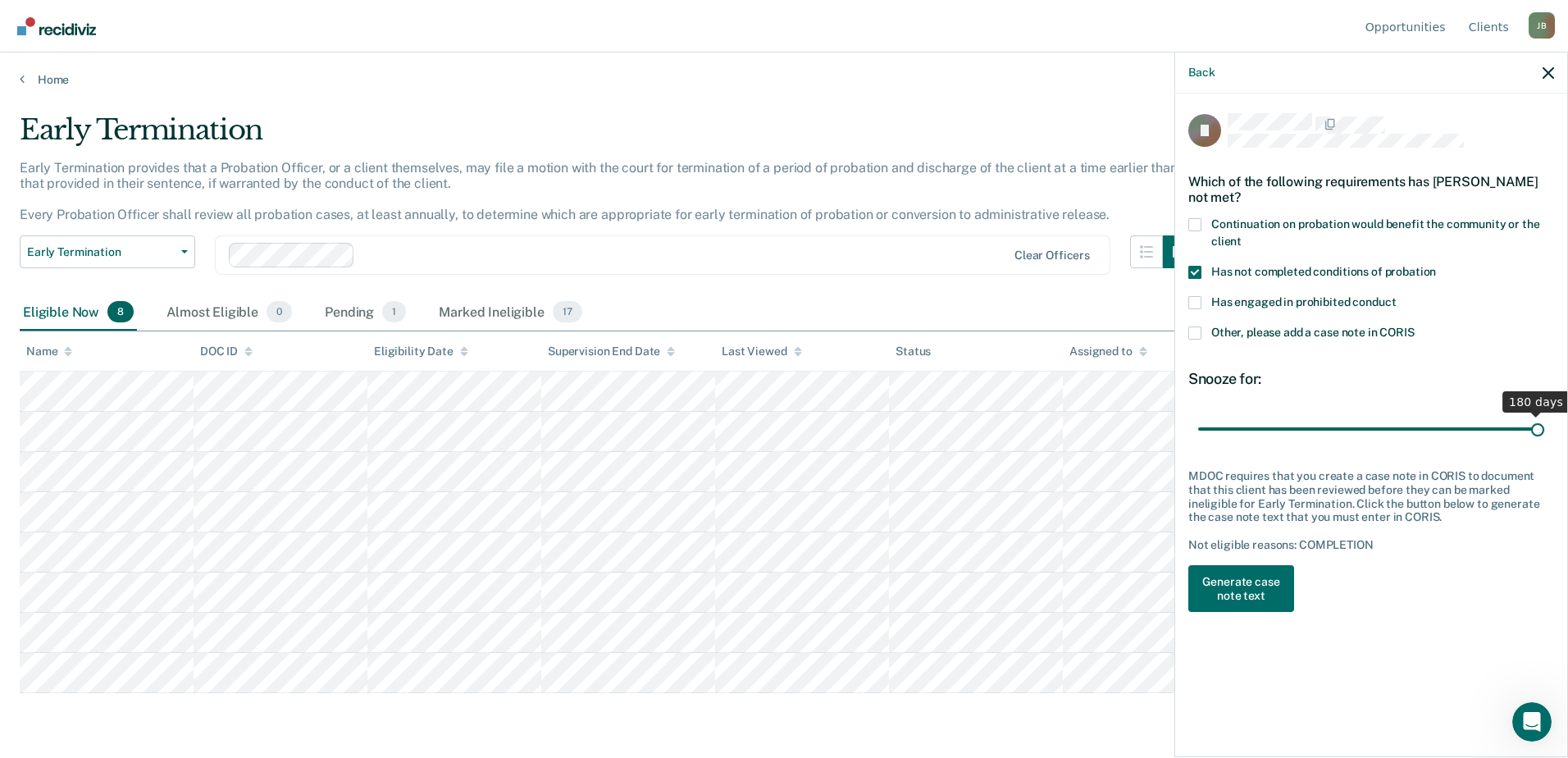
drag, startPoint x: 1259, startPoint y: 431, endPoint x: 1571, endPoint y: 457, distance: 313.1
type input "180"
click at [1545, 443] on input "range" at bounding box center [1371, 428] width 346 height 29
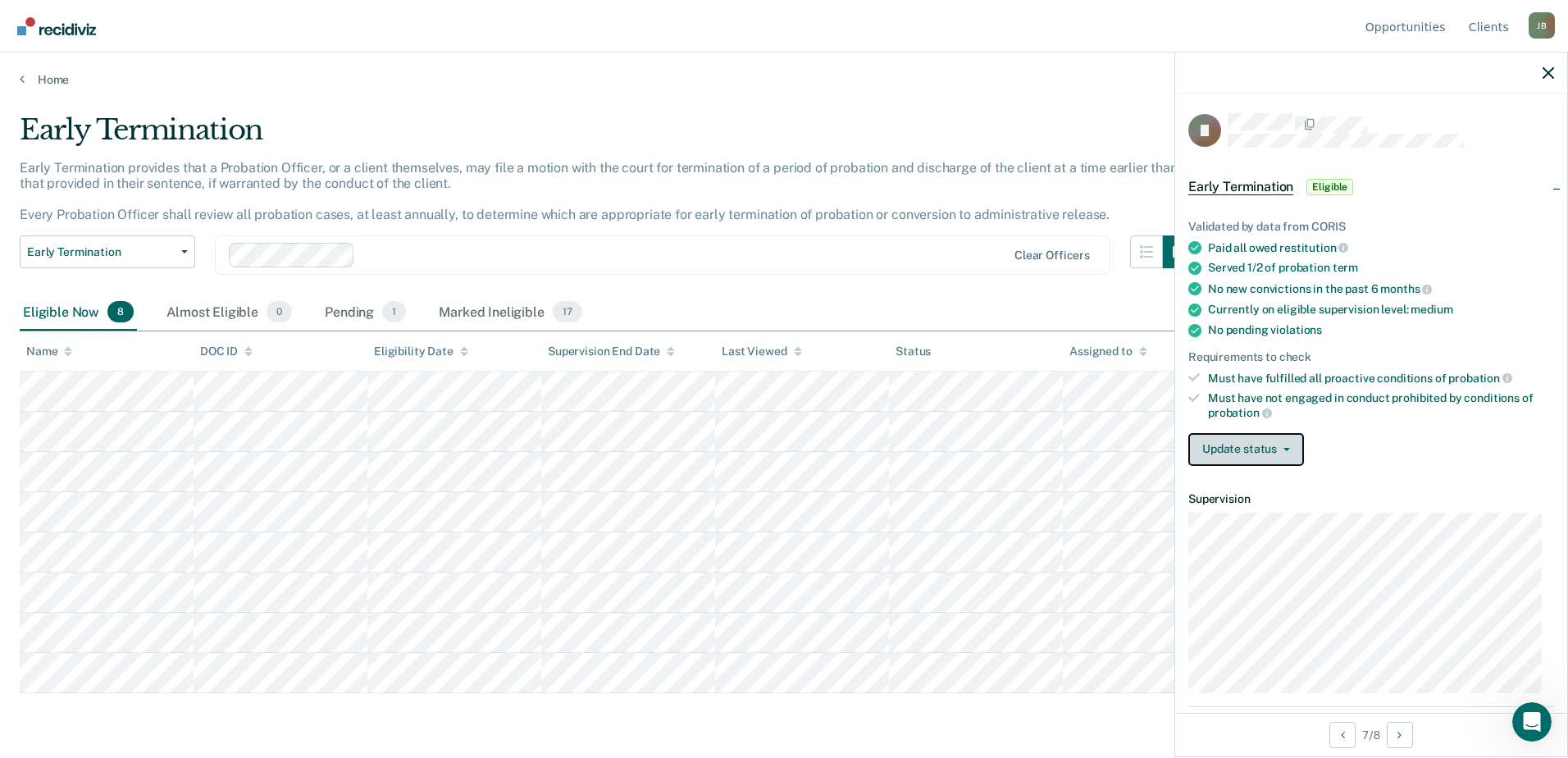
click at [1286, 448] on icon "button" at bounding box center [1287, 450] width 7 height 4
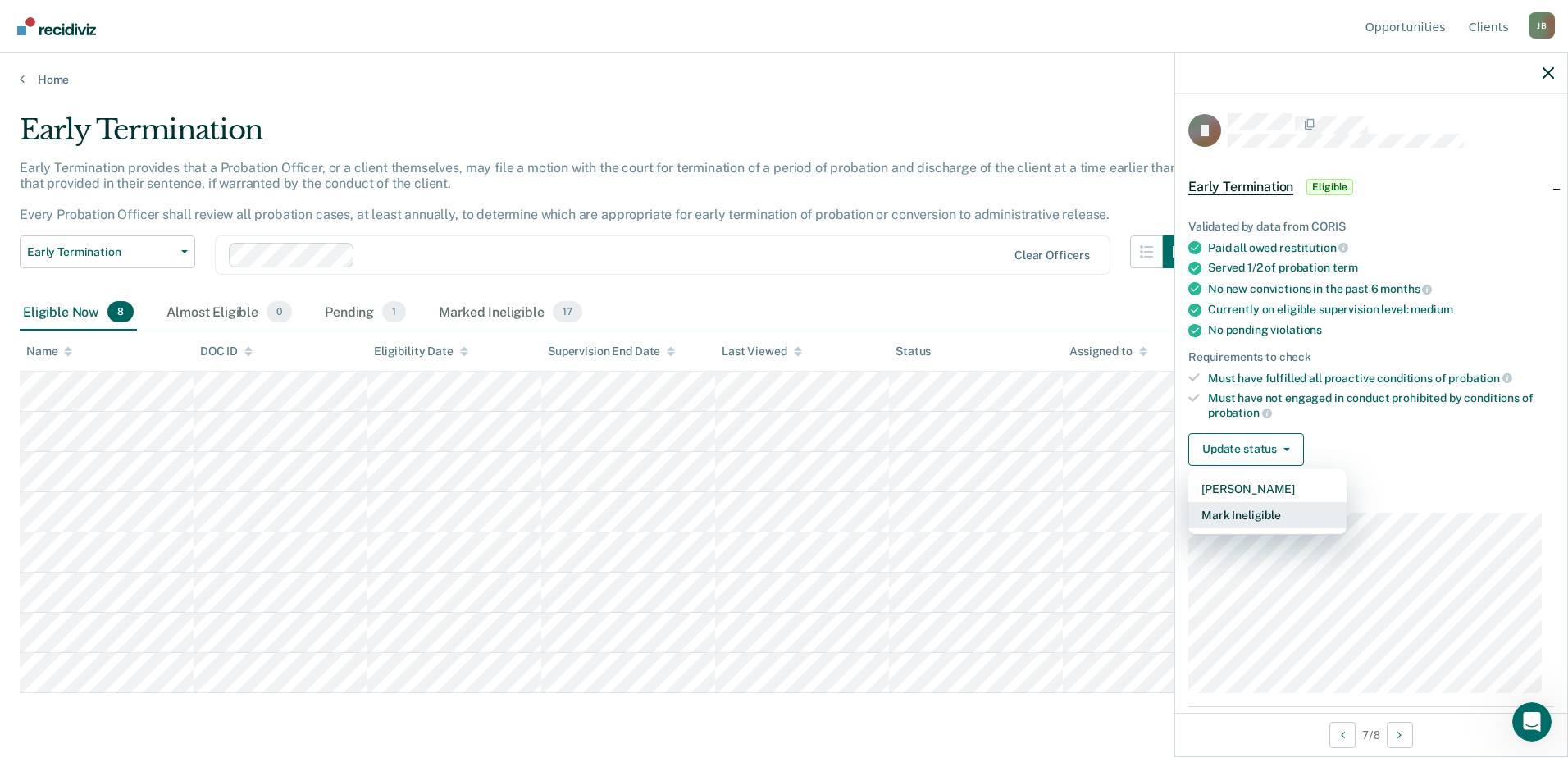
click at [1307, 513] on button "Mark Ineligible" at bounding box center [1267, 515] width 158 height 26
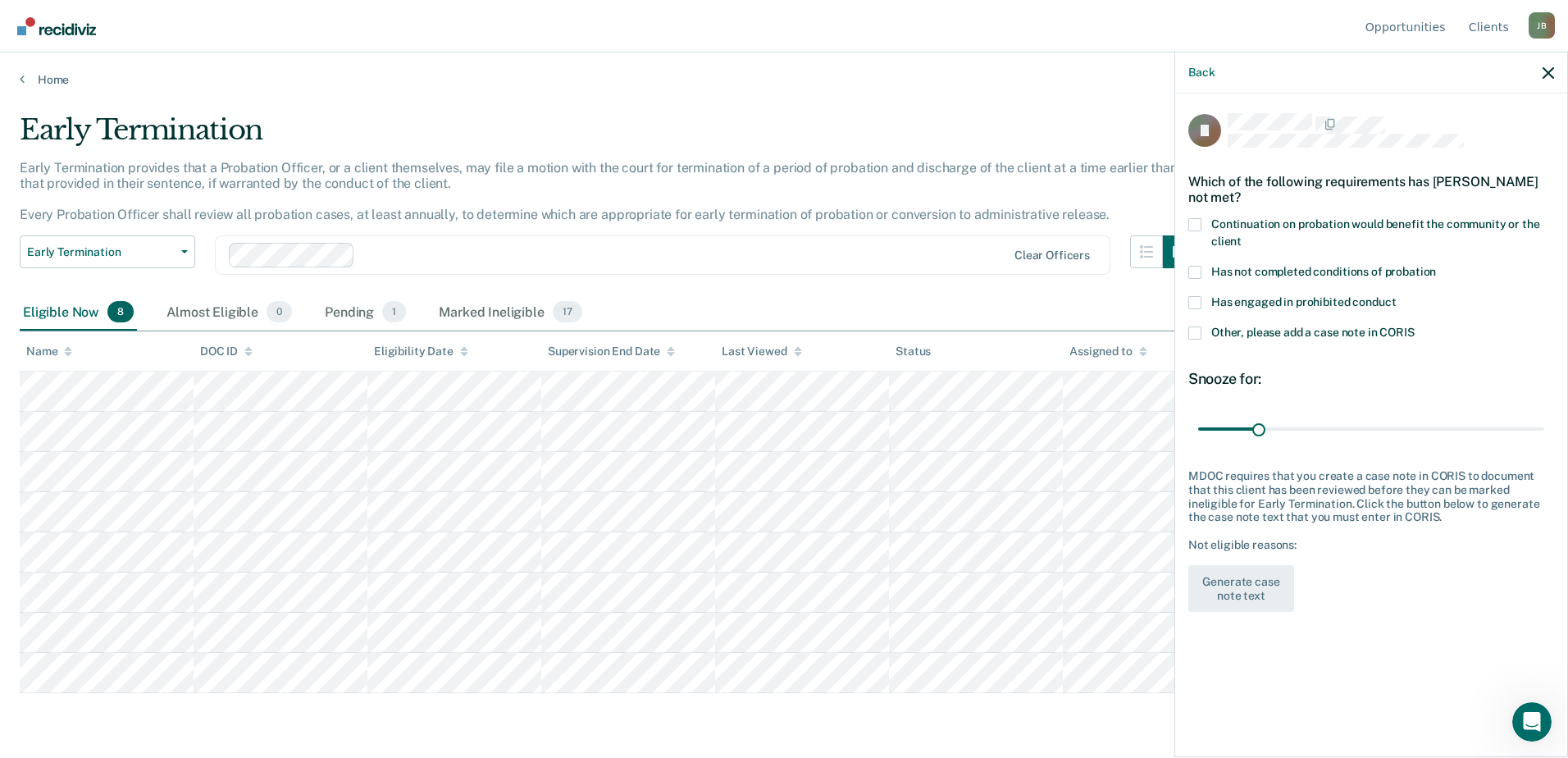
click at [1197, 269] on span at bounding box center [1195, 272] width 13 height 13
click at [1436, 266] on input "Has not completed conditions of probation" at bounding box center [1436, 266] width 0 height 0
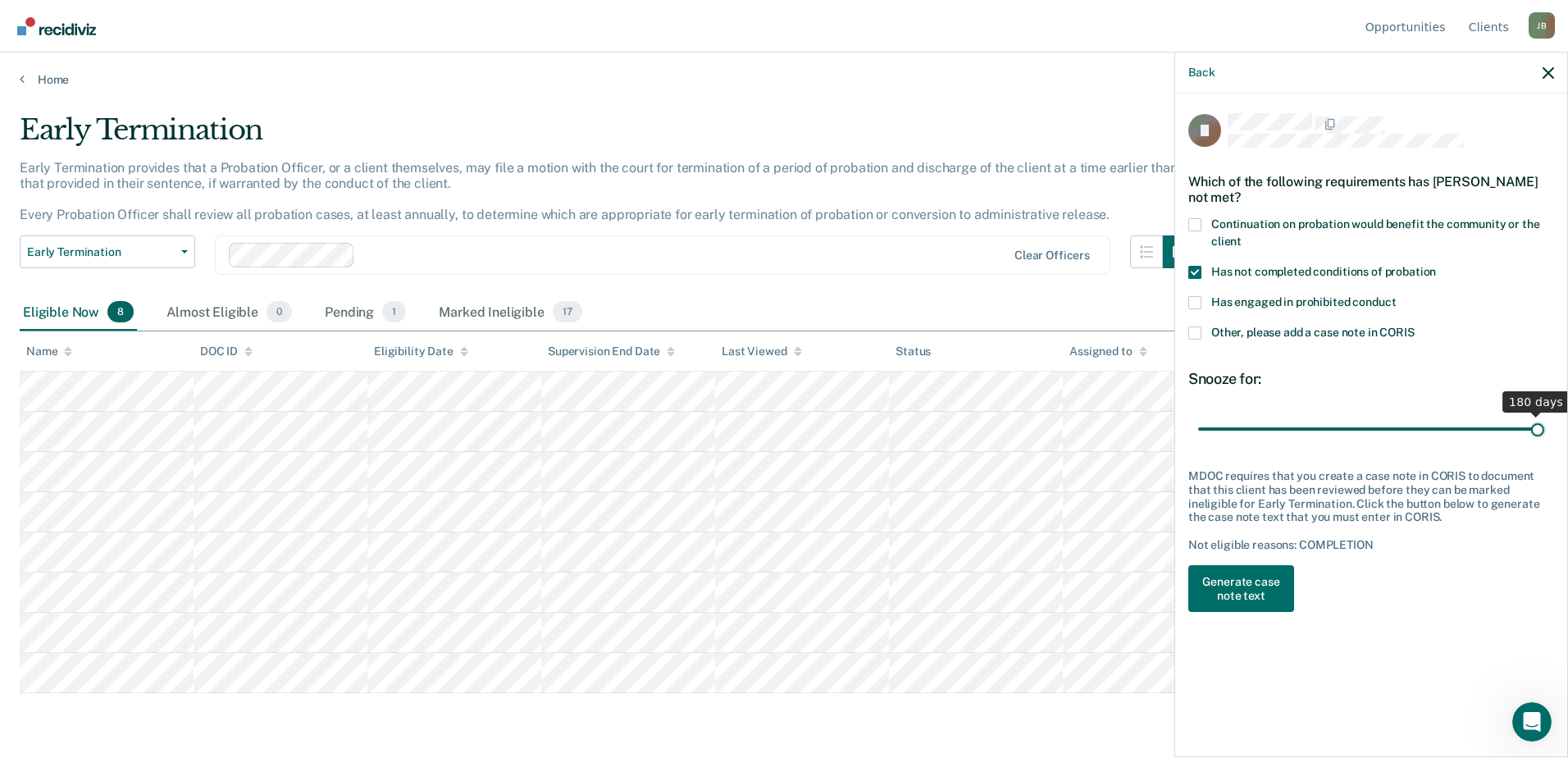
drag, startPoint x: 1257, startPoint y: 426, endPoint x: 1571, endPoint y: 450, distance: 314.9
type input "180"
click at [1545, 443] on input "range" at bounding box center [1371, 428] width 346 height 29
click at [1251, 583] on button "Generate case note text" at bounding box center [1241, 588] width 106 height 47
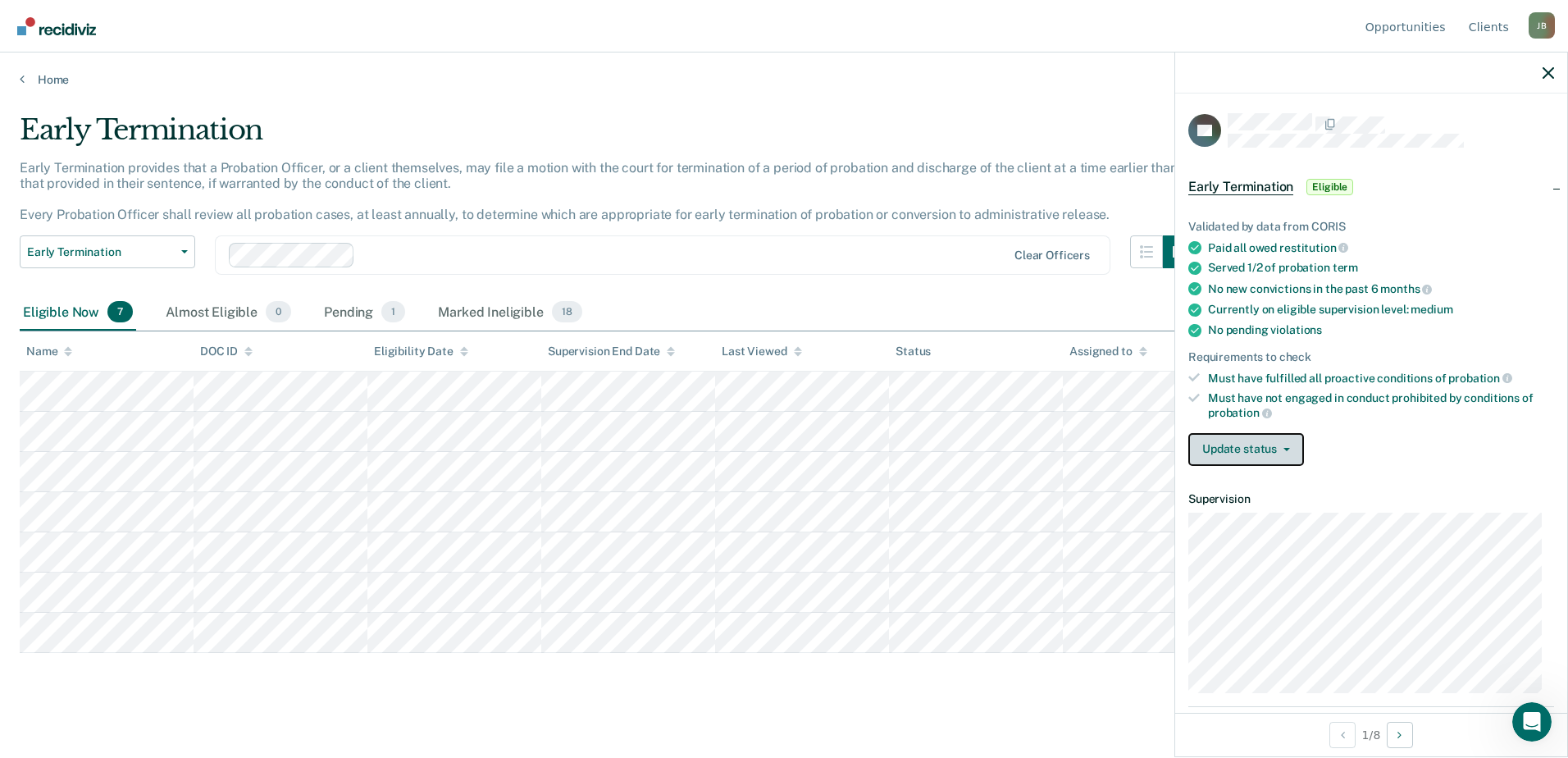
click at [1285, 441] on button "Update status" at bounding box center [1246, 449] width 115 height 33
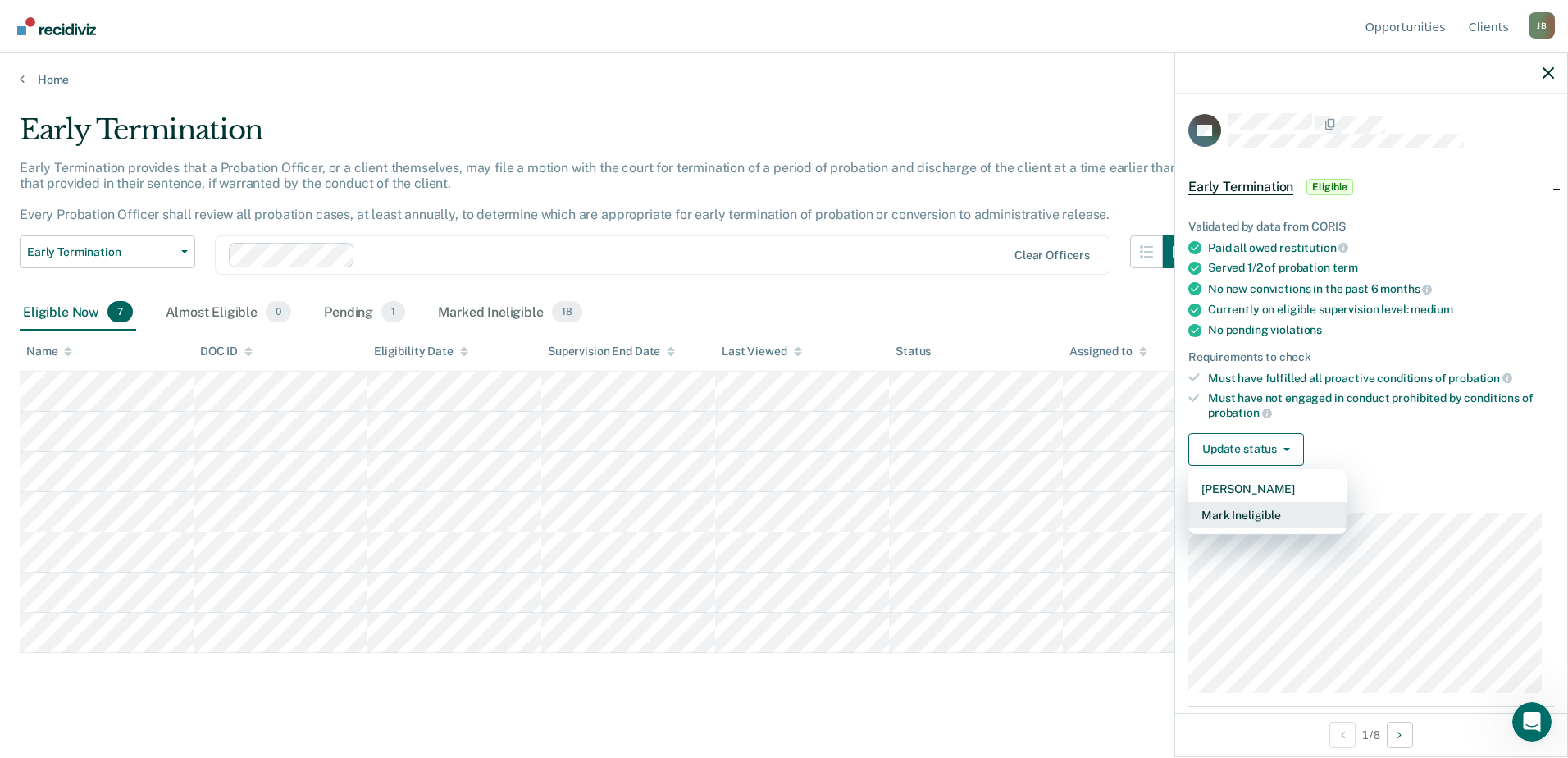
click at [1303, 516] on button "Mark Ineligible" at bounding box center [1267, 515] width 158 height 26
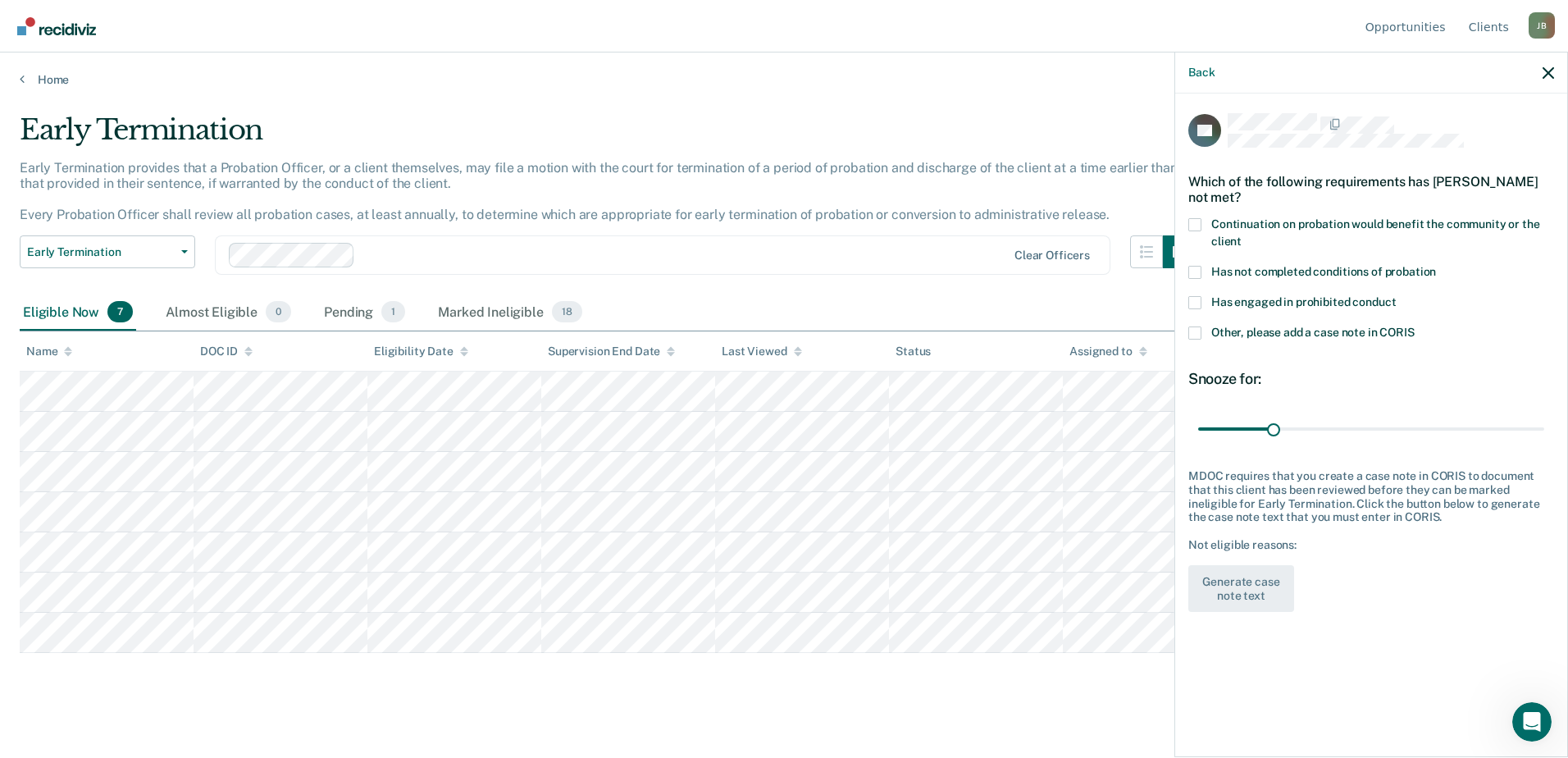
click at [1196, 270] on span at bounding box center [1195, 272] width 13 height 13
click at [1436, 266] on input "Has not completed conditions of probation" at bounding box center [1436, 266] width 0 height 0
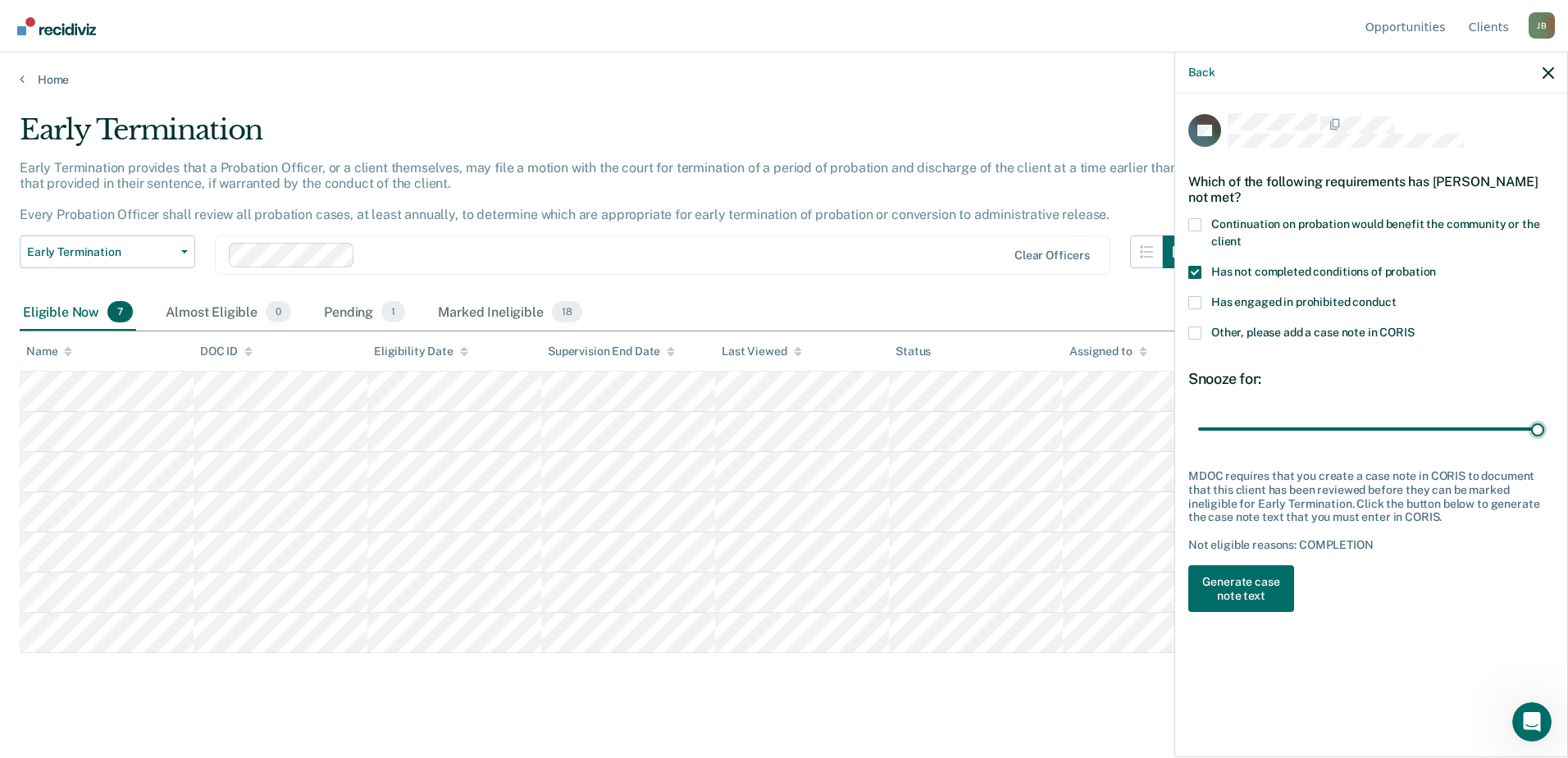
drag, startPoint x: 1274, startPoint y: 431, endPoint x: 1551, endPoint y: 448, distance: 277.5
type input "141"
click at [1545, 443] on input "range" at bounding box center [1371, 428] width 346 height 29
click at [1261, 582] on button "Generate case note text" at bounding box center [1241, 588] width 106 height 47
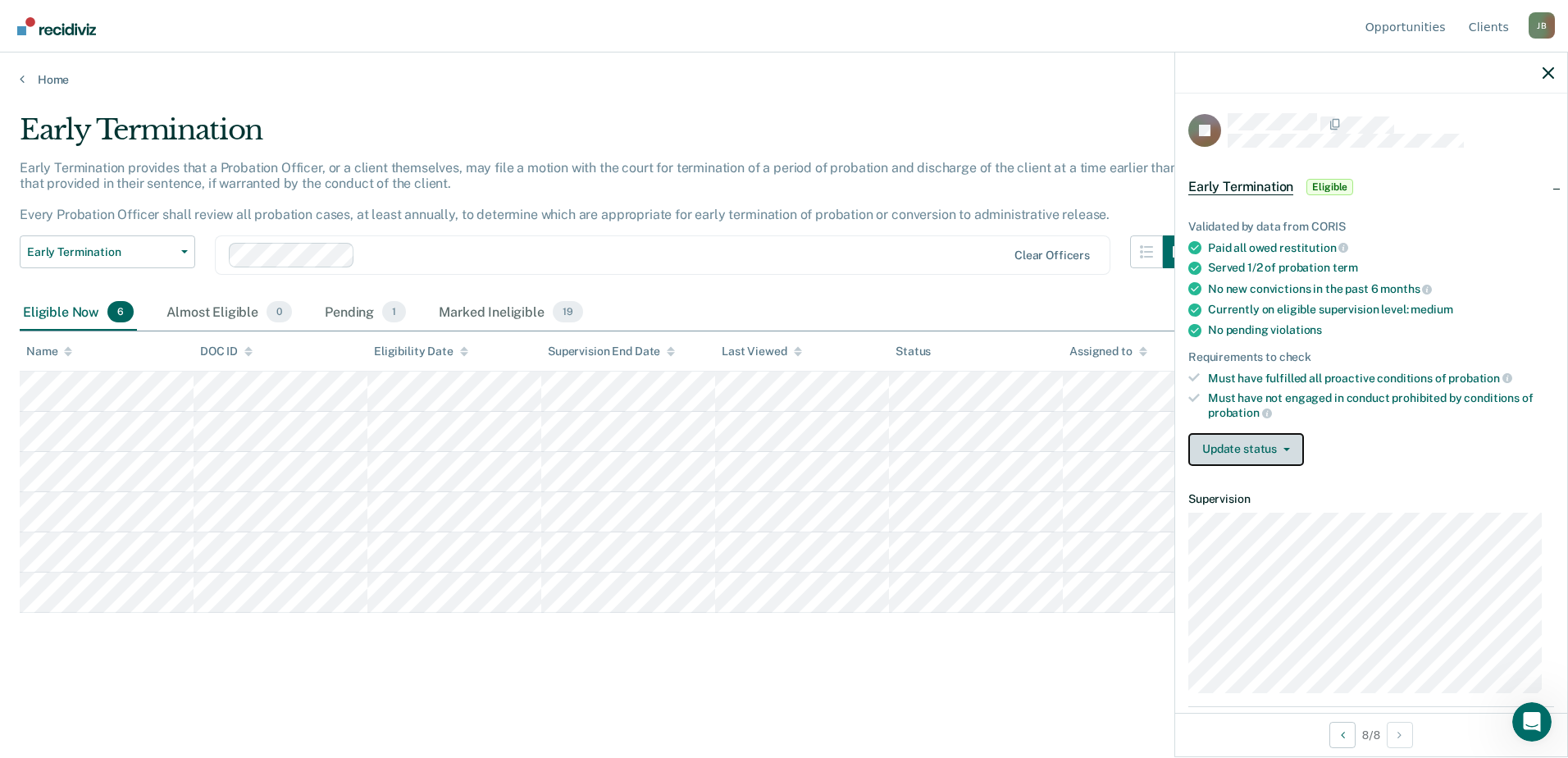
click at [1293, 453] on button "Update status" at bounding box center [1246, 449] width 115 height 33
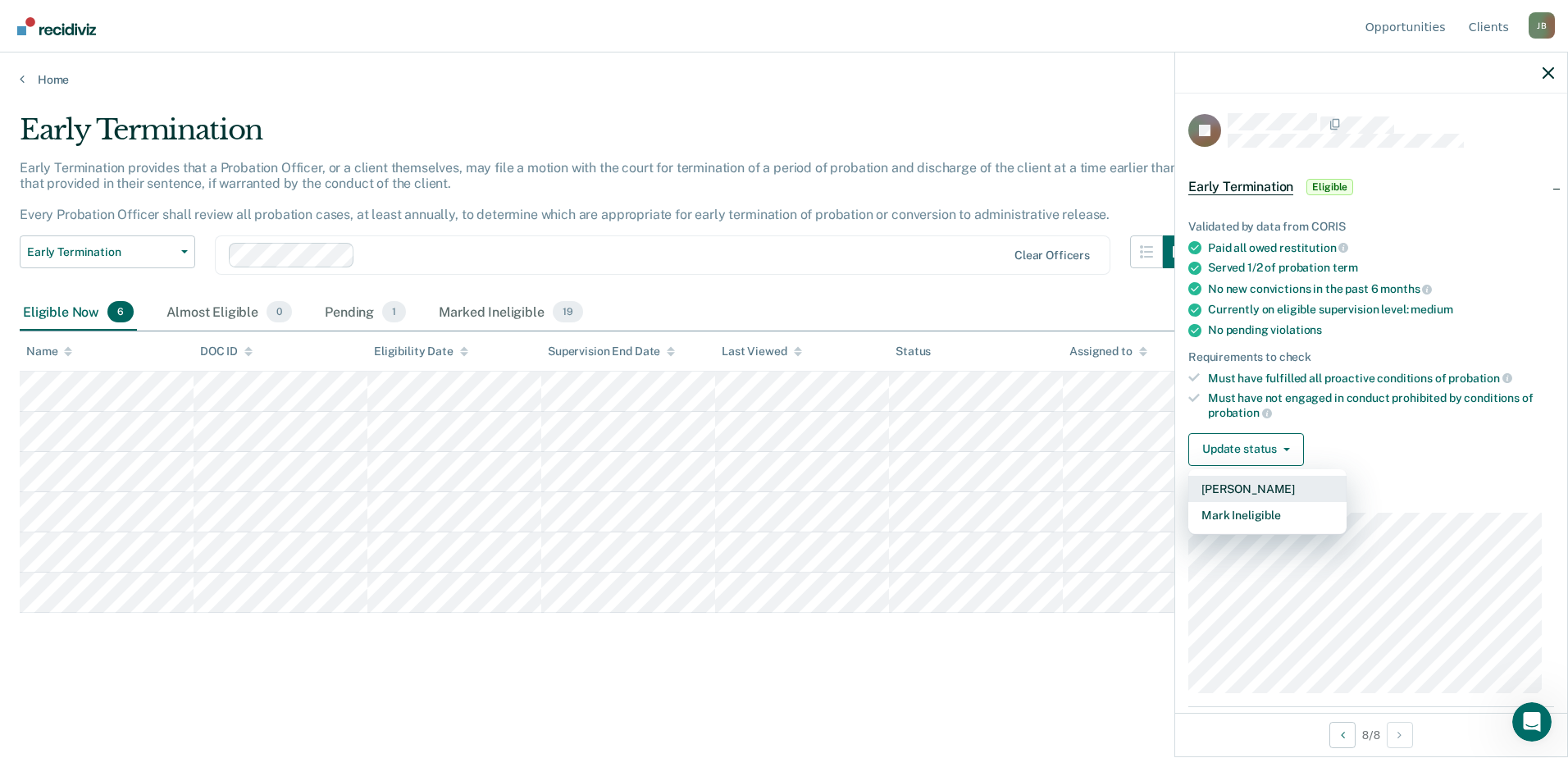
click at [1274, 489] on button "[PERSON_NAME]" at bounding box center [1267, 489] width 158 height 26
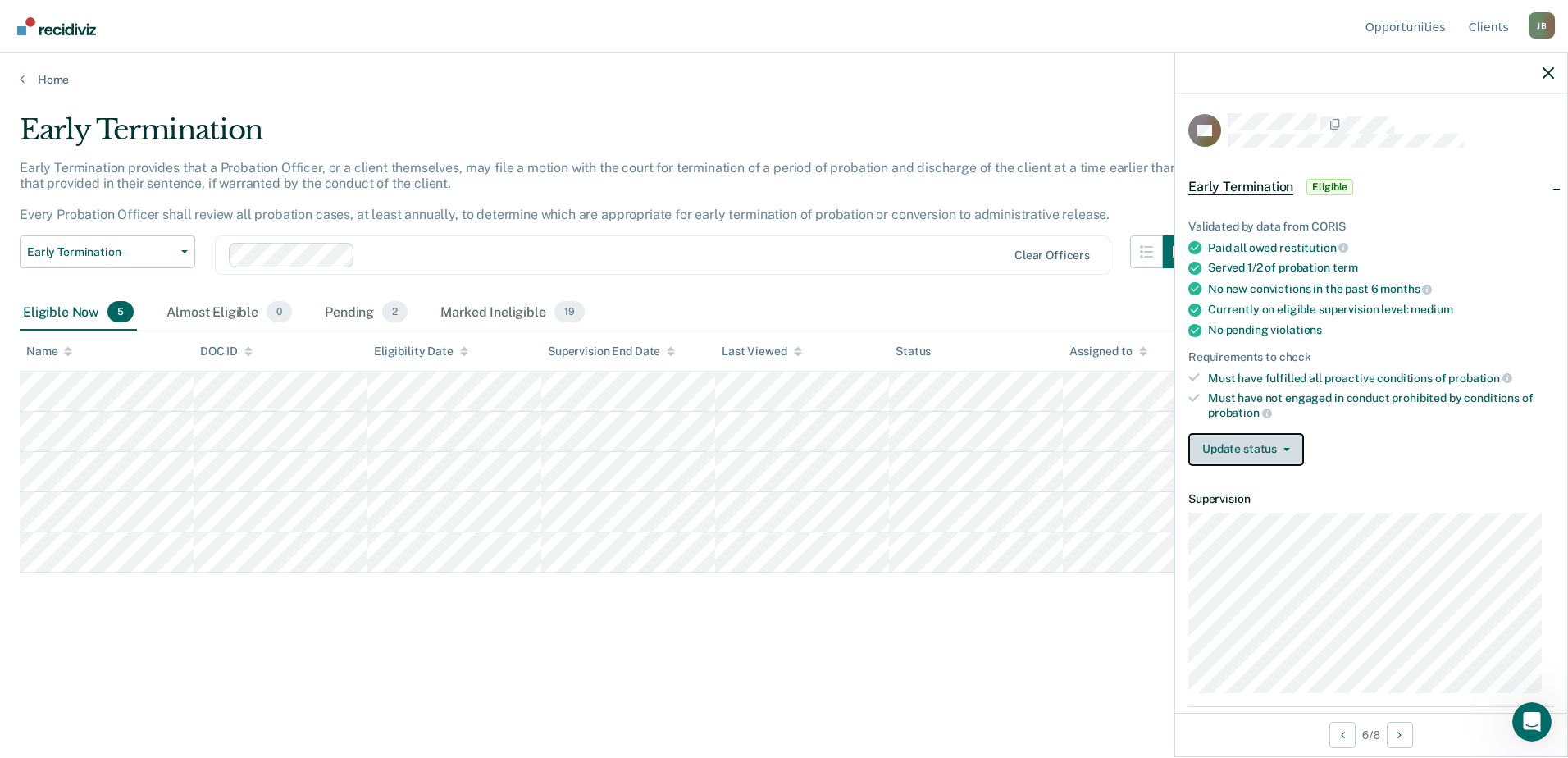
click at [1284, 448] on icon "button" at bounding box center [1287, 450] width 7 height 4
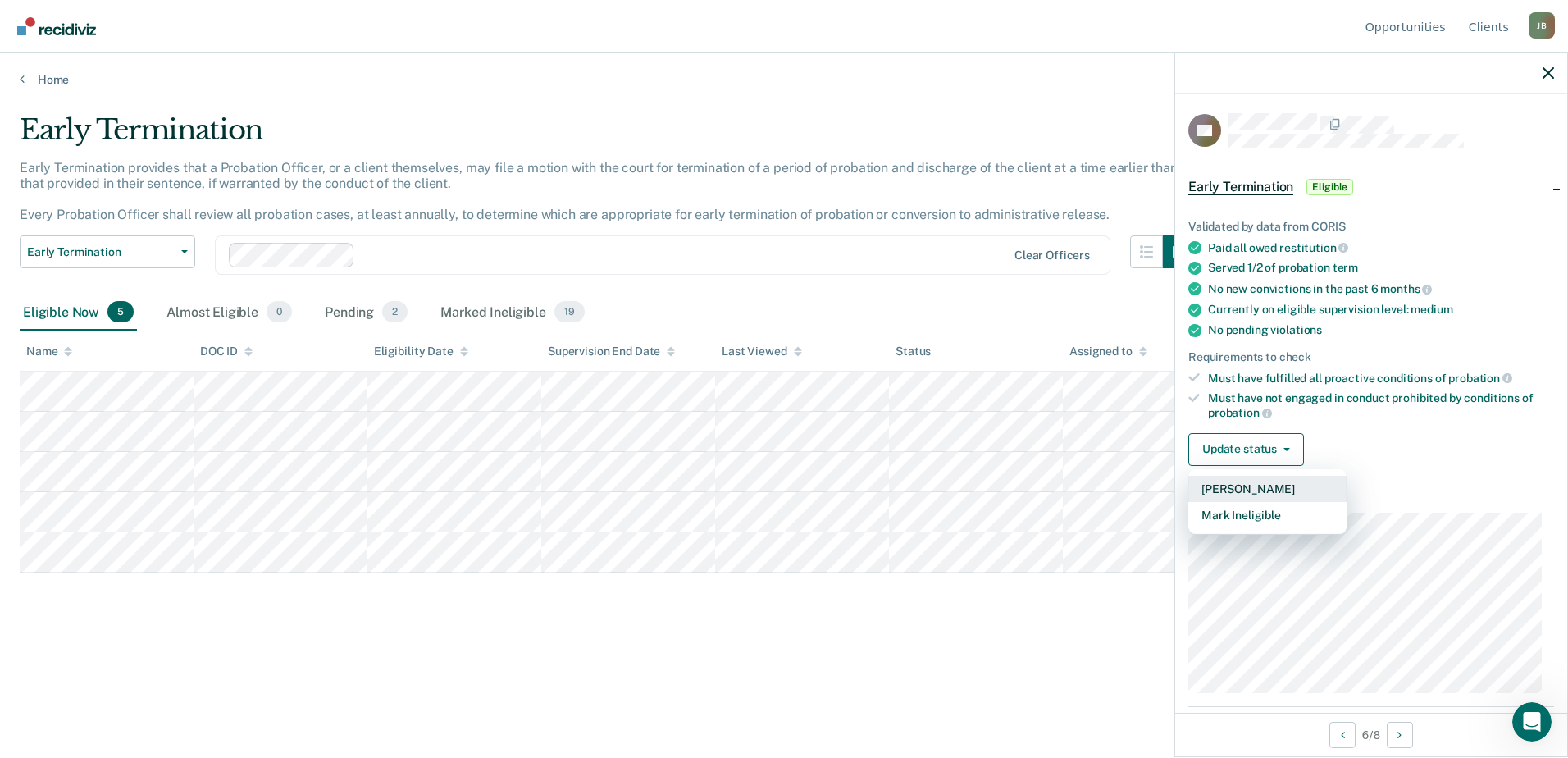
click at [1269, 483] on button "[PERSON_NAME]" at bounding box center [1267, 489] width 158 height 26
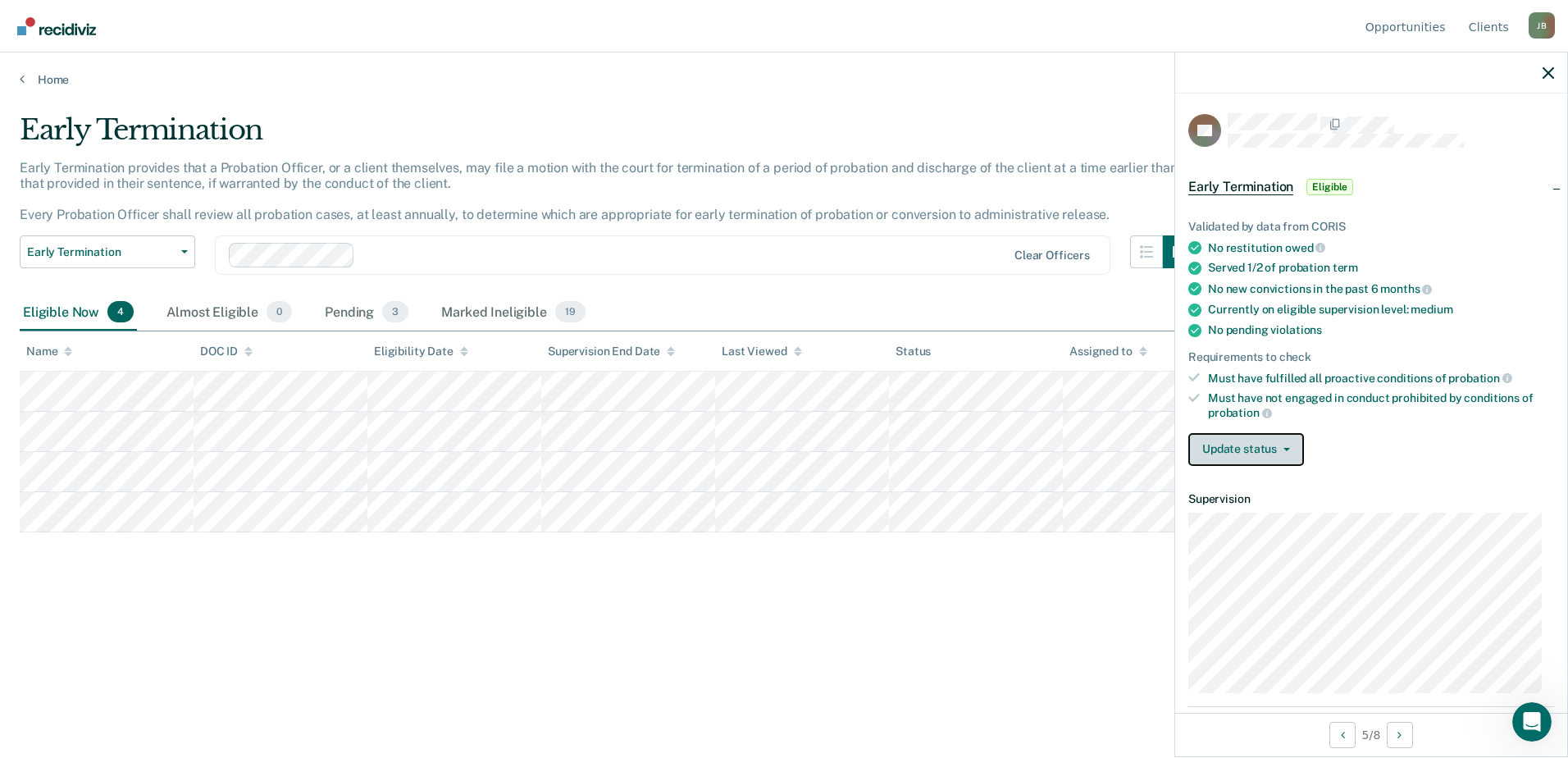
click at [1291, 450] on button "Update status" at bounding box center [1246, 449] width 115 height 33
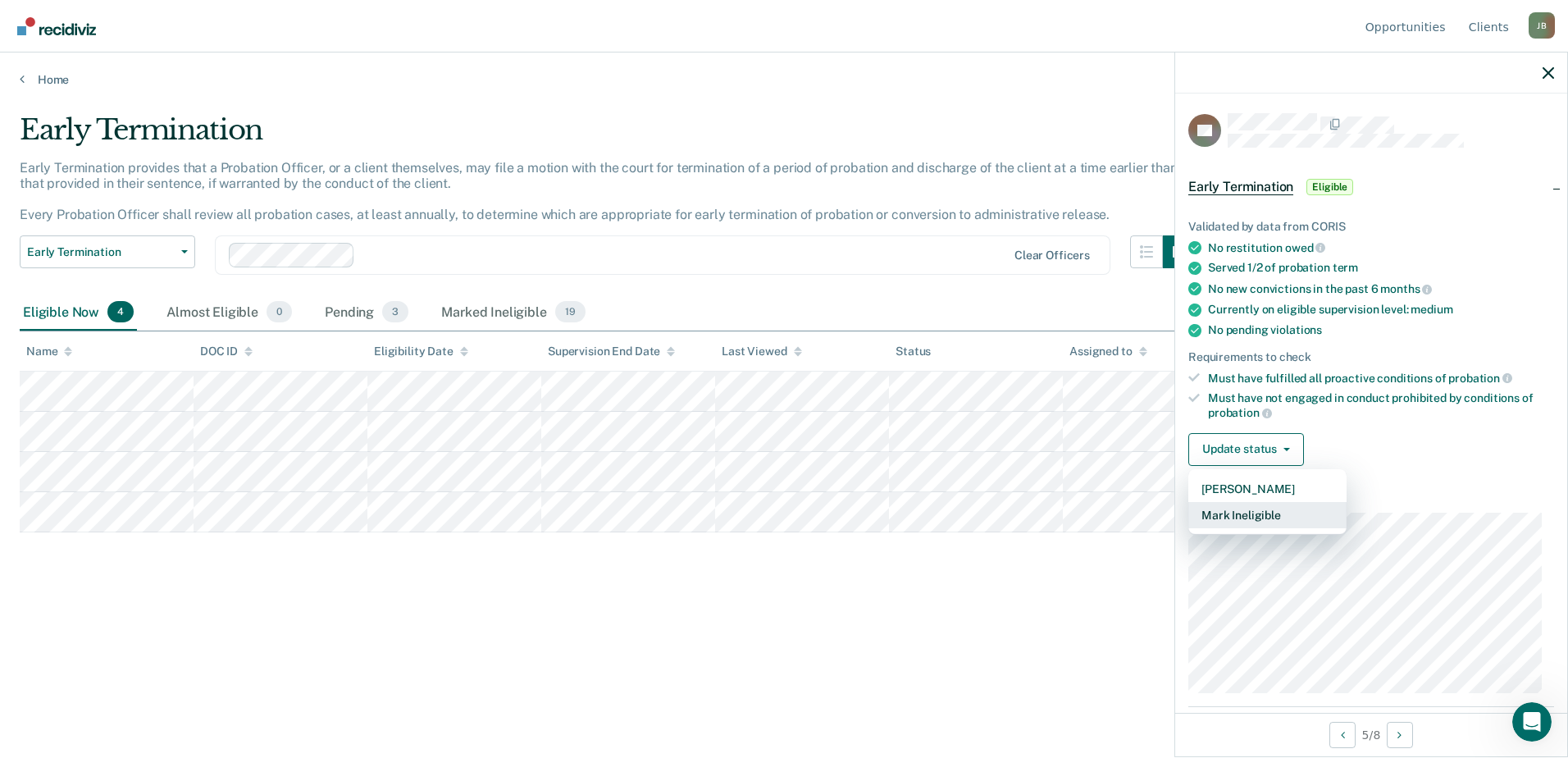
click at [1272, 513] on button "Mark Ineligible" at bounding box center [1267, 515] width 158 height 26
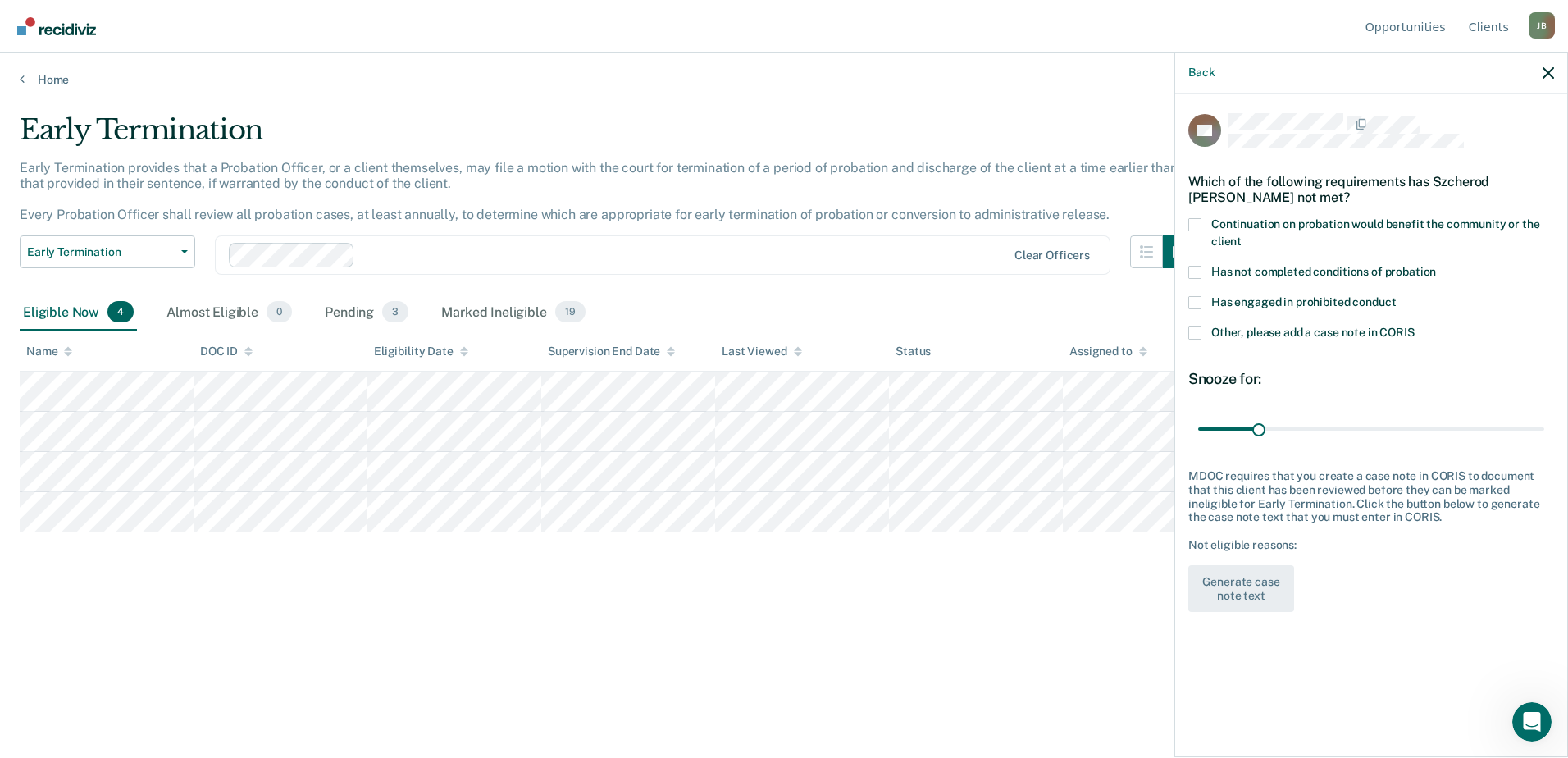
click at [1196, 224] on span at bounding box center [1195, 225] width 13 height 13
click at [1242, 235] on input "Continuation on probation would benefit the community or the client" at bounding box center [1242, 235] width 0 height 0
drag, startPoint x: 1261, startPoint y: 427, endPoint x: 1328, endPoint y: 431, distance: 67.1
type input "67"
click at [1328, 431] on input "range" at bounding box center [1371, 428] width 346 height 29
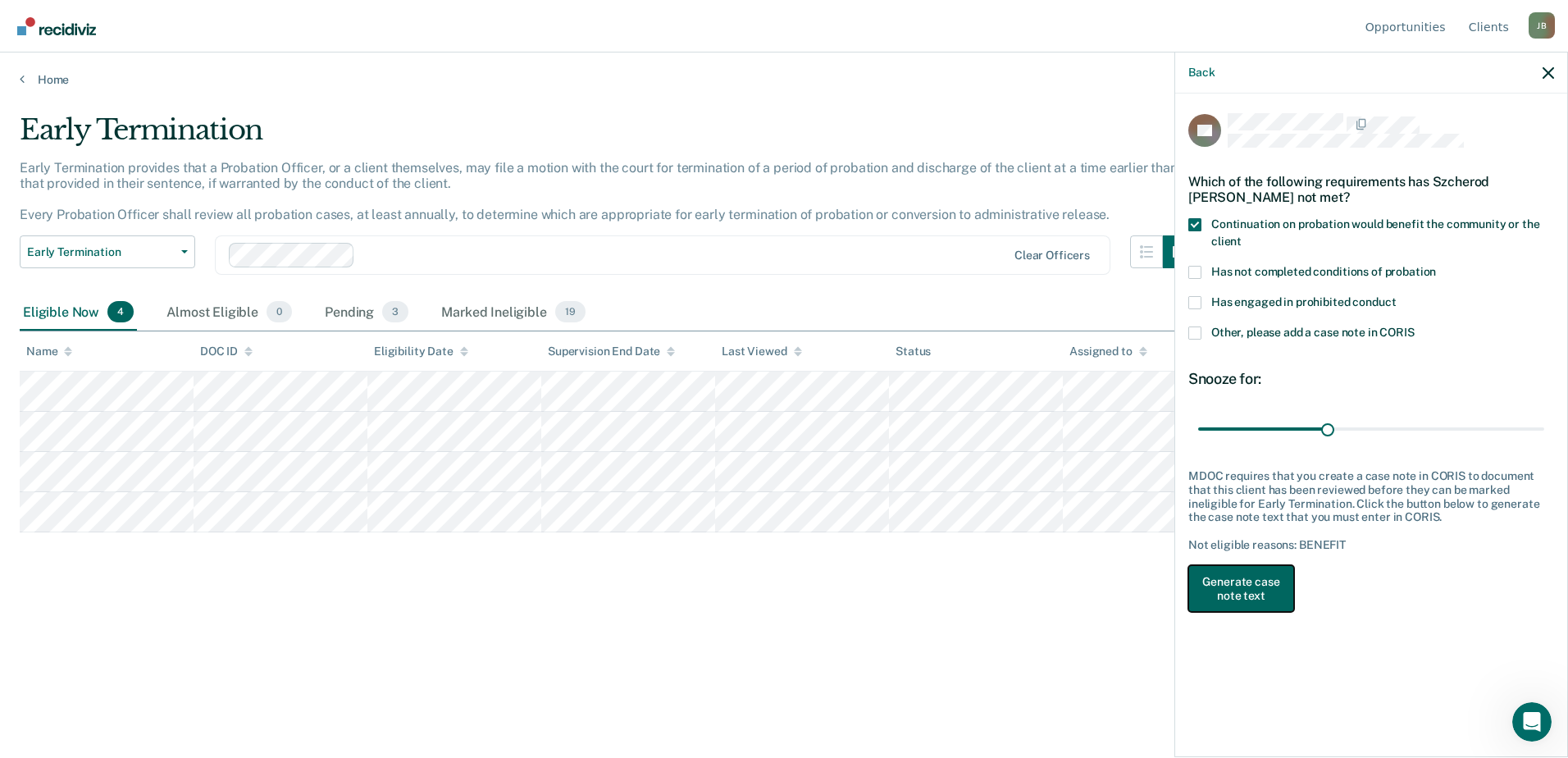
click at [1251, 585] on button "Generate case note text" at bounding box center [1241, 588] width 106 height 47
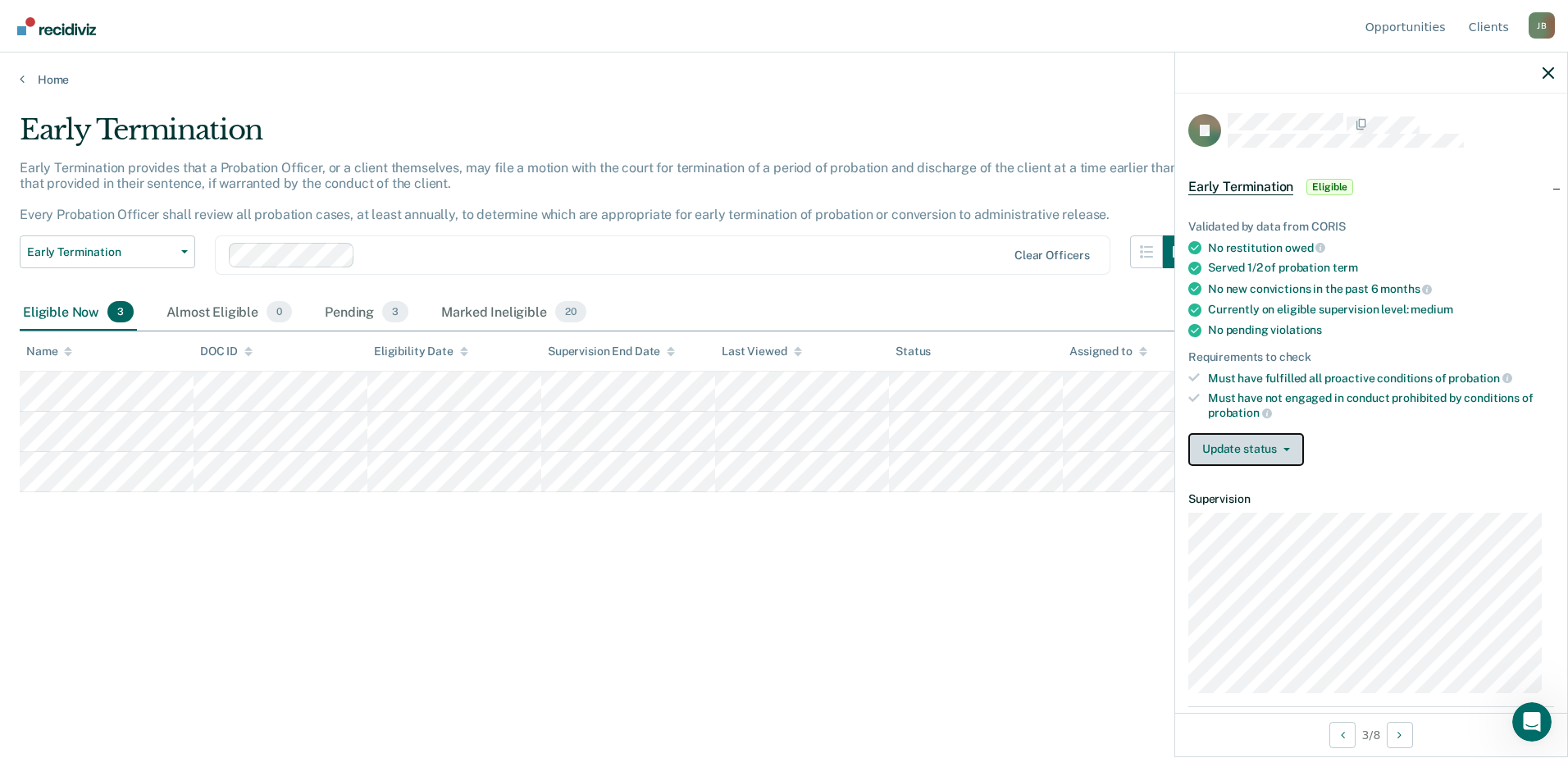
click at [1286, 444] on button "Update status" at bounding box center [1246, 449] width 115 height 33
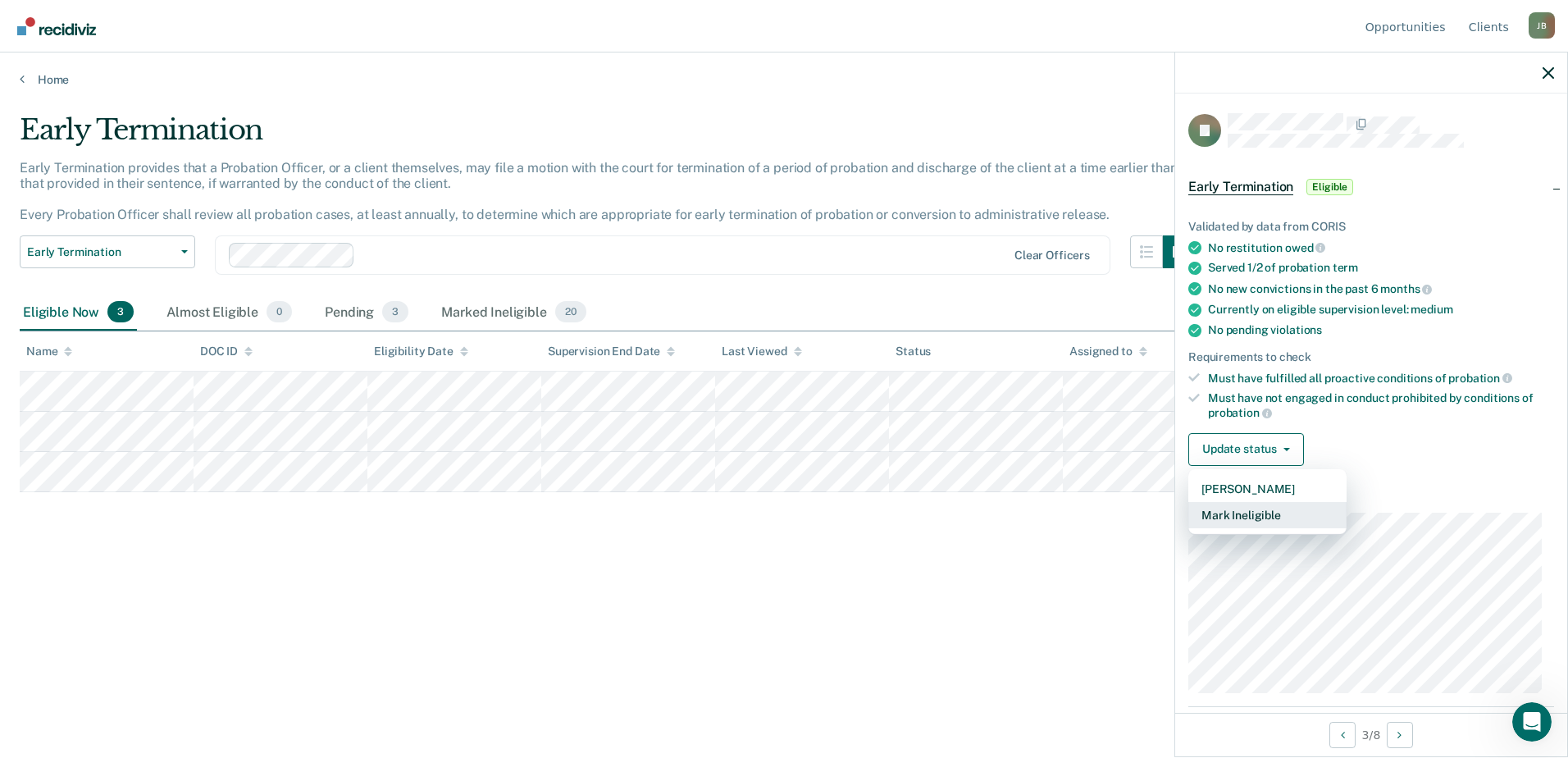
click at [1279, 513] on button "Mark Ineligible" at bounding box center [1267, 515] width 158 height 26
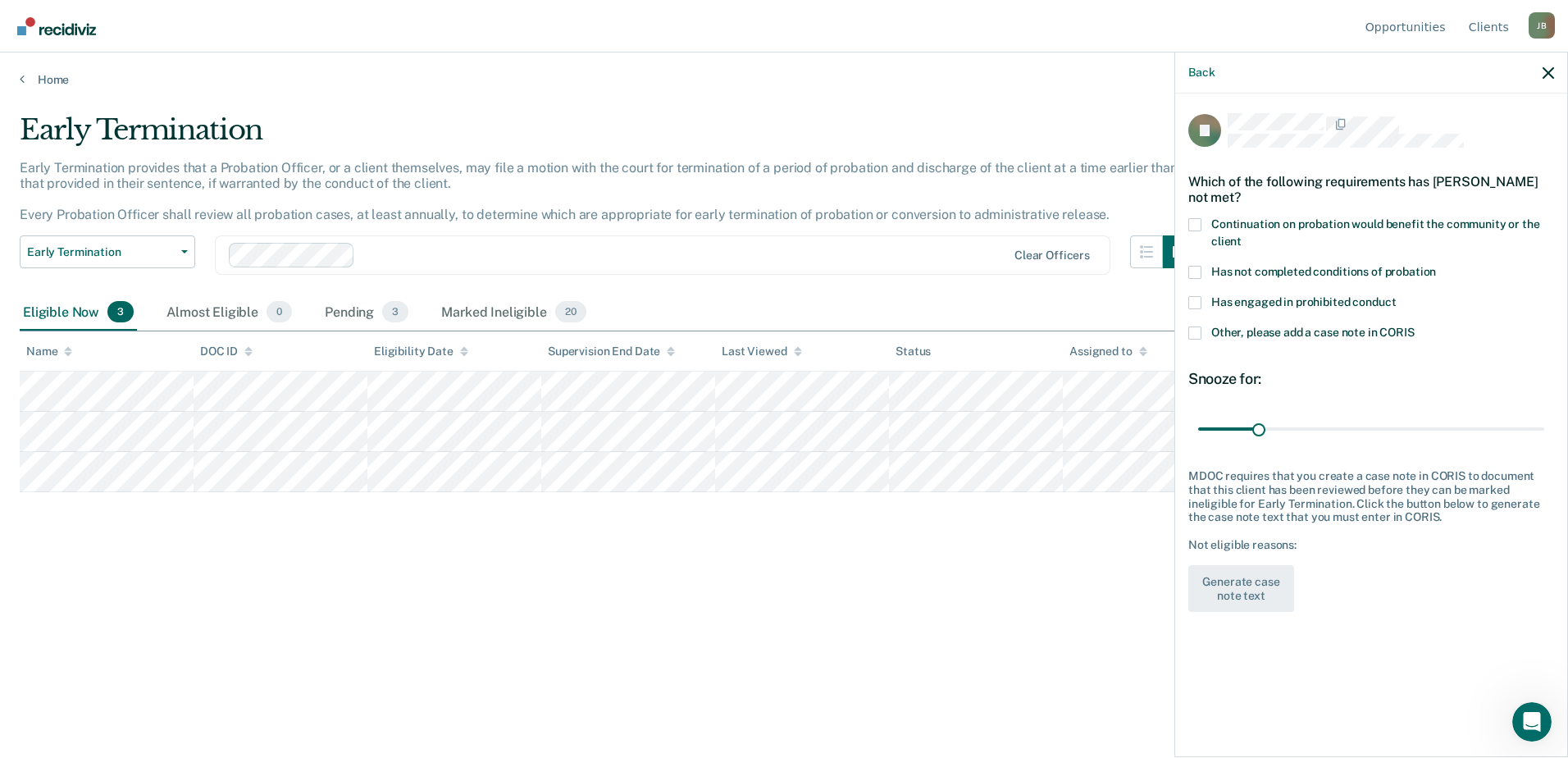
click at [1195, 222] on span at bounding box center [1195, 225] width 13 height 13
click at [1242, 235] on input "Continuation on probation would benefit the community or the client" at bounding box center [1242, 235] width 0 height 0
drag, startPoint x: 1265, startPoint y: 428, endPoint x: 1438, endPoint y: 451, distance: 174.5
type input "128"
click at [1440, 442] on input "range" at bounding box center [1371, 428] width 346 height 29
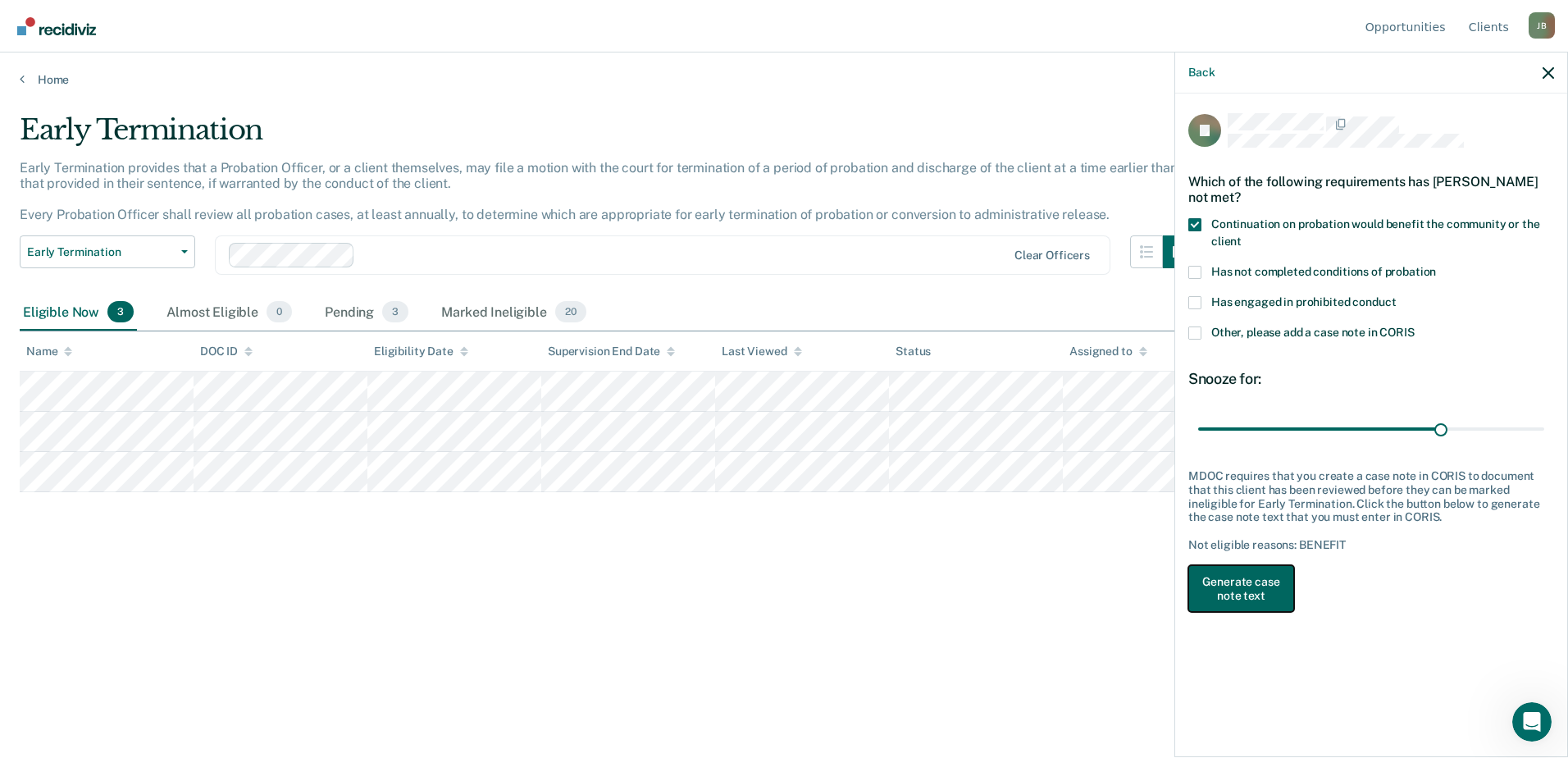
click at [1237, 585] on button "Generate case note text" at bounding box center [1241, 588] width 106 height 47
